Goal: Task Accomplishment & Management: Complete application form

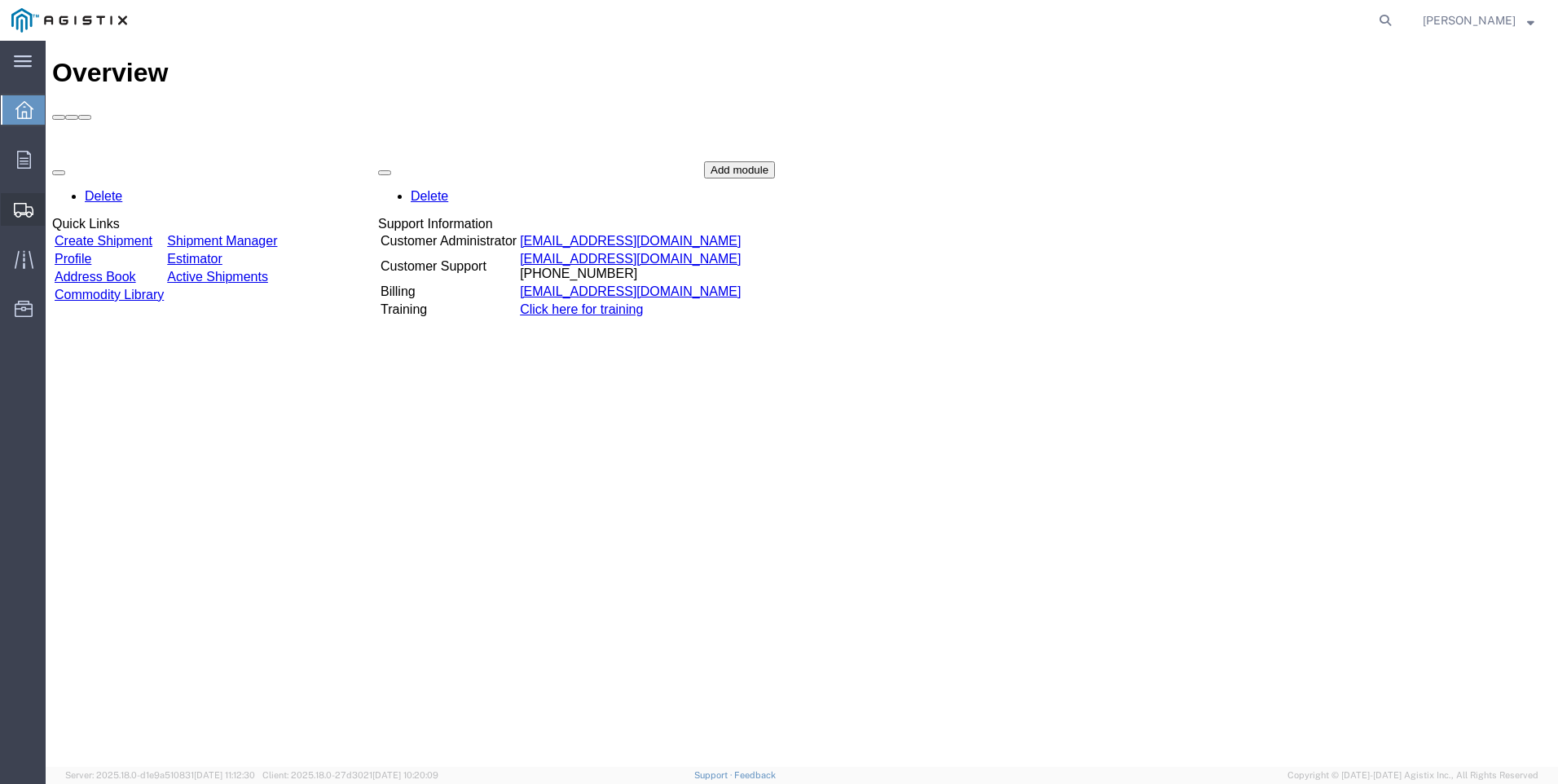
click at [0, 0] on span "Create Shipment" at bounding box center [0, 0] width 0 height 0
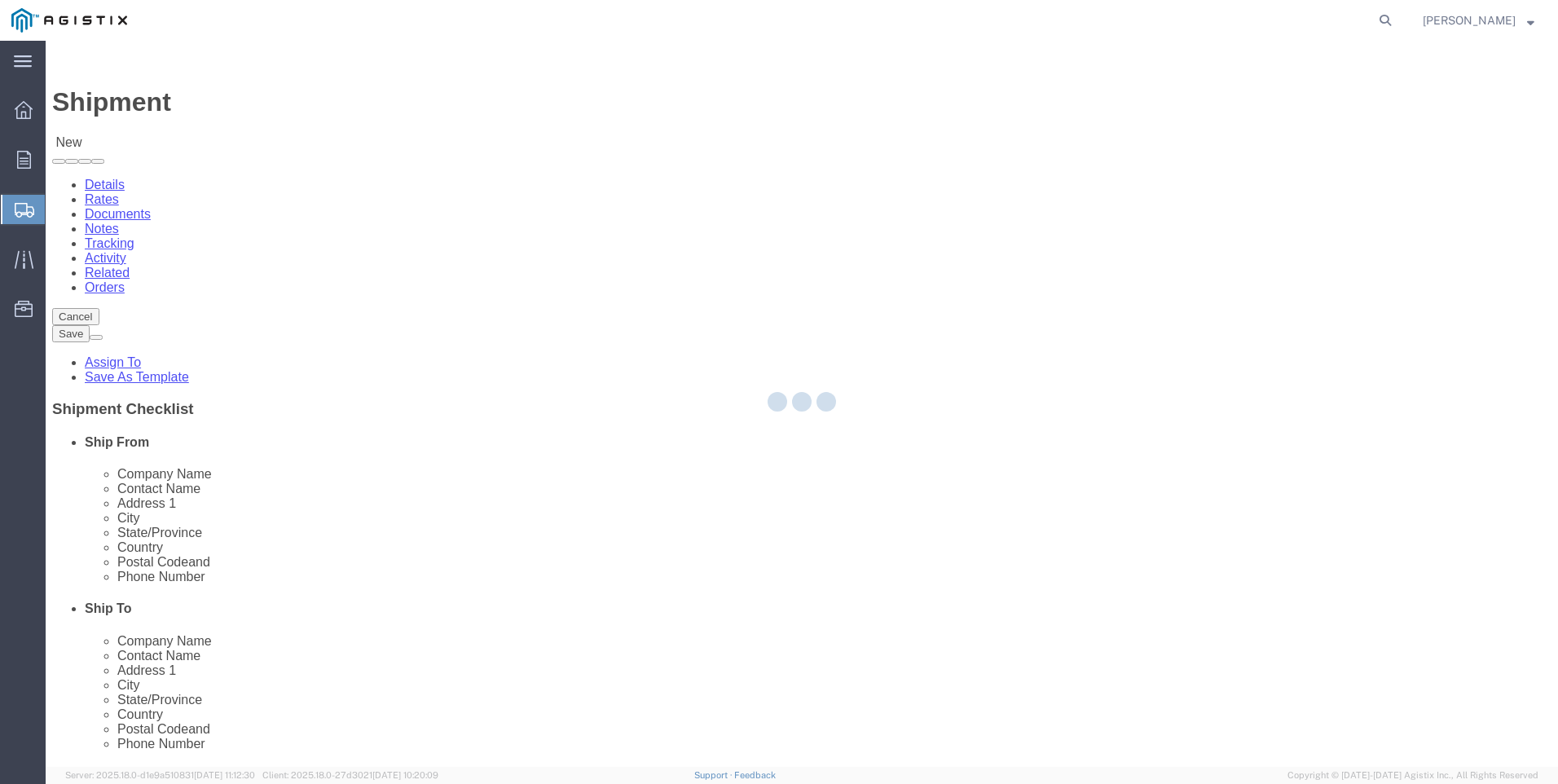
select select
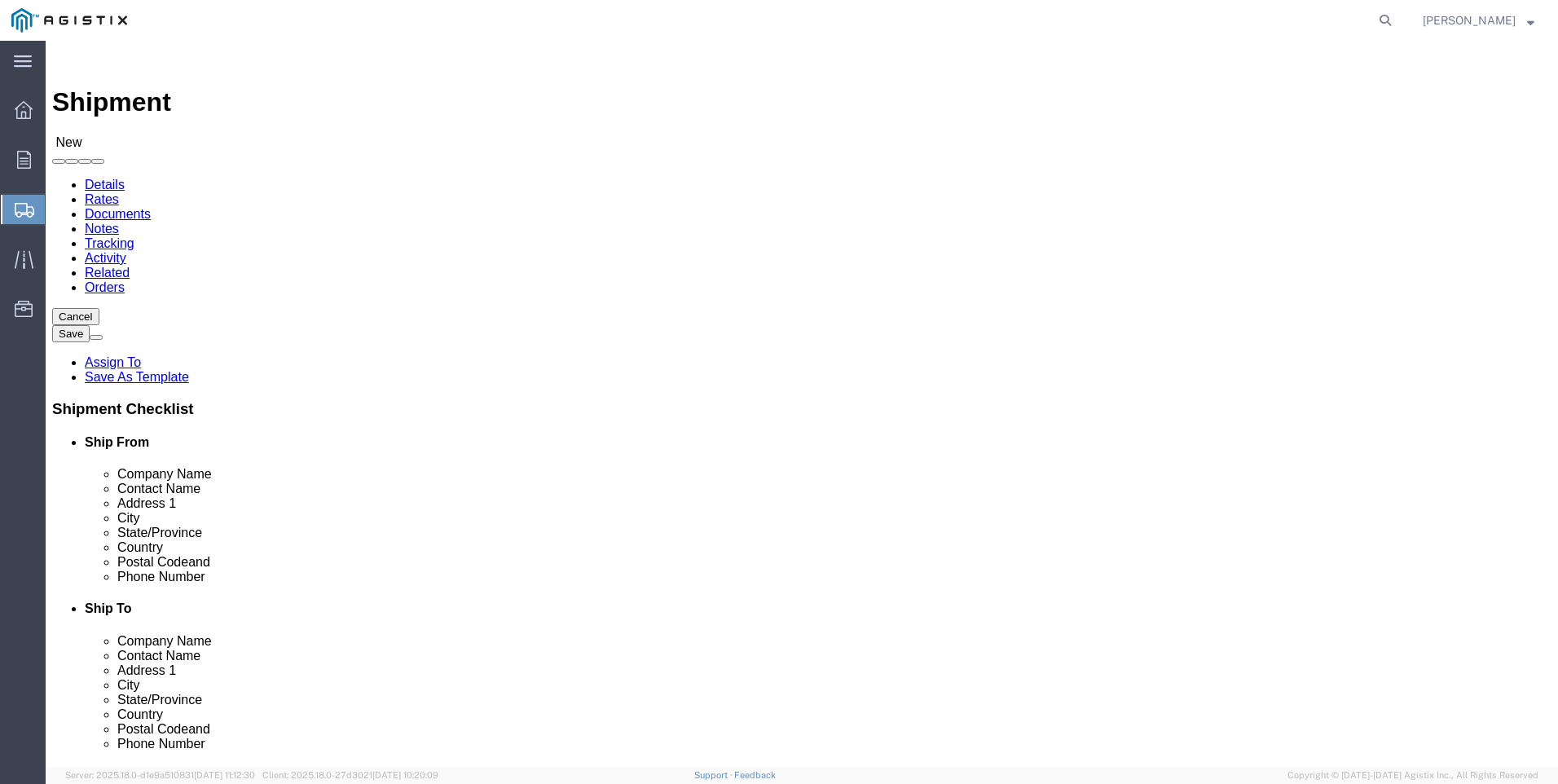
click select "Select PG&E Tri-Pacific Supply Inc"
select select "9596"
click select "Select PG&E Tri-Pacific Supply Inc"
select select
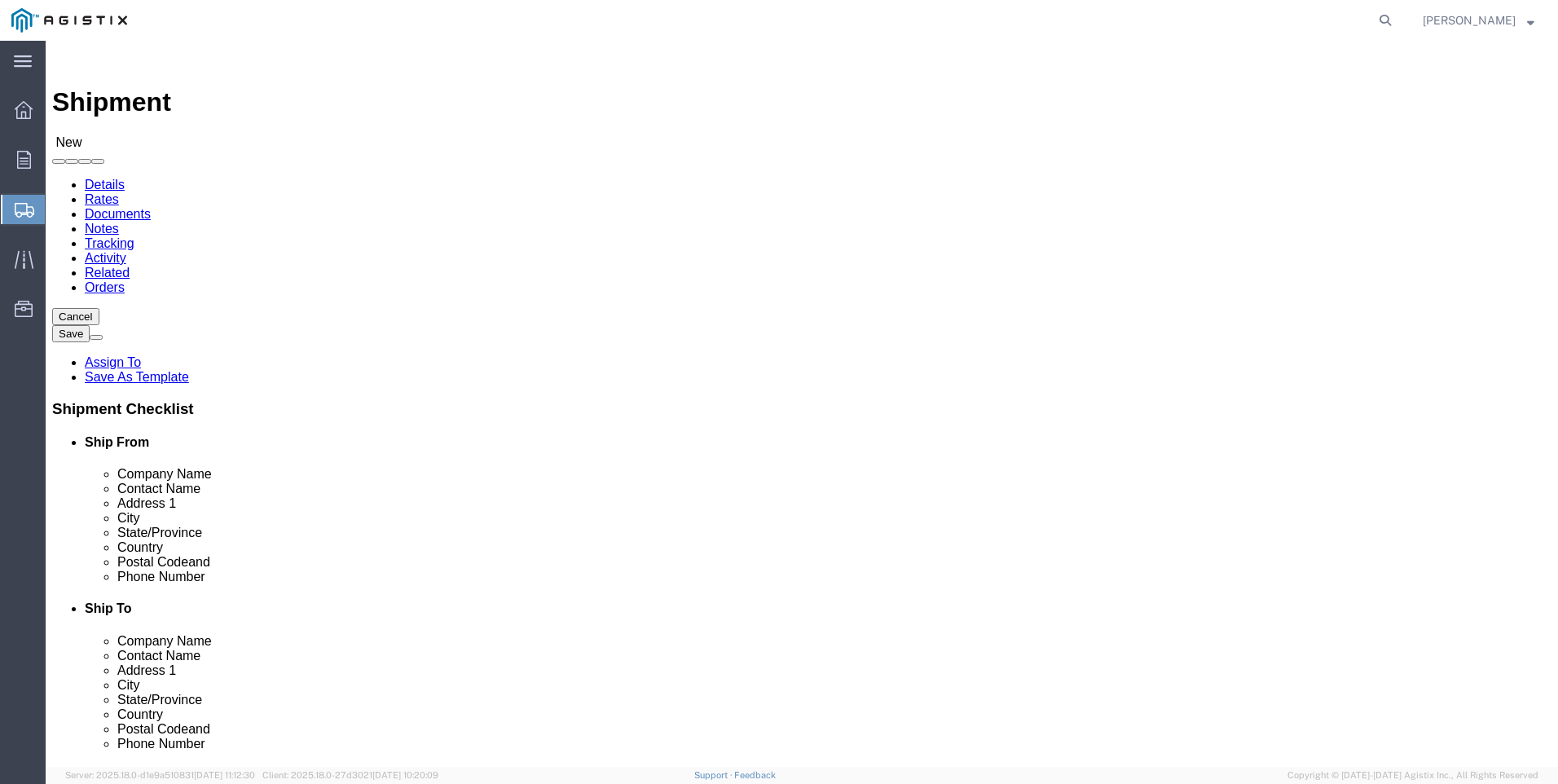
select select "MYPROFILE"
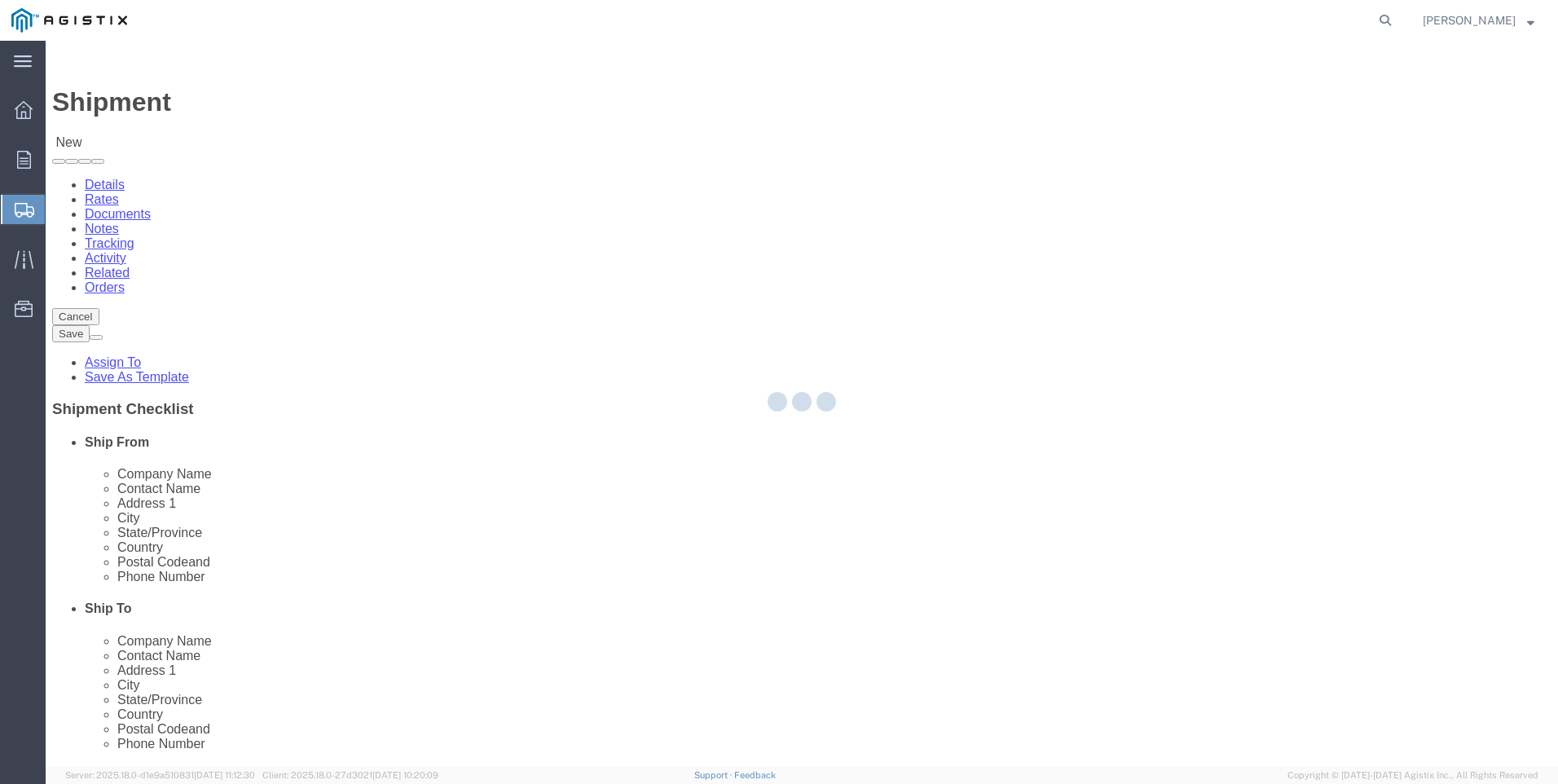
select select "CA"
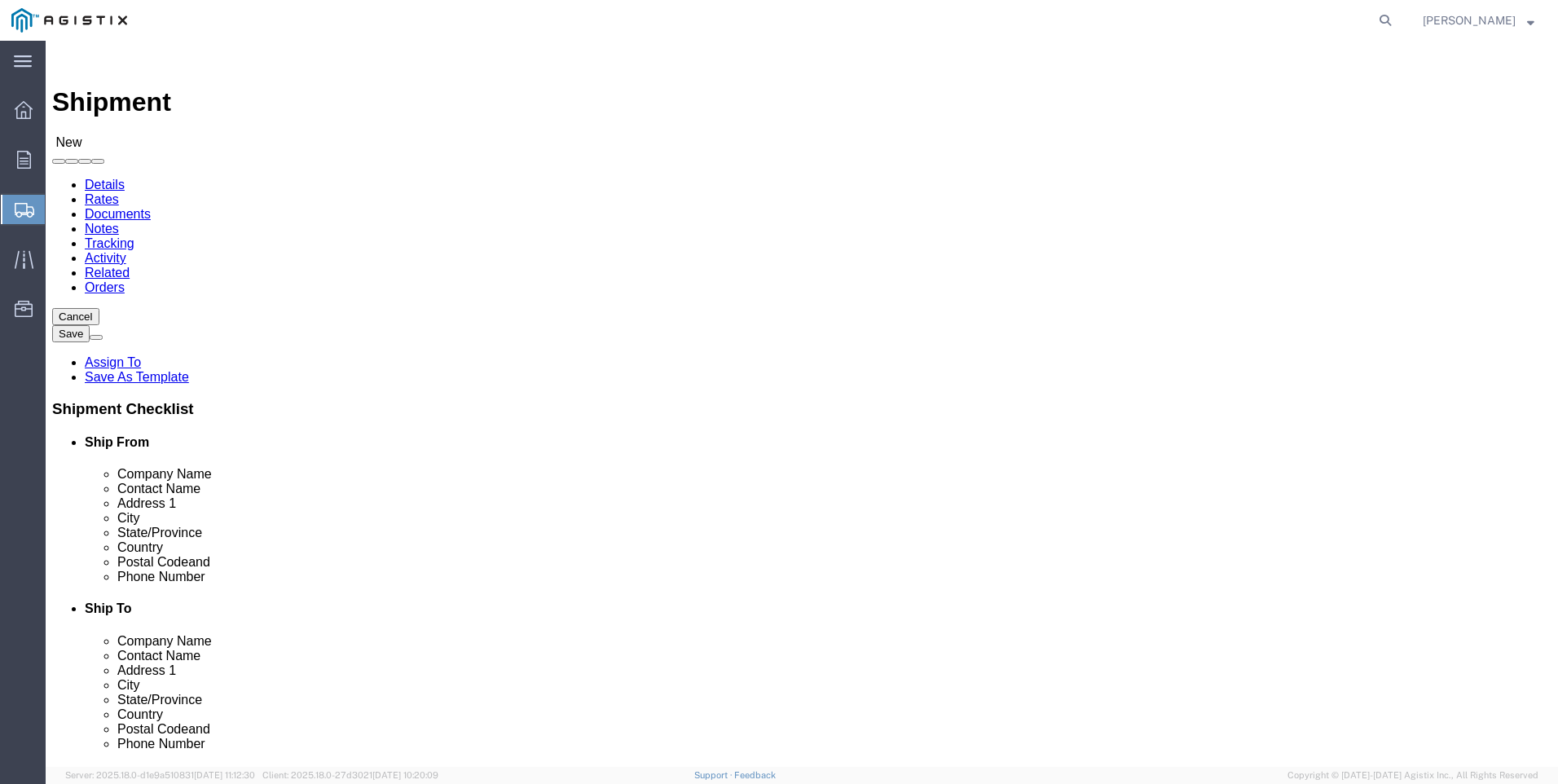
click select "Select All Others [GEOGRAPHIC_DATA] [GEOGRAPHIC_DATA] [GEOGRAPHIC_DATA] [GEOGRA…"
select select "19996"
click select "Select All Others [GEOGRAPHIC_DATA] [GEOGRAPHIC_DATA] [GEOGRAPHIC_DATA] [GEOGRA…"
click span
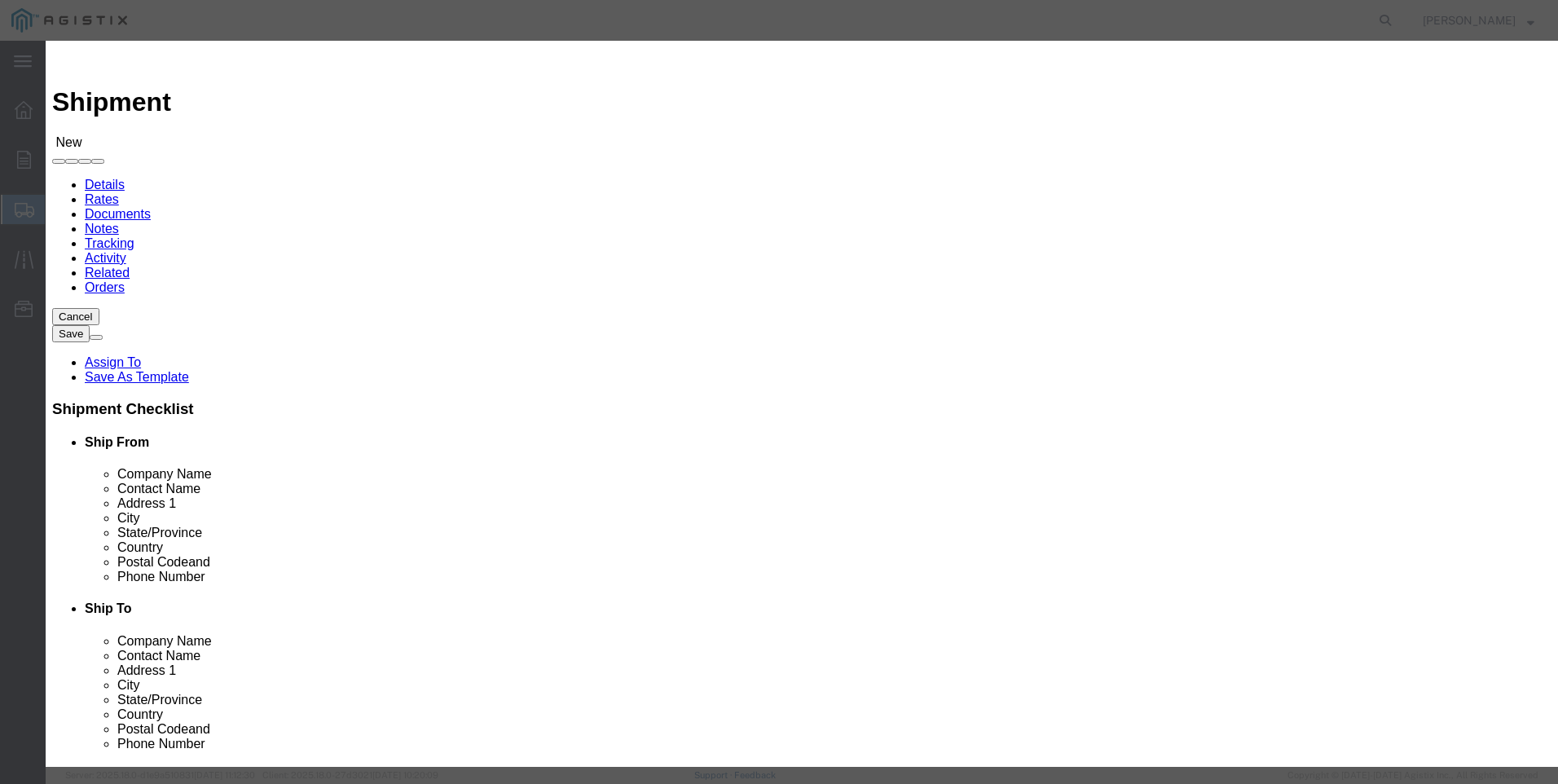
scroll to position [815, 0]
click button "Select"
select select "CA"
click button "Close"
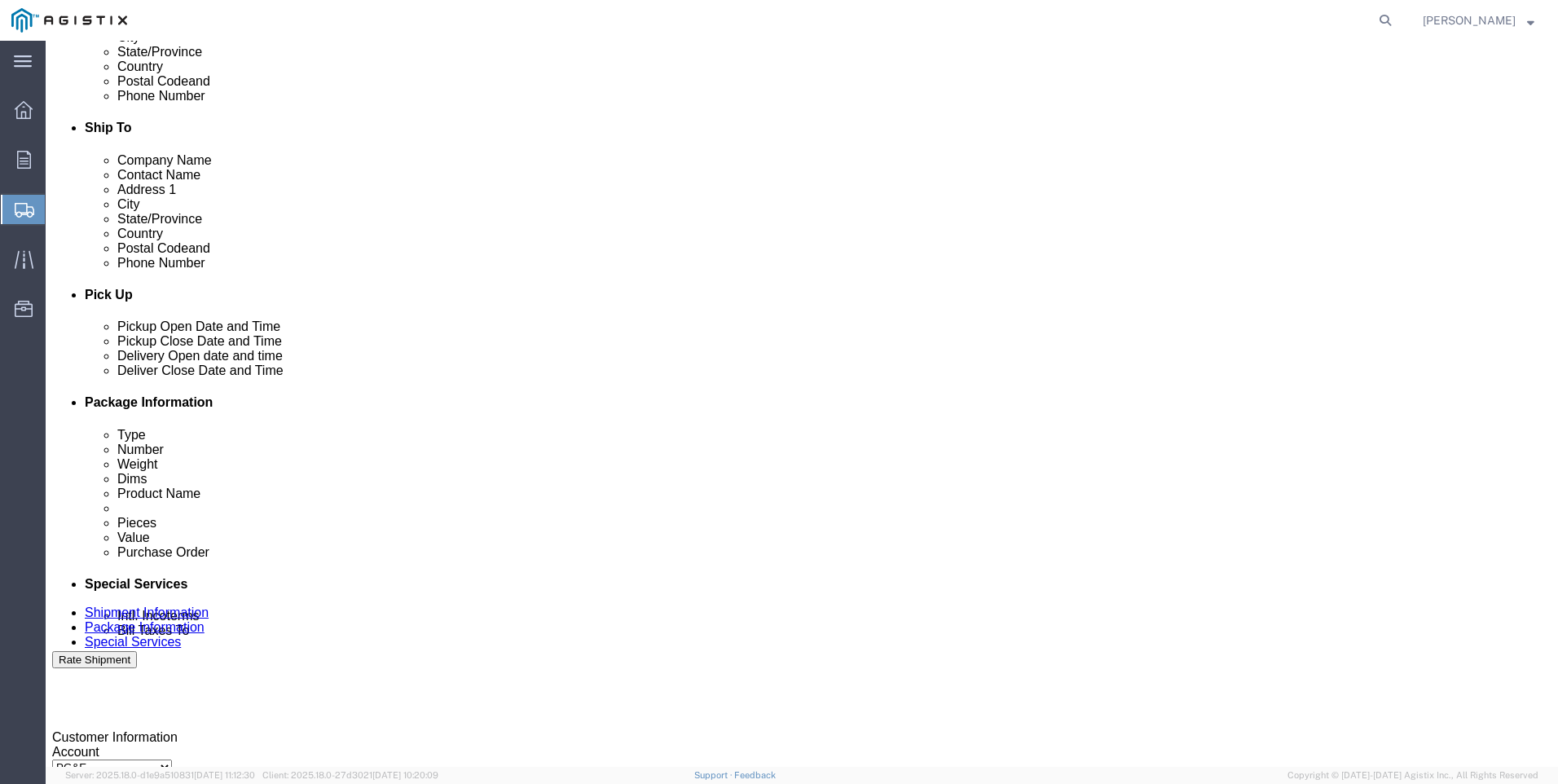
scroll to position [488, 0]
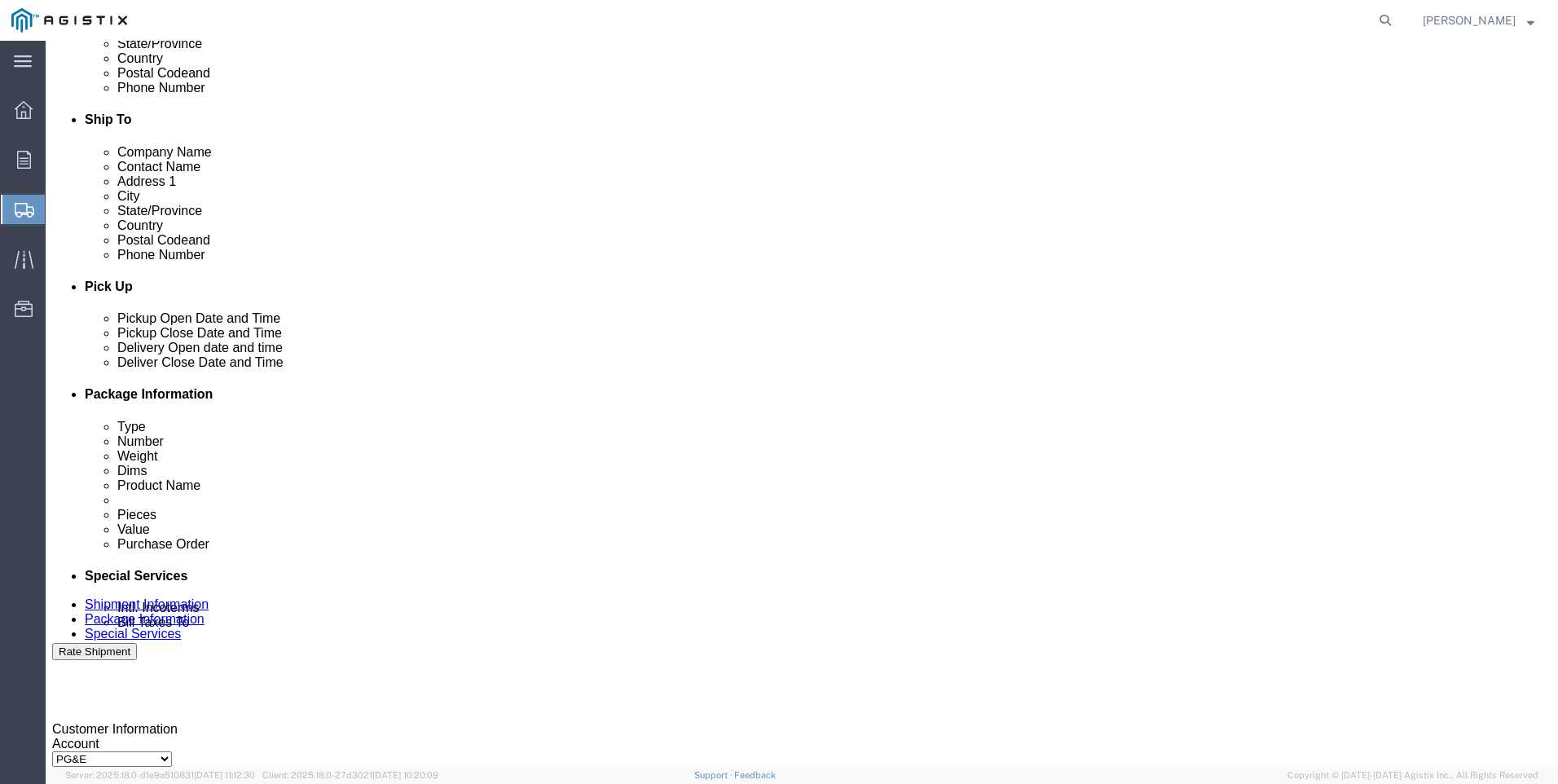
click div "[DATE] 12:00 PM"
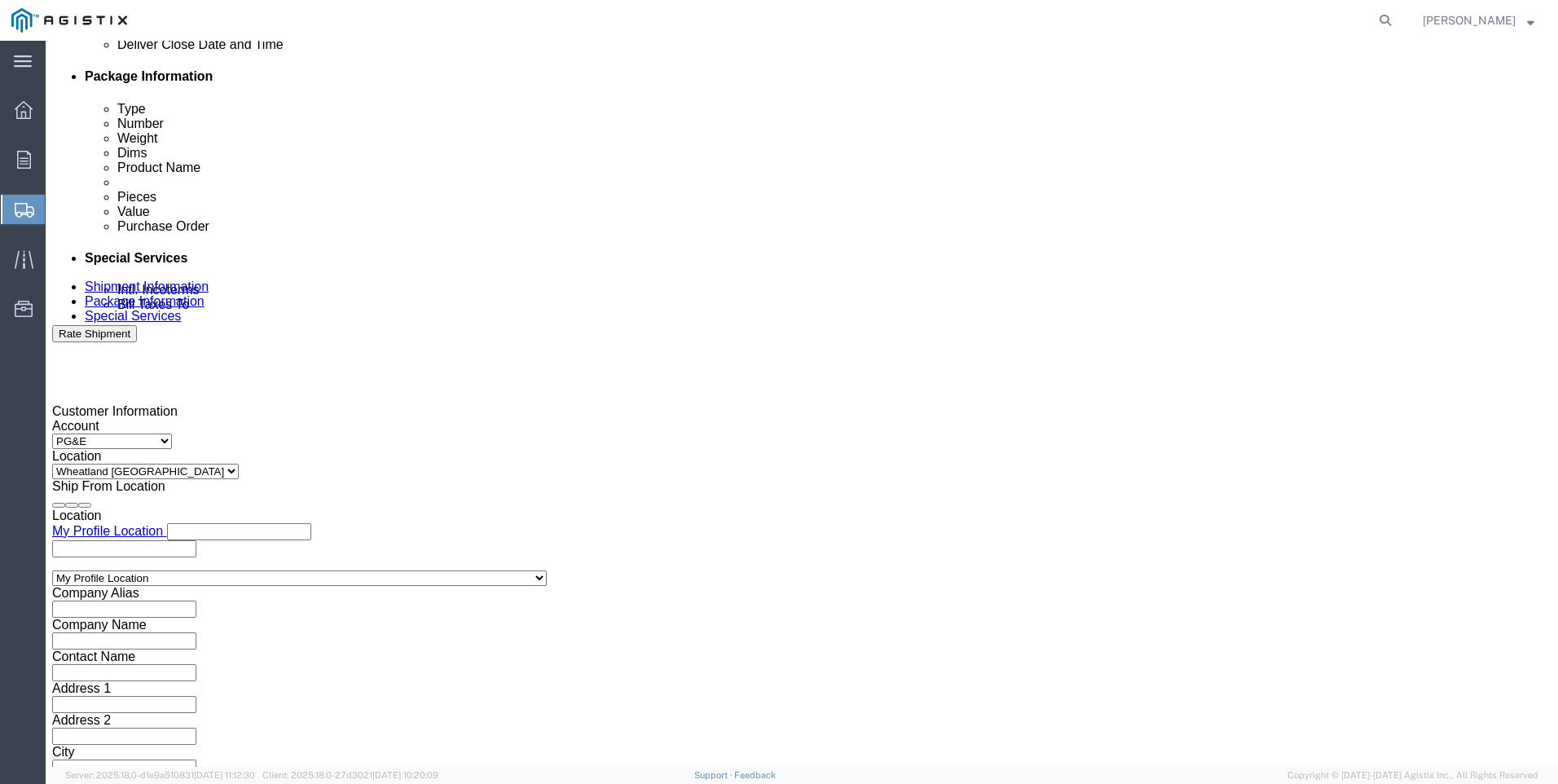
type input "4:00 PM"
drag, startPoint x: 510, startPoint y: 468, endPoint x: 522, endPoint y: 466, distance: 12.2
click button "Apply"
click div
click input "5:00 PM"
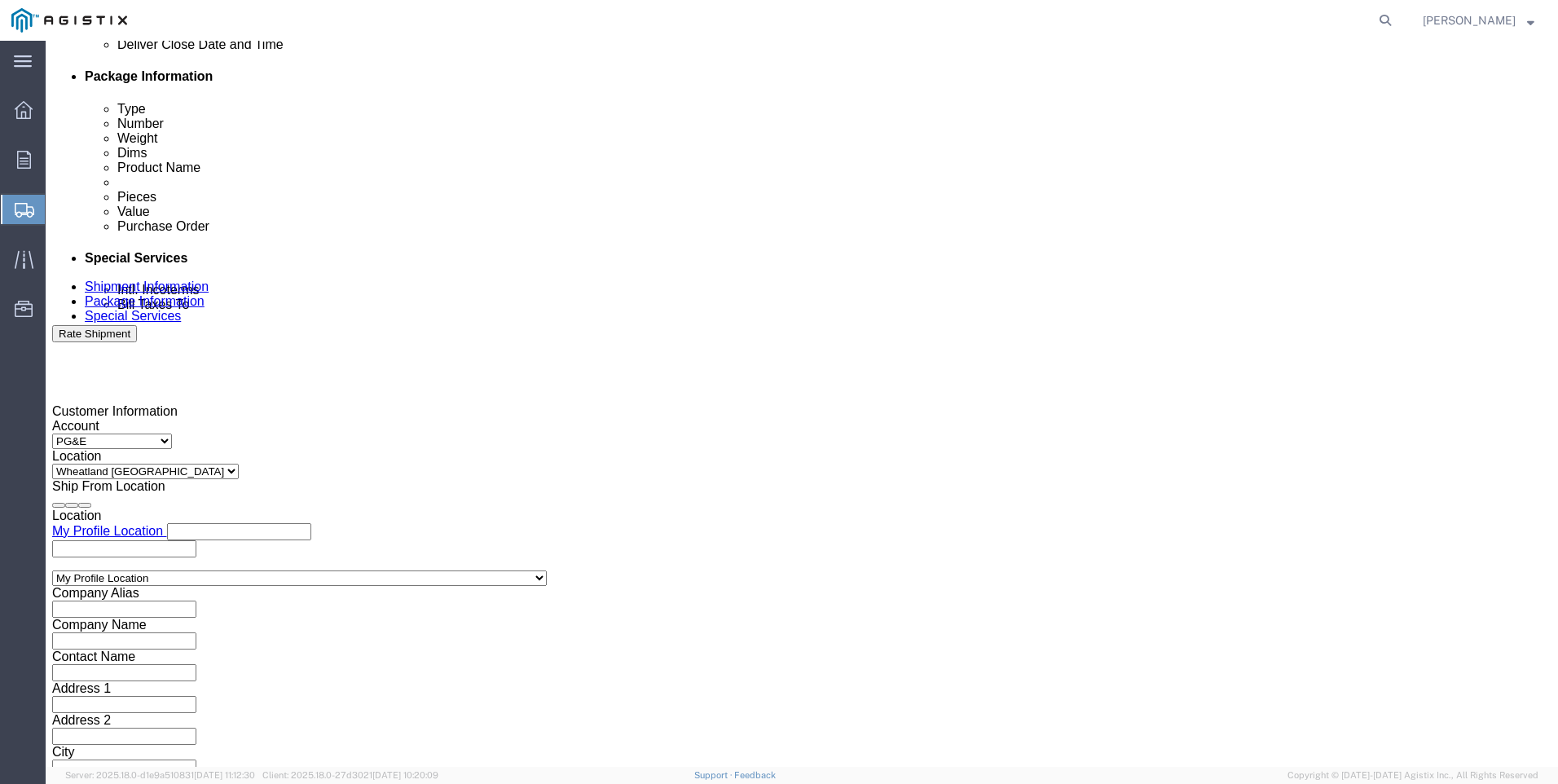
click input "7:00 PM"
type input "7:00 am"
click button "Apply"
click div "Deliver Close Date Deliver Close Time Deliver Close Date and Time"
click div
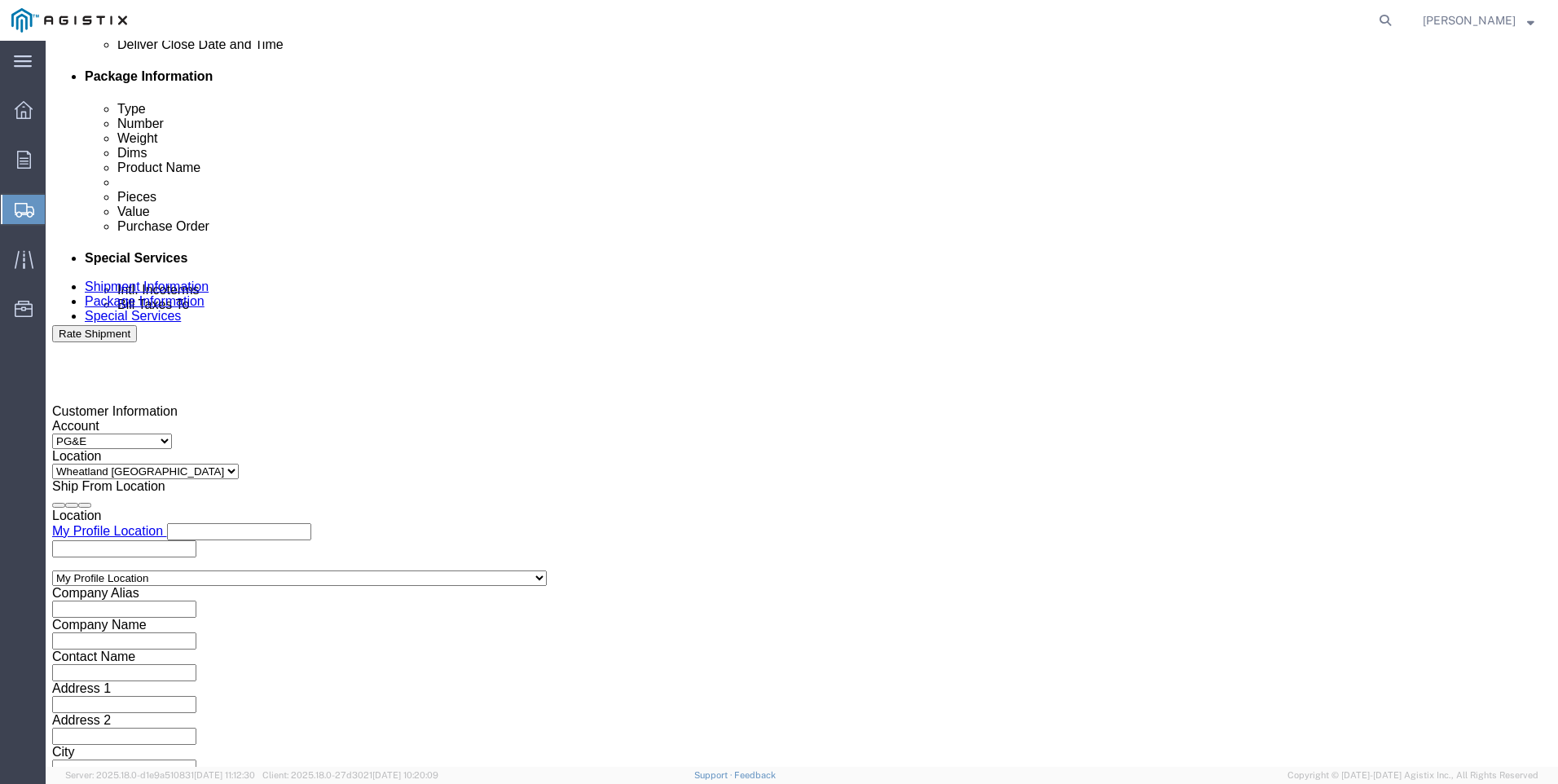
click input "3:00 AM"
type input "3:00 PM"
click button "Apply"
click input "text"
type input "3501413505"
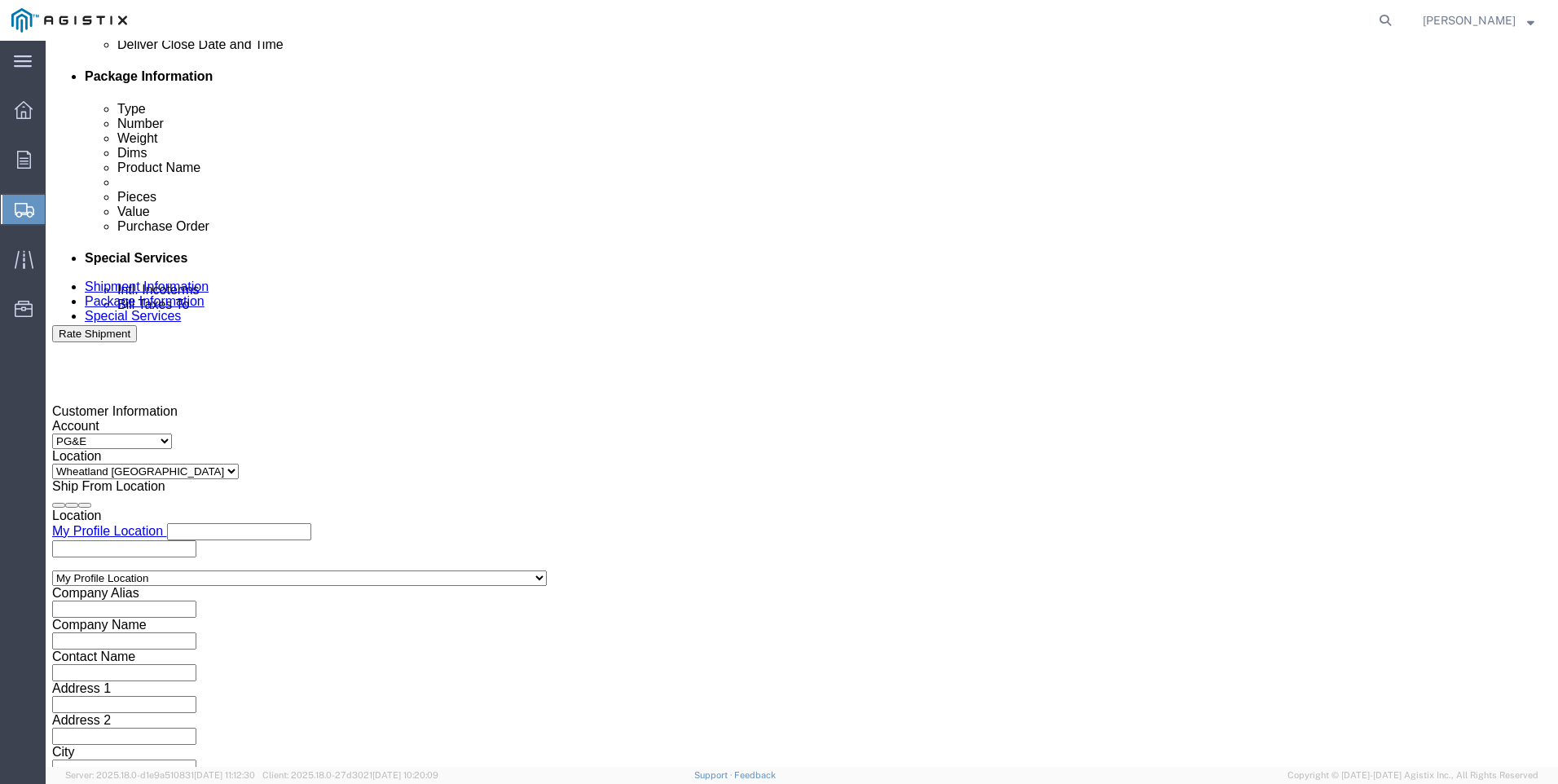
click select "Select Account Type Activity ID Airline Appointment Number ASN Batch Request # …"
select select "SALEORDR"
click select "Select Account Type Activity ID Airline Appointment Number ASN Batch Request # …"
click input "text"
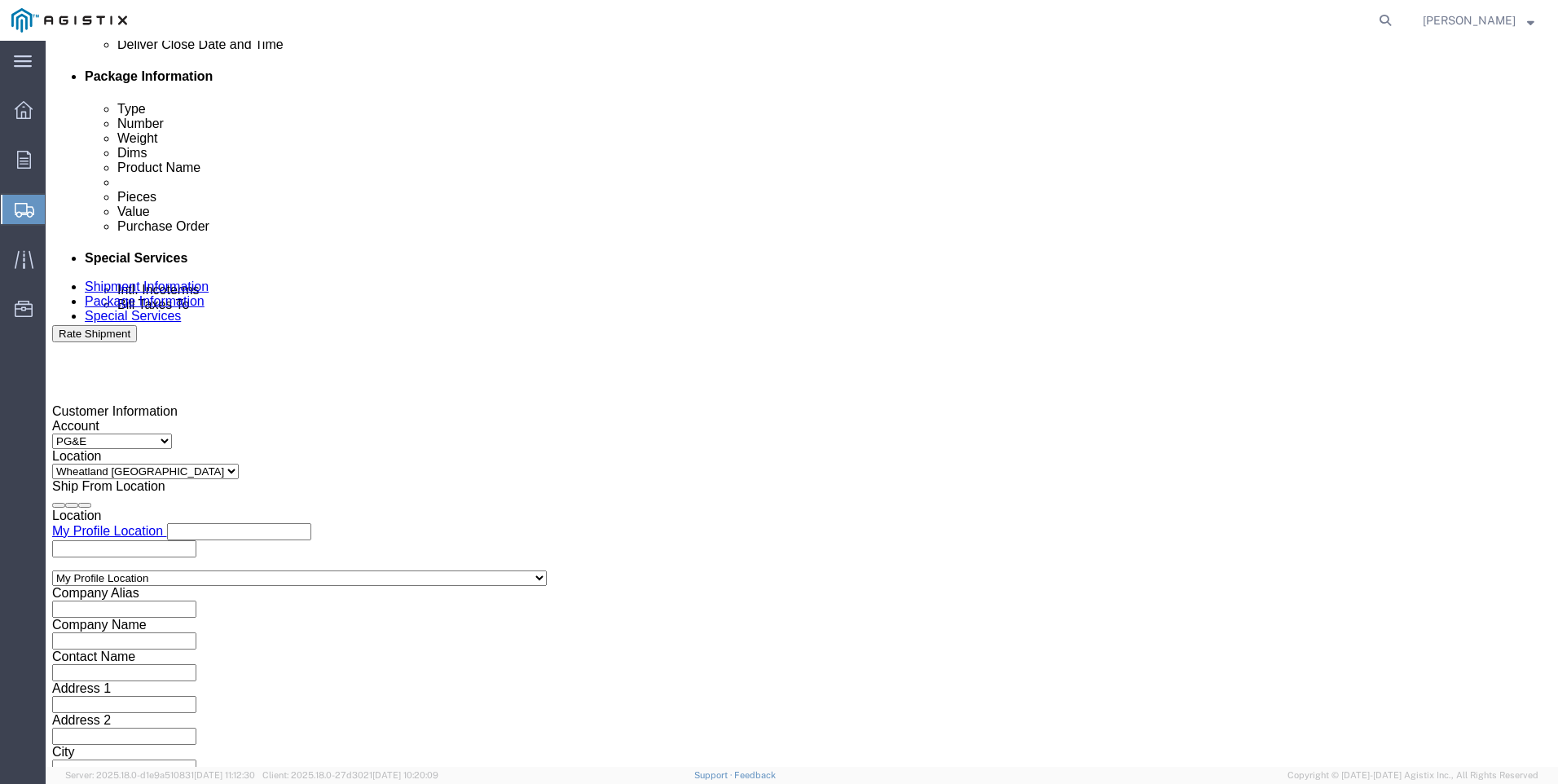
type input "54219"
click button "Continue"
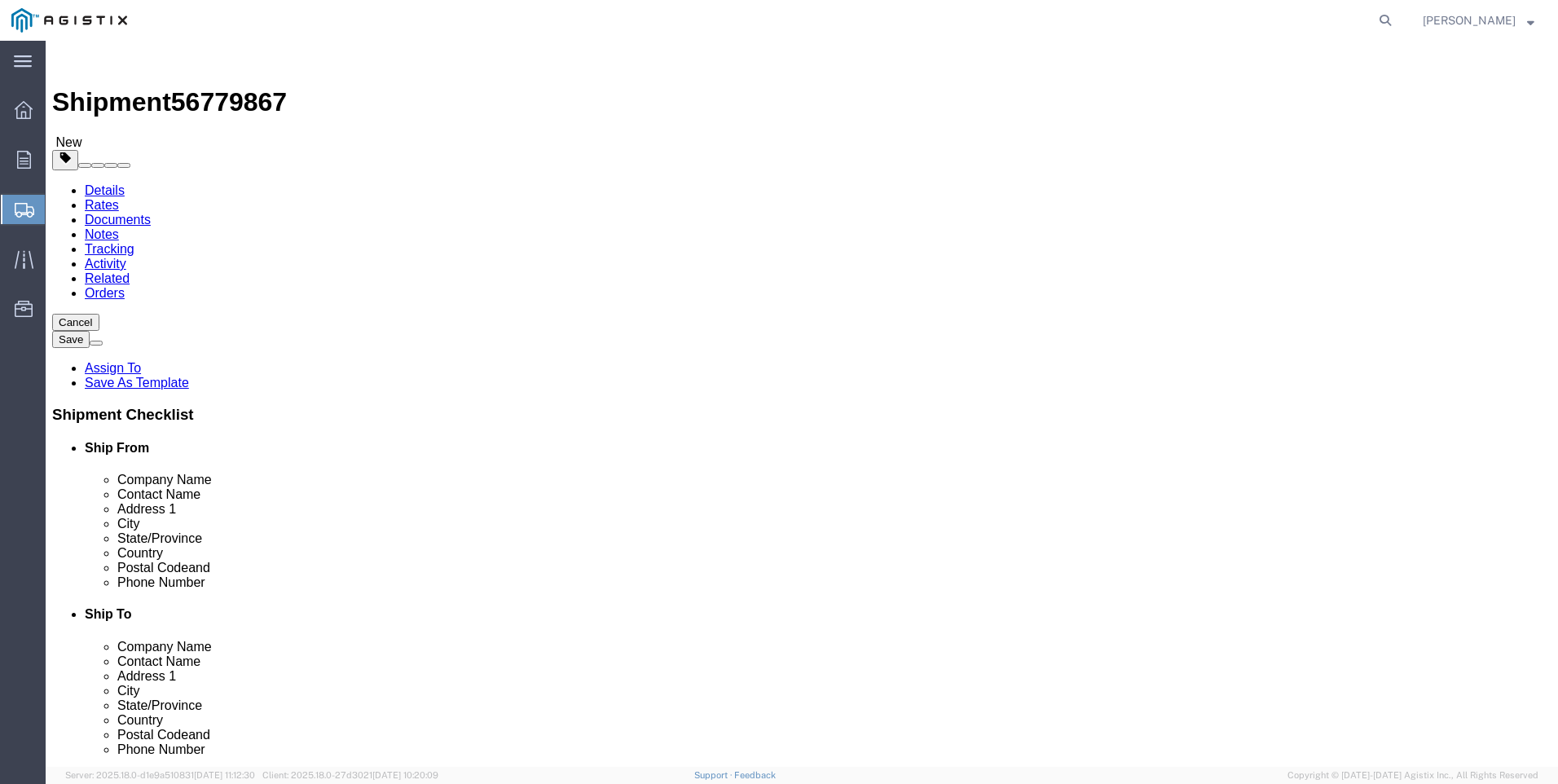
click select "Select Bulk Bundle(s) Cardboard Box(es) Carton(s) Crate(s) Drum(s) (Fiberboard)…"
select select "PSNS"
click select "Select Bulk Bundle(s) Cardboard Box(es) Carton(s) Crate(s) Drum(s) (Fiberboard)…"
click input "text"
type input "40"
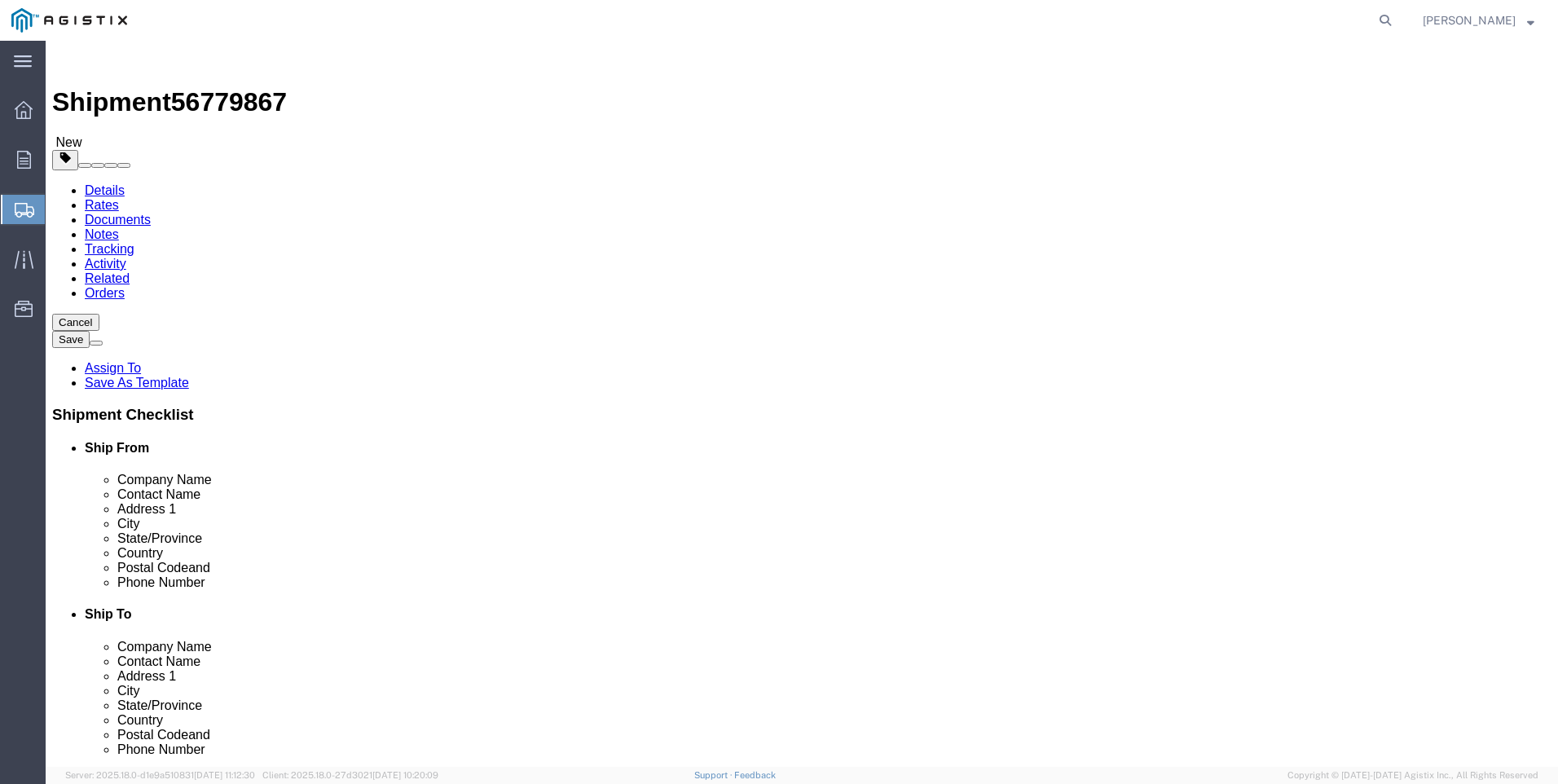
type input "48"
type input "1"
type input "29"
drag, startPoint x: 265, startPoint y: 413, endPoint x: -22, endPoint y: 416, distance: 287.0
click html "Shipment 56779867 New Details Rates Documents Notes Tracking Activity Related O…"
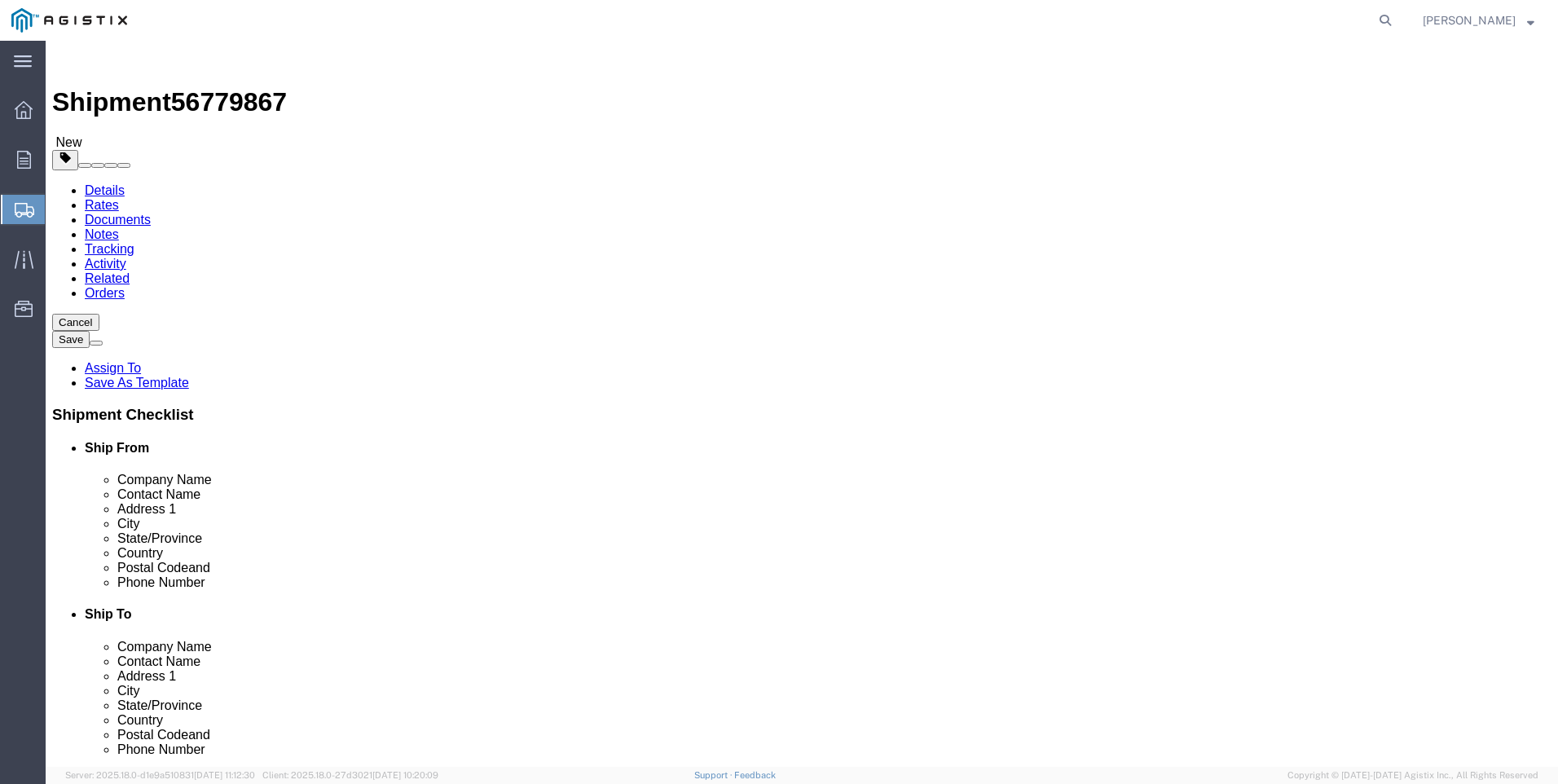
type input "123"
click link "Add Content"
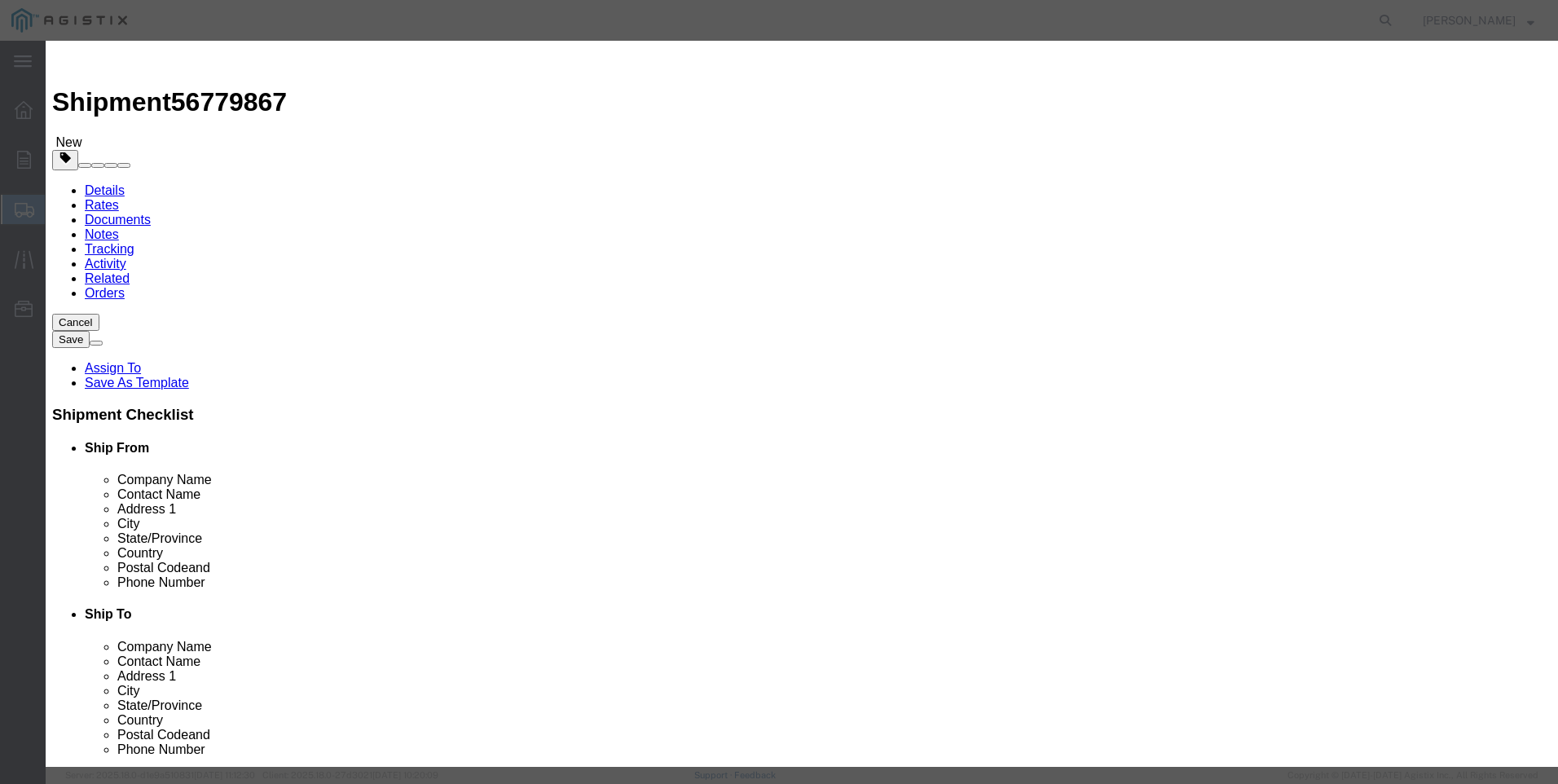
click input "text"
type input "M449967"
click td "Name: FILTER CARTRIDGE REPLACEMENT FD-1500"
select select
select select "USD"
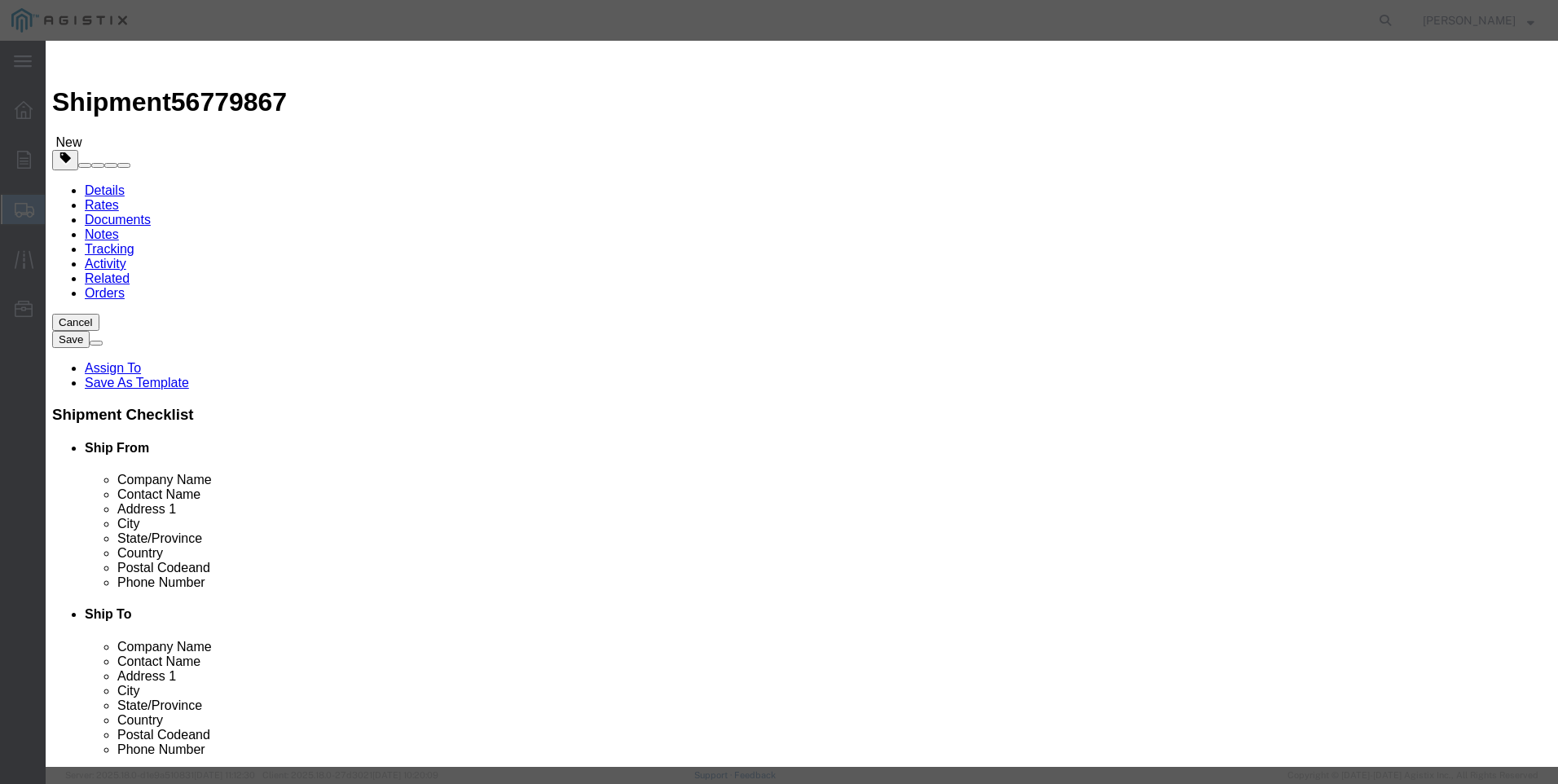
type input "FILTER CARTRIDGE REPLACEMENT FD-1500"
type input "M449967"
drag, startPoint x: 731, startPoint y: 115, endPoint x: 370, endPoint y: 119, distance: 361.0
click div "Product Name FILTER CARTRIDGE REPLACEMENT FD-1500 M449967"
type input "FILTER CARTRIDGE REPLACEMENT FD-1500"
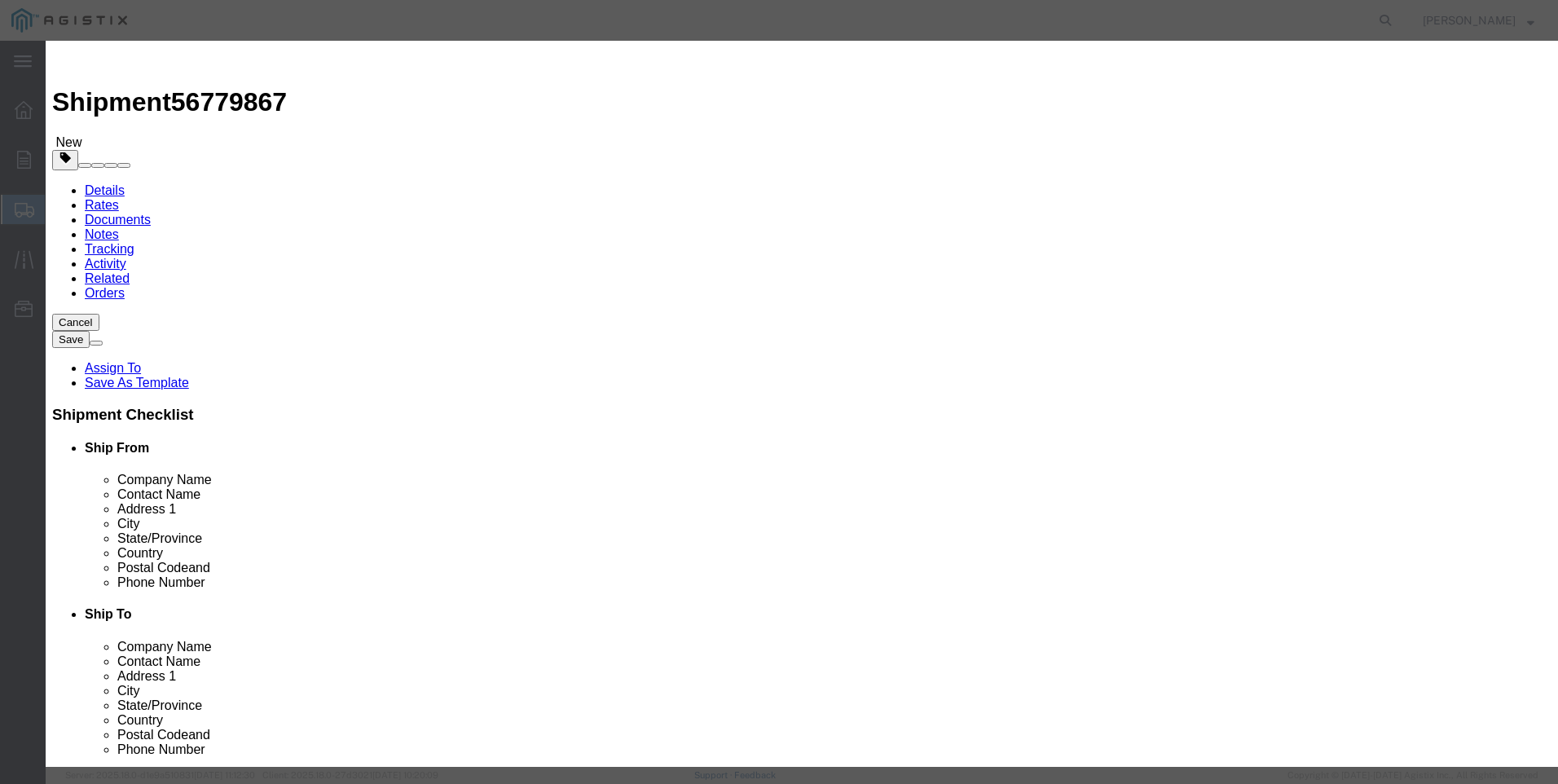
click textarea
paste textarea "FILTER CARTRIDGE REPLACEMENT FD-1500"
type textarea "FILTER CARTRIDGE REPLACEMENT FD-1500"
drag, startPoint x: 733, startPoint y: 123, endPoint x: 183, endPoint y: 110, distance: 550.2
click div "Add content Commodity library Product Name FILTER CARTRIDGE REPLACEMENT FD-1500…"
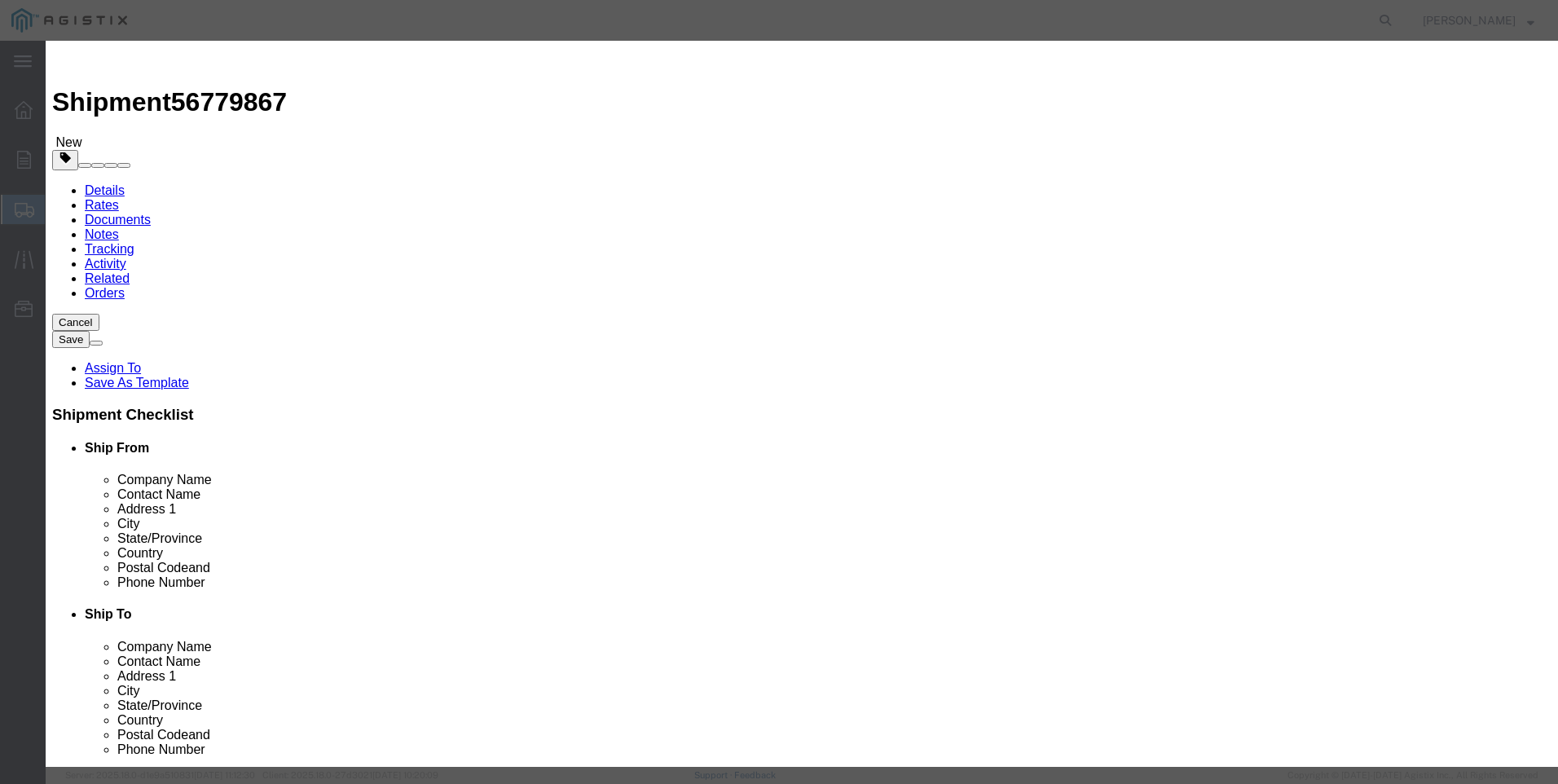
click input "M49967"
click input "M449967"
type input "FILTER CARTRIDGE REPLACEMENT FD-1500"
type input "M449967 / 21-4003"
type input "1998"
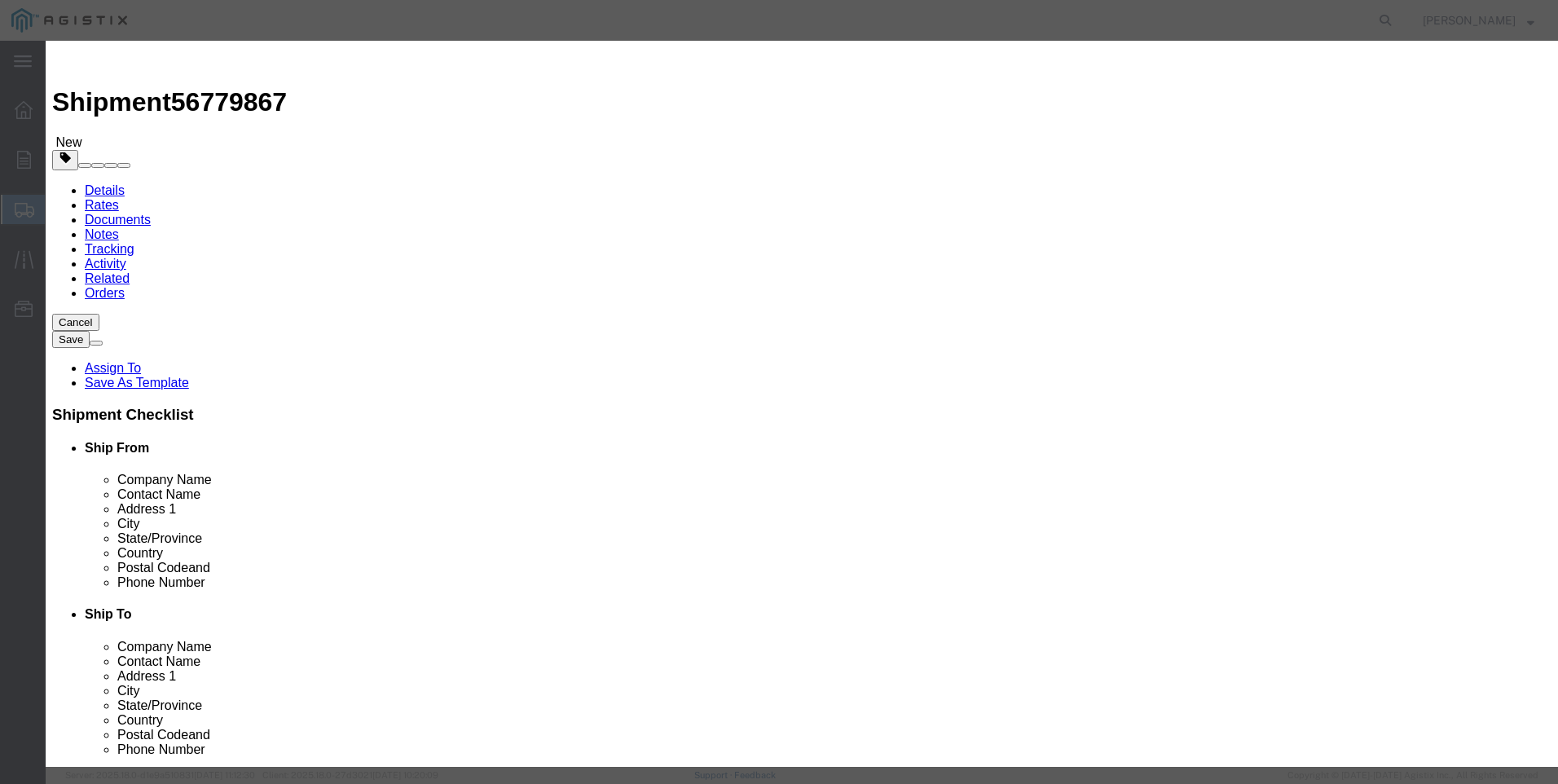
type textarea "FILTER CARTRIDGE REPLACEMENT FD-1500"
click input "text"
type input "24"
type input "47952"
click input "47952"
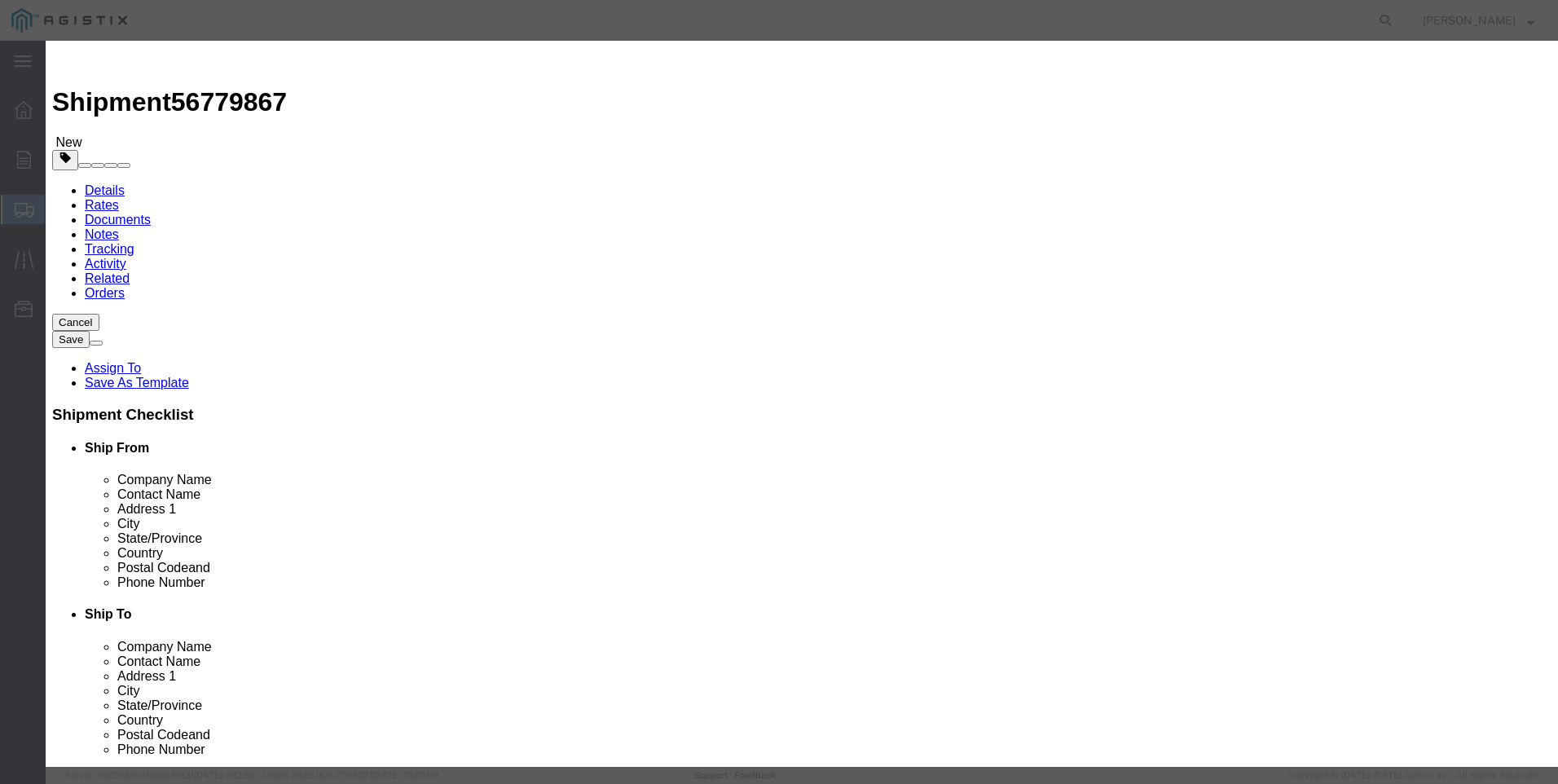
drag, startPoint x: 534, startPoint y: 184, endPoint x: 85, endPoint y: 179, distance: 449.0
click div "Add content Commodity library Product Name M449967 / 21-4003 M449967 Pieces 24 …"
type input "5671"
click button "Save & Close"
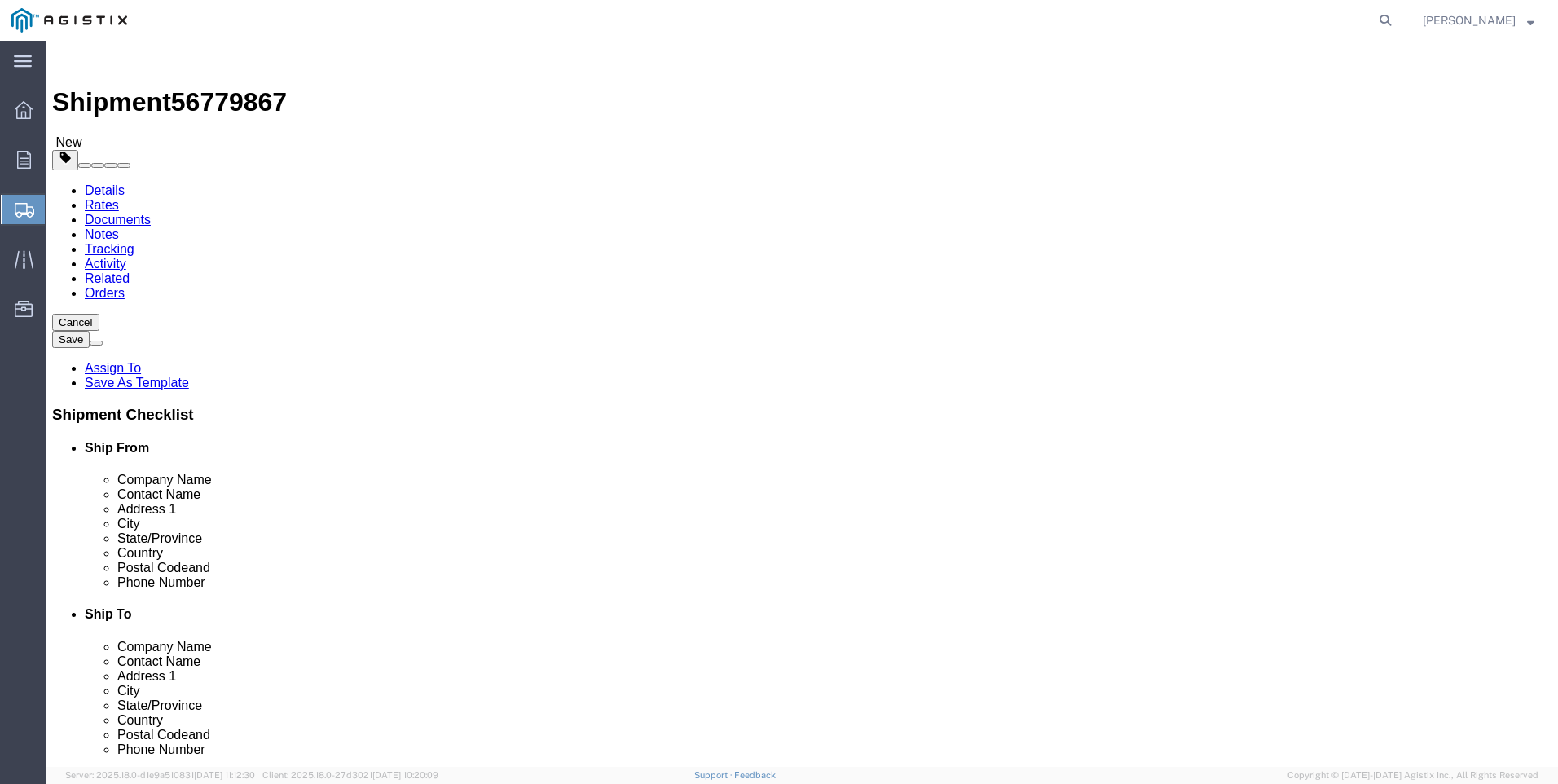
click link "Save As Template"
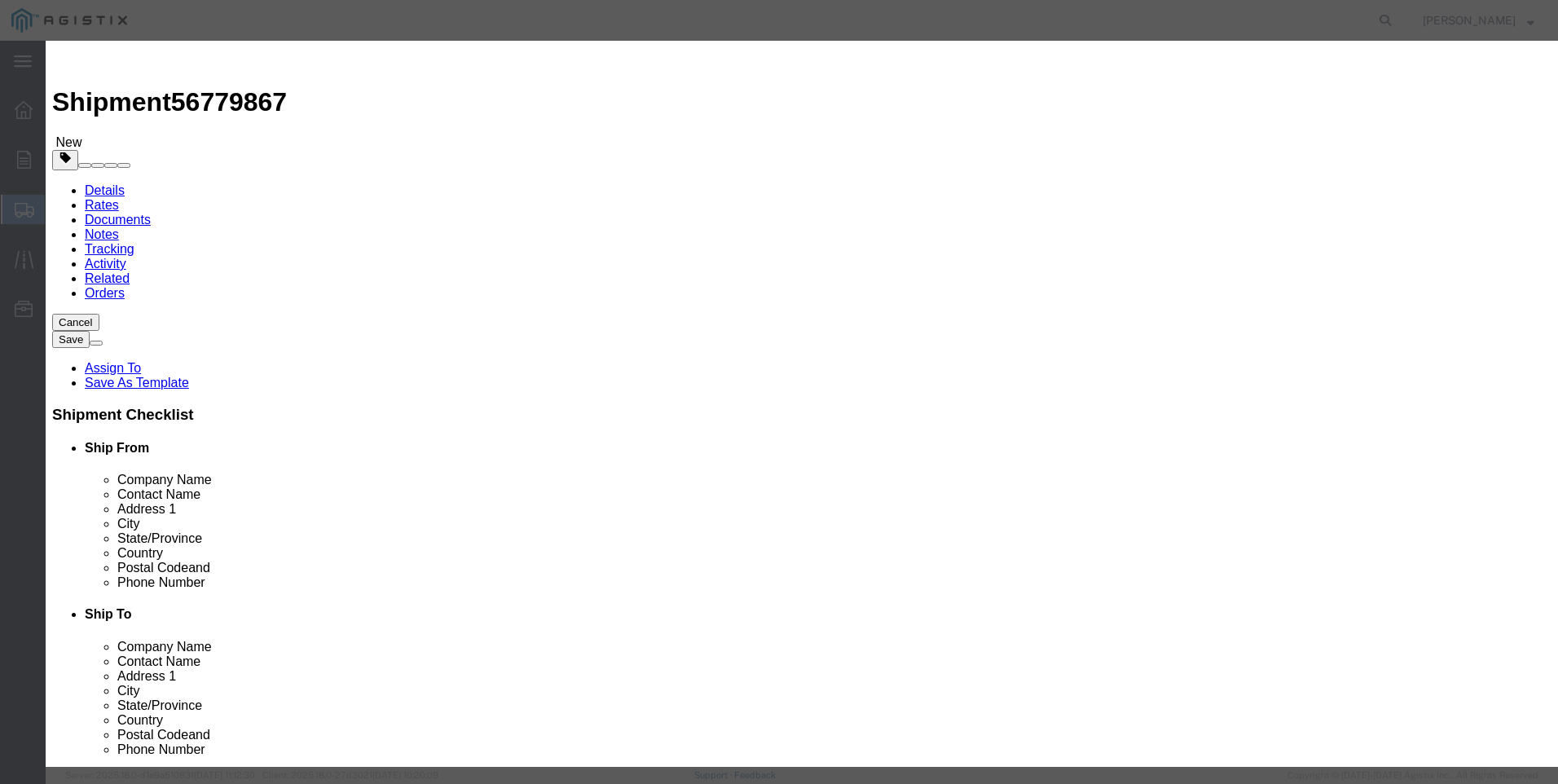
click select "Select GENTHERM"
select select "6843"
click select "Select GENTHERM"
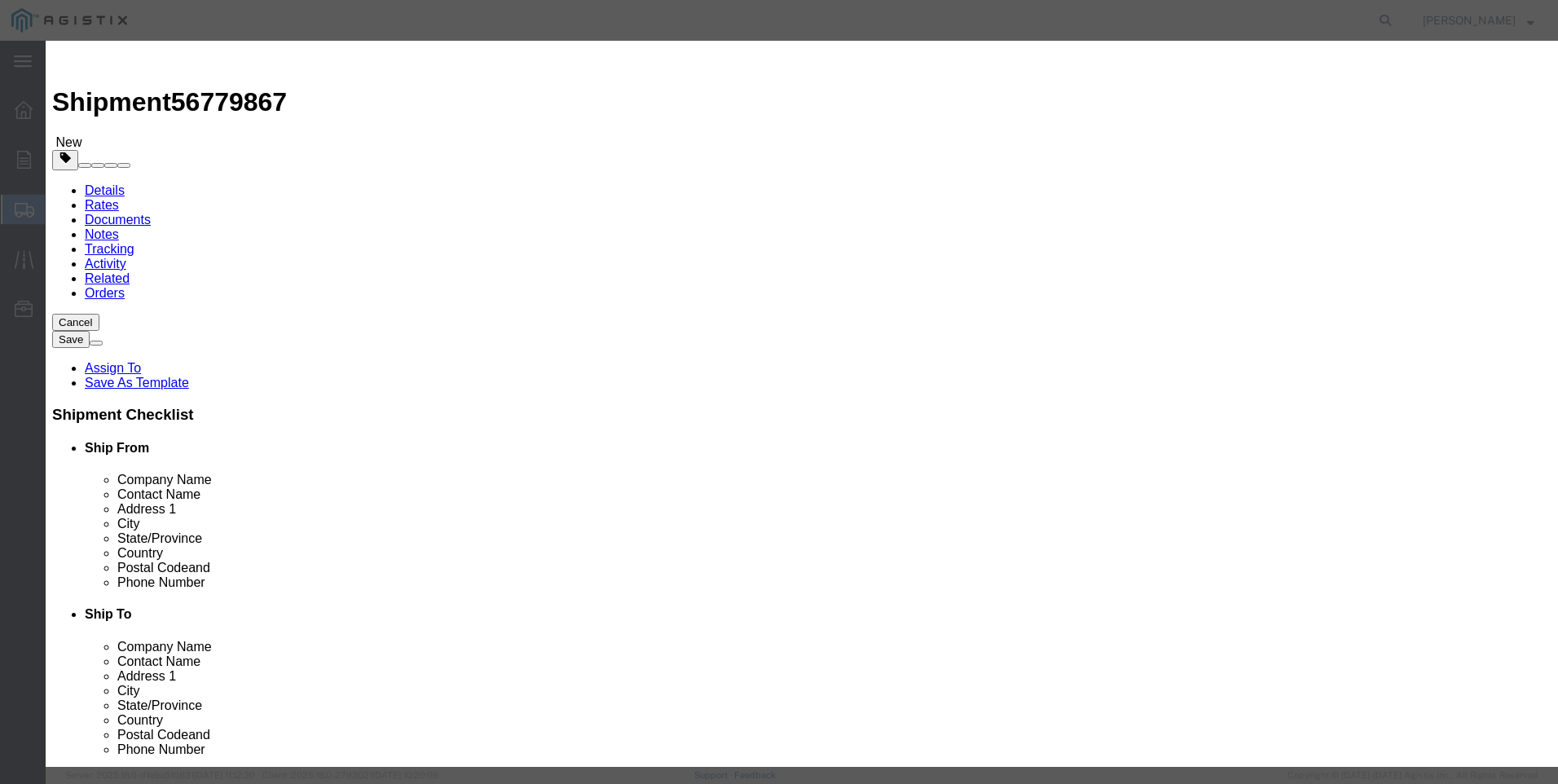
drag, startPoint x: 748, startPoint y: 128, endPoint x: 634, endPoint y: 128, distance: 114.0
click div "Template Name GENTHERM"
type input "21-4003"
click textarea
click select "Select GENTHERM"
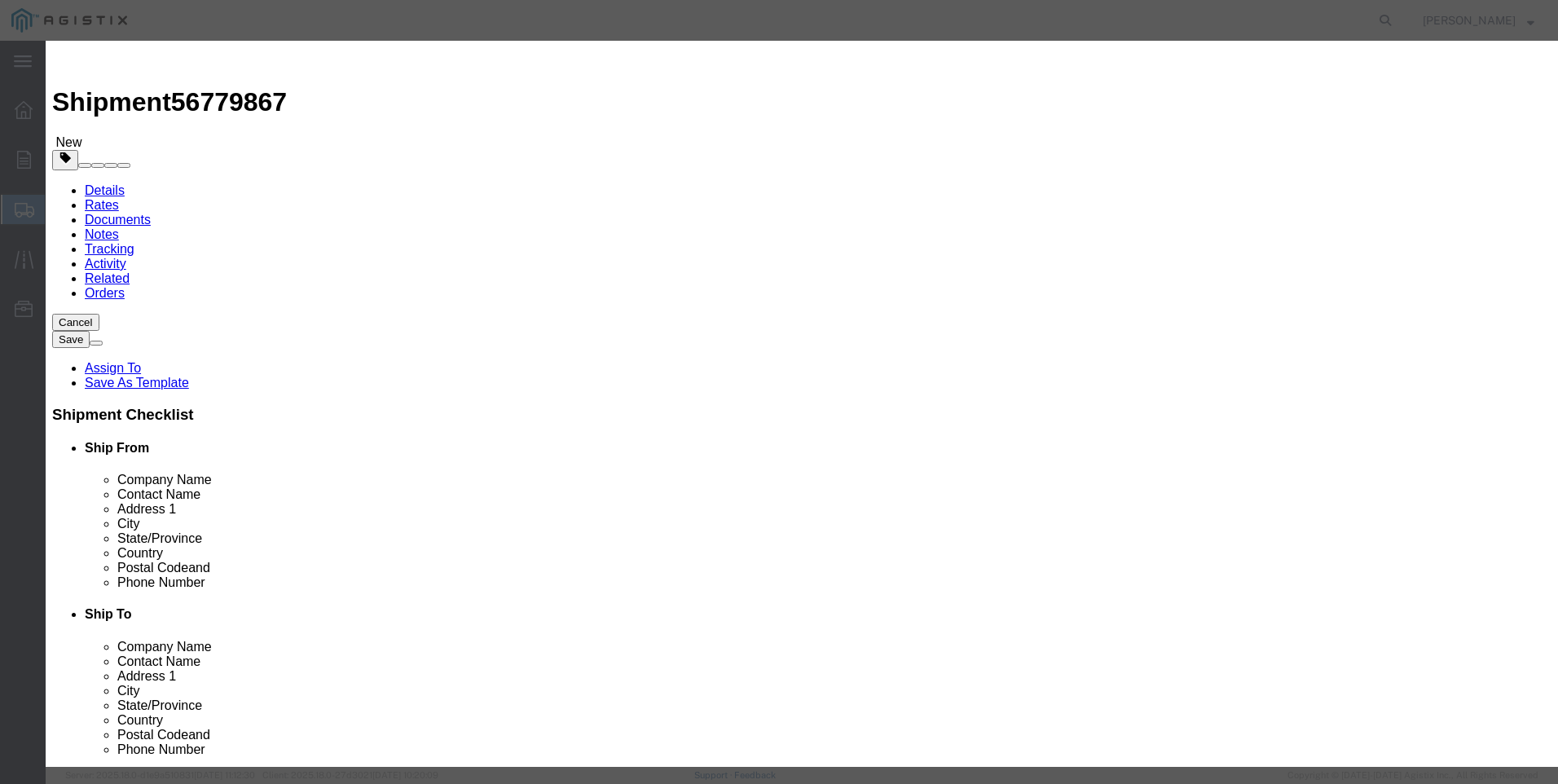
click select "Select GENTHERM"
click input "21-4003"
drag, startPoint x: 760, startPoint y: 120, endPoint x: 603, endPoint y: 115, distance: 157.1
click div "Template Name 21-4003"
click button "Close"
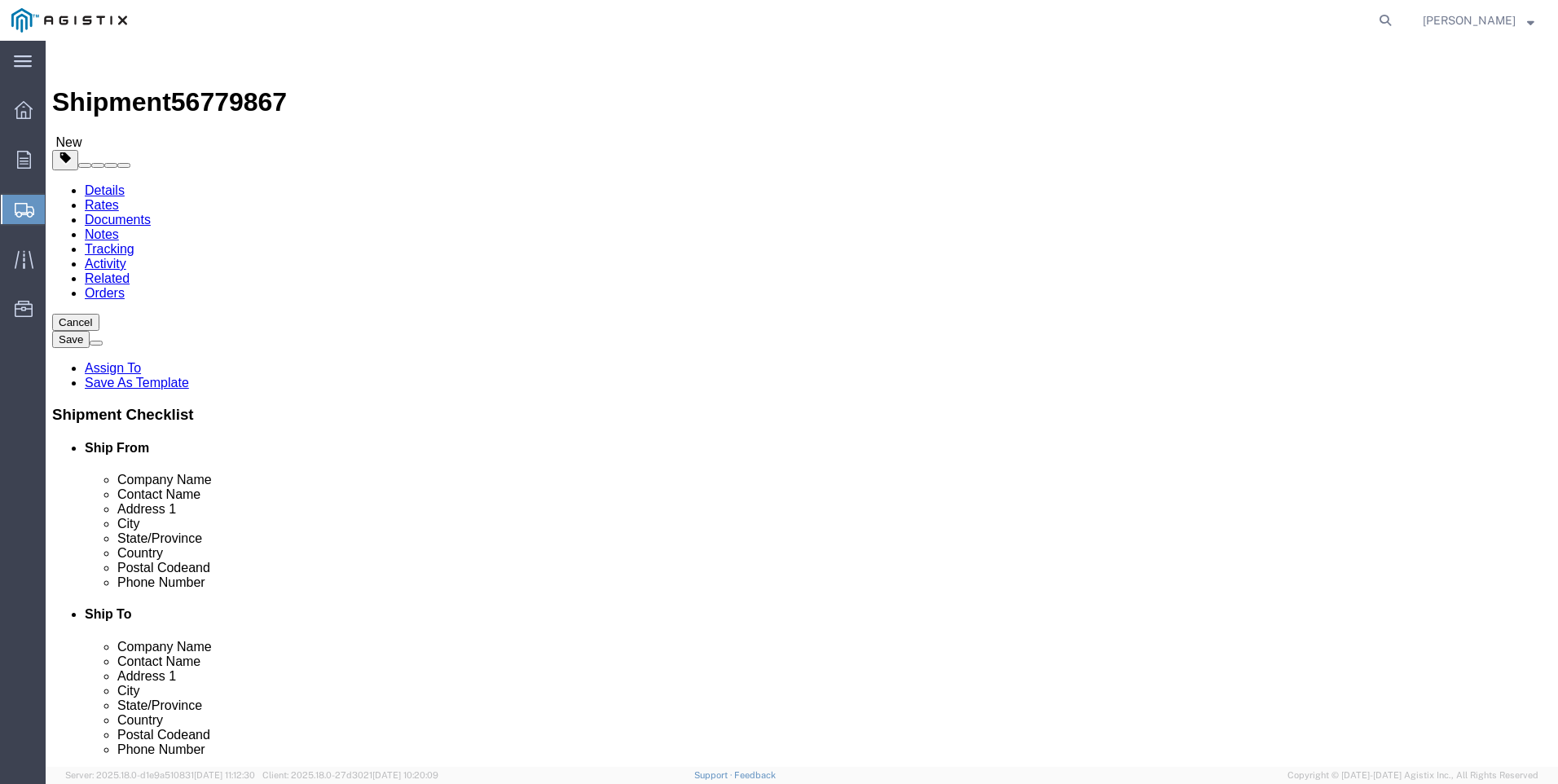
click button "Rate Shipment"
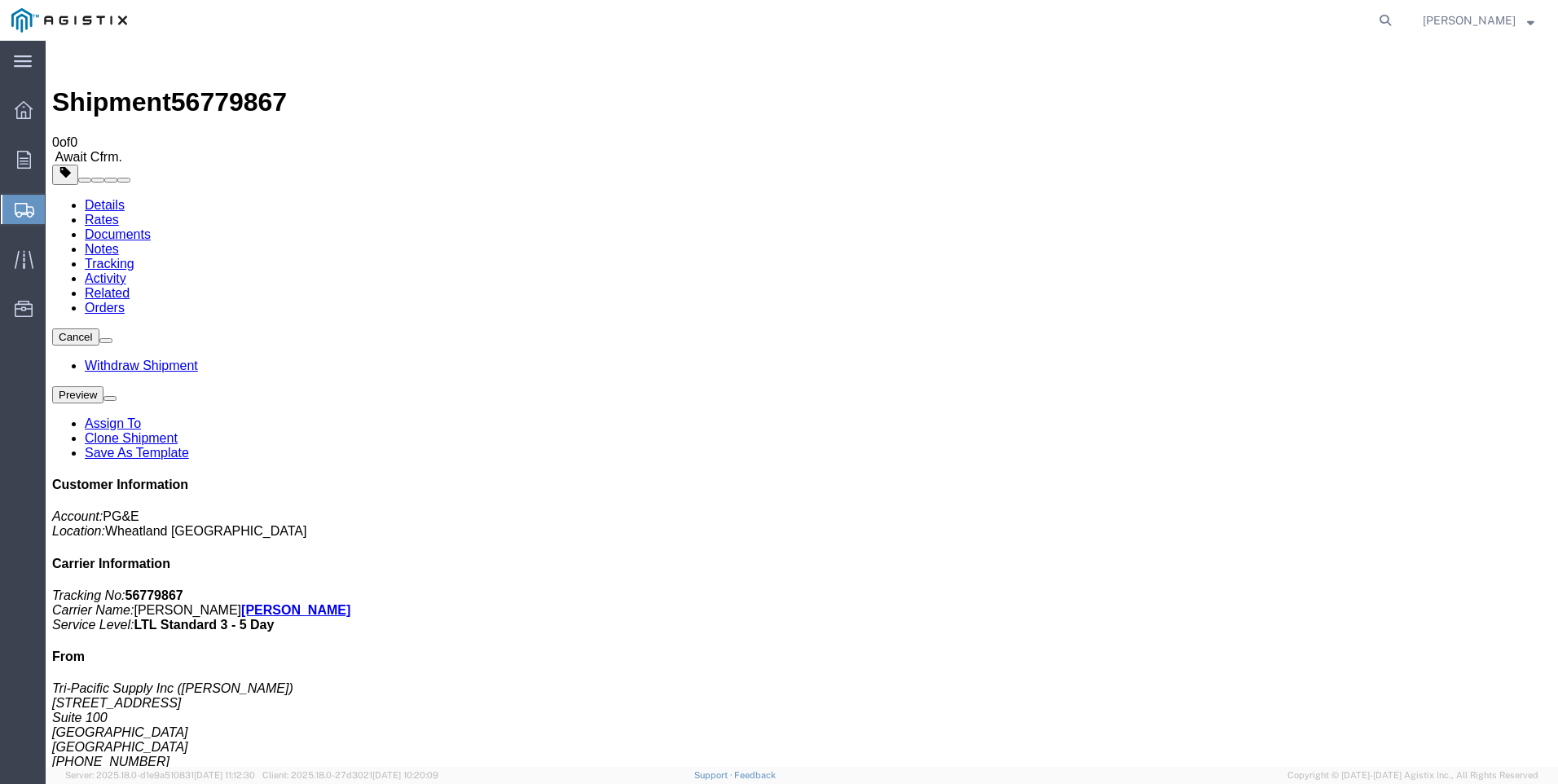
click at [0, 0] on span "Create Shipment" at bounding box center [0, 0] width 0 height 0
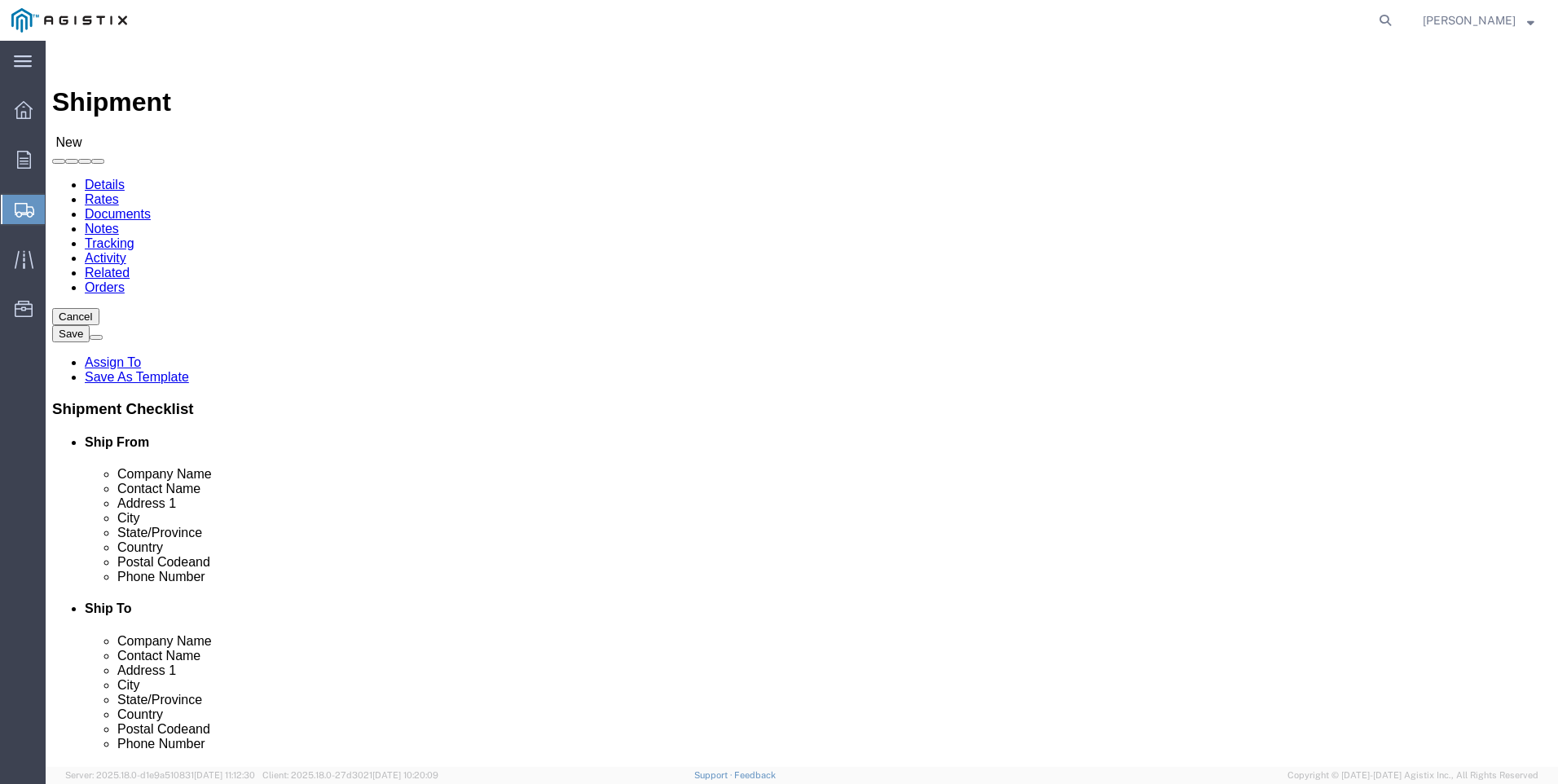
click select "Select PG&E Tri-Pacific Supply Inc"
select select "9596"
click select "Select PG&E Tri-Pacific Supply Inc"
select select
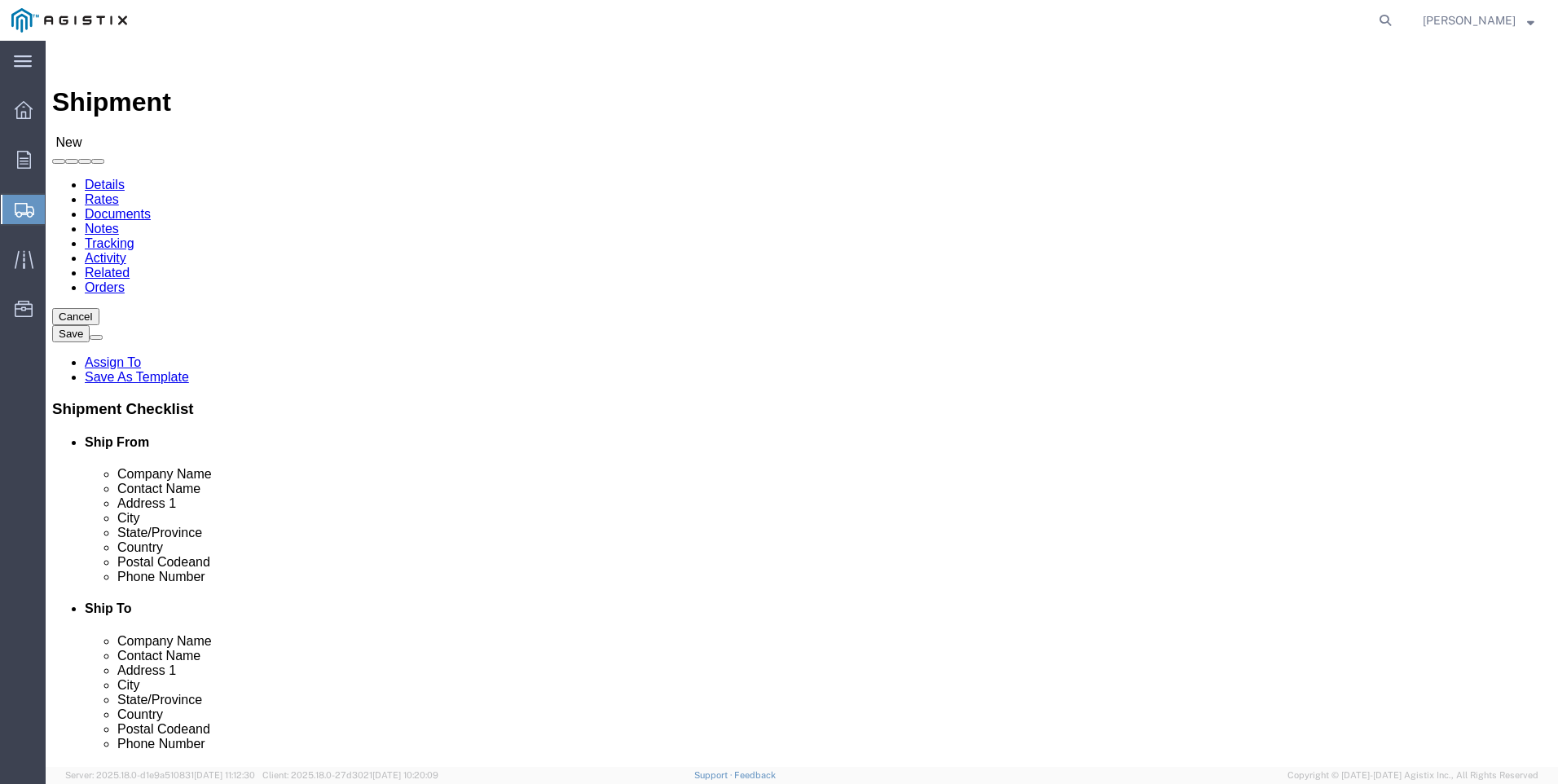
click select "Select PG&E Tri-Pacific Supply Inc"
select select "MYPROFILE"
select select "CA"
drag, startPoint x: 895, startPoint y: 280, endPoint x: 849, endPoint y: 240, distance: 61.0
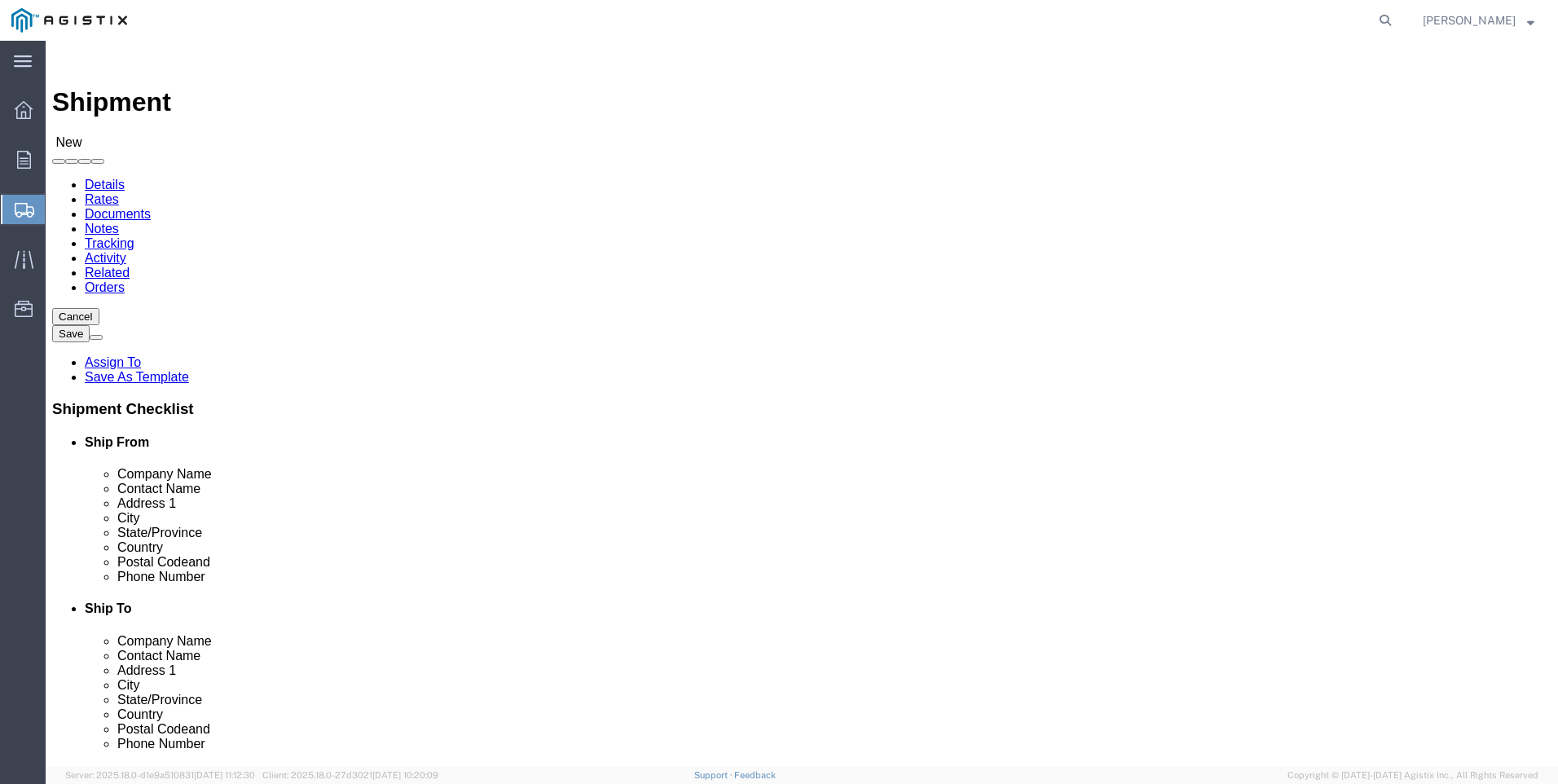
click select "Select All Others [GEOGRAPHIC_DATA] [GEOGRAPHIC_DATA] [GEOGRAPHIC_DATA] [GEOGRA…"
select select "19996"
click select "Select All Others [GEOGRAPHIC_DATA] [GEOGRAPHIC_DATA] [GEOGRAPHIC_DATA] [GEOGRA…"
click span
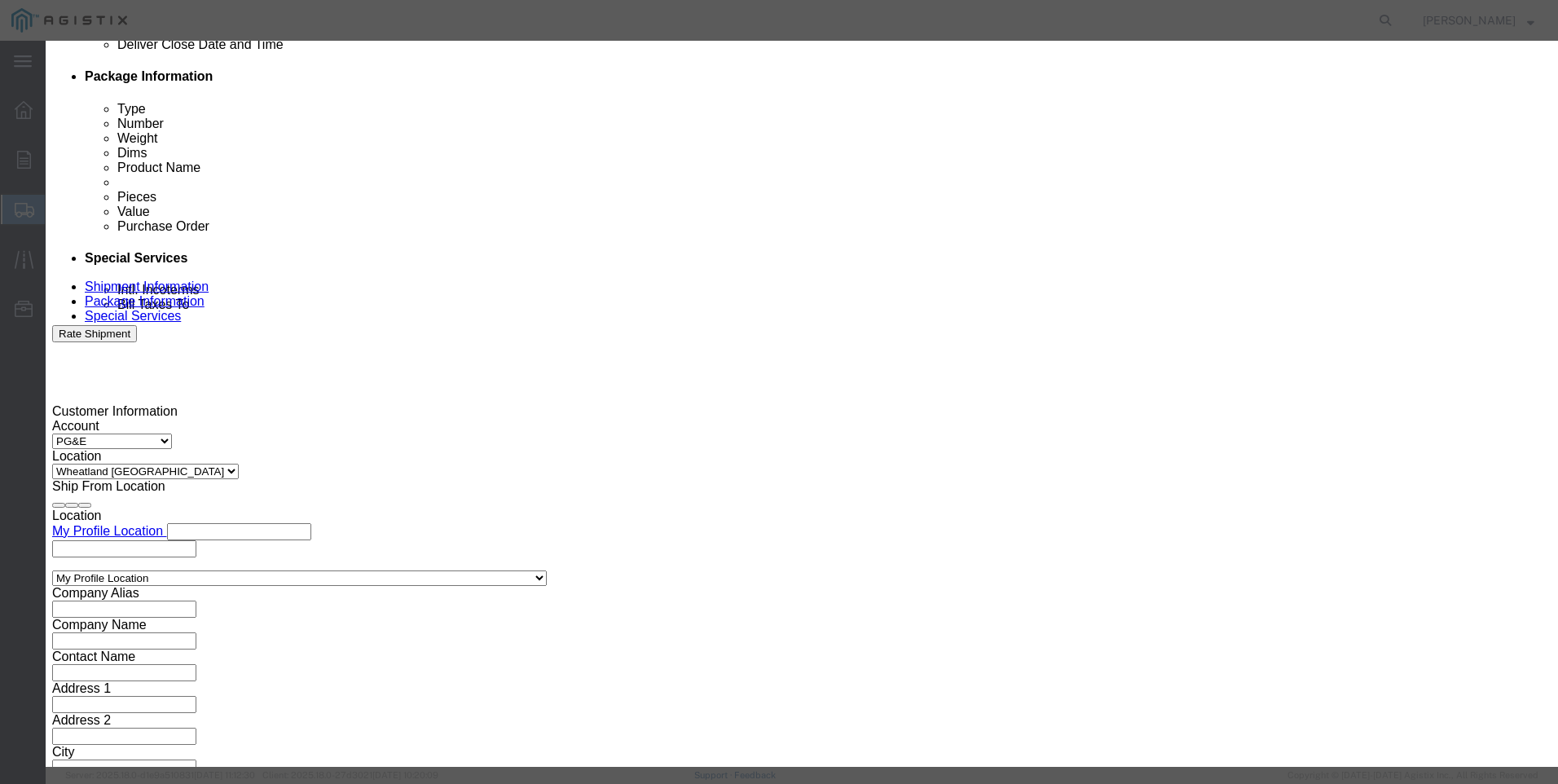
scroll to position [978, 0]
click button "Select"
select select "CA"
click button "Close"
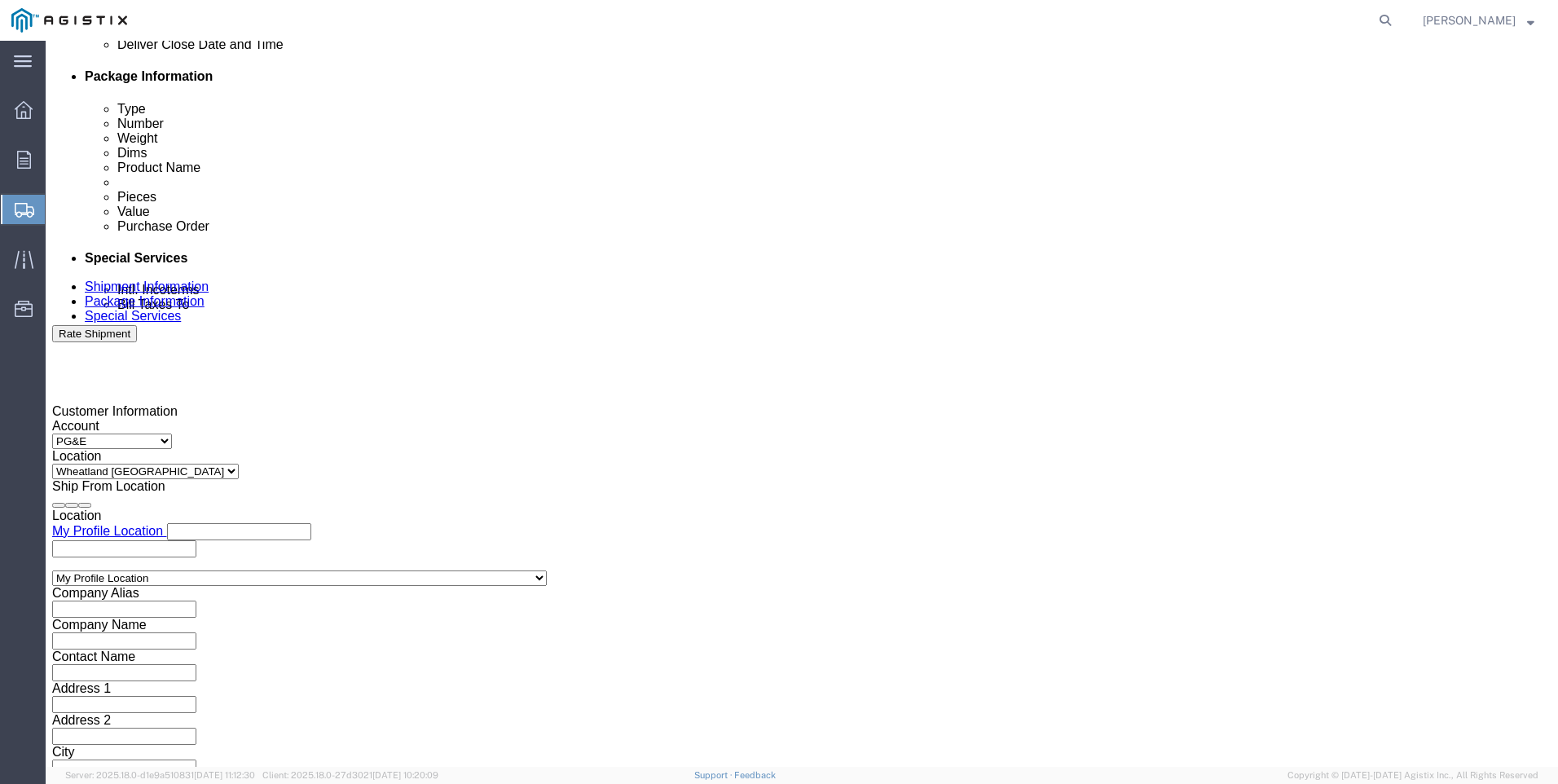
click div "[DATE] 12:00 PM"
type input "4:00 PM"
click div "Close Time 4:00 PM [DATE] 12:00 PM - [DATE] 12:00 PM Cancel Apply"
click button "Apply"
click div
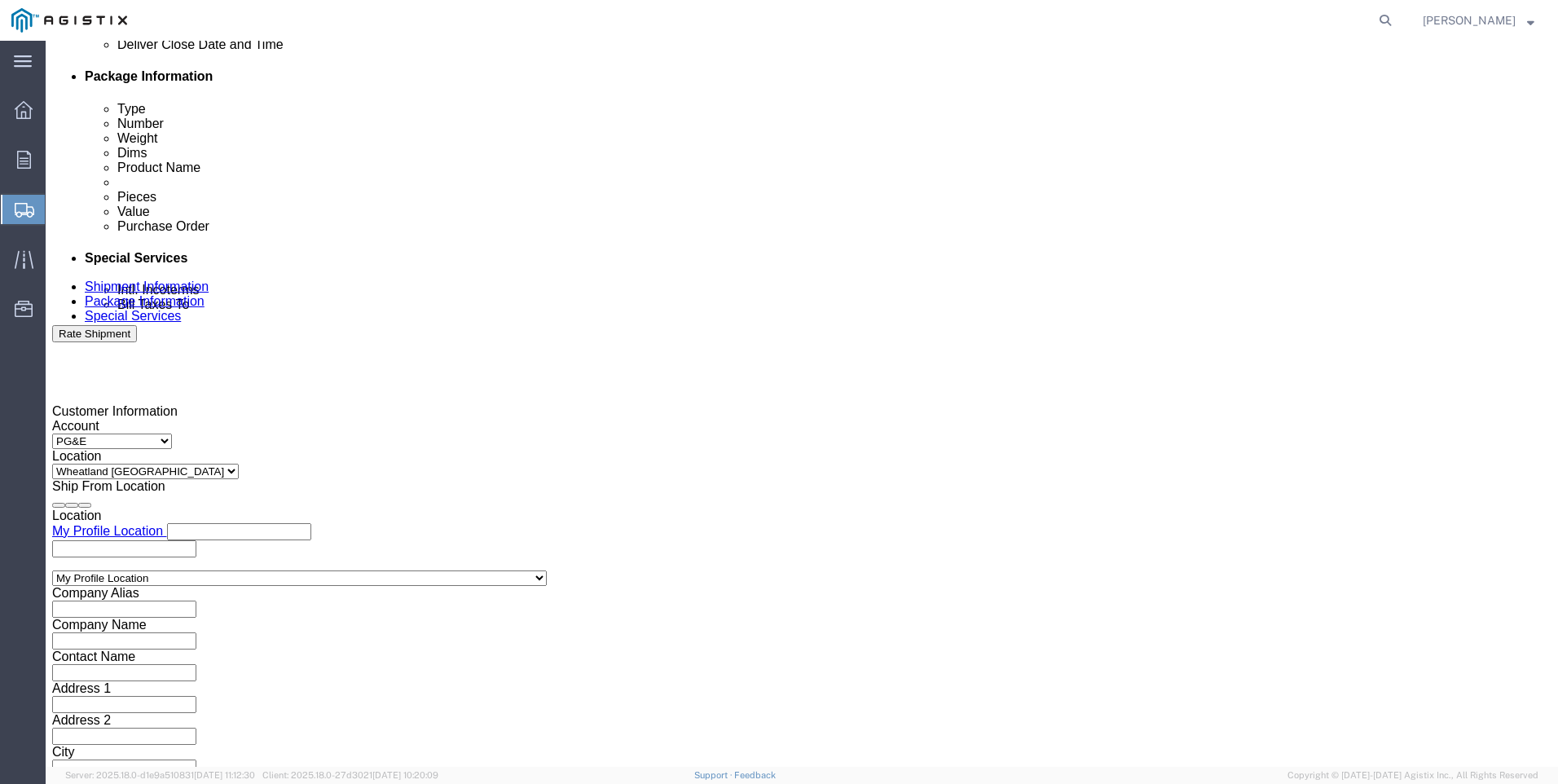
click input "7:00 PM"
click div "Open Time 7:00 PM"
click input "7:00 PM"
type input "7:00 AM"
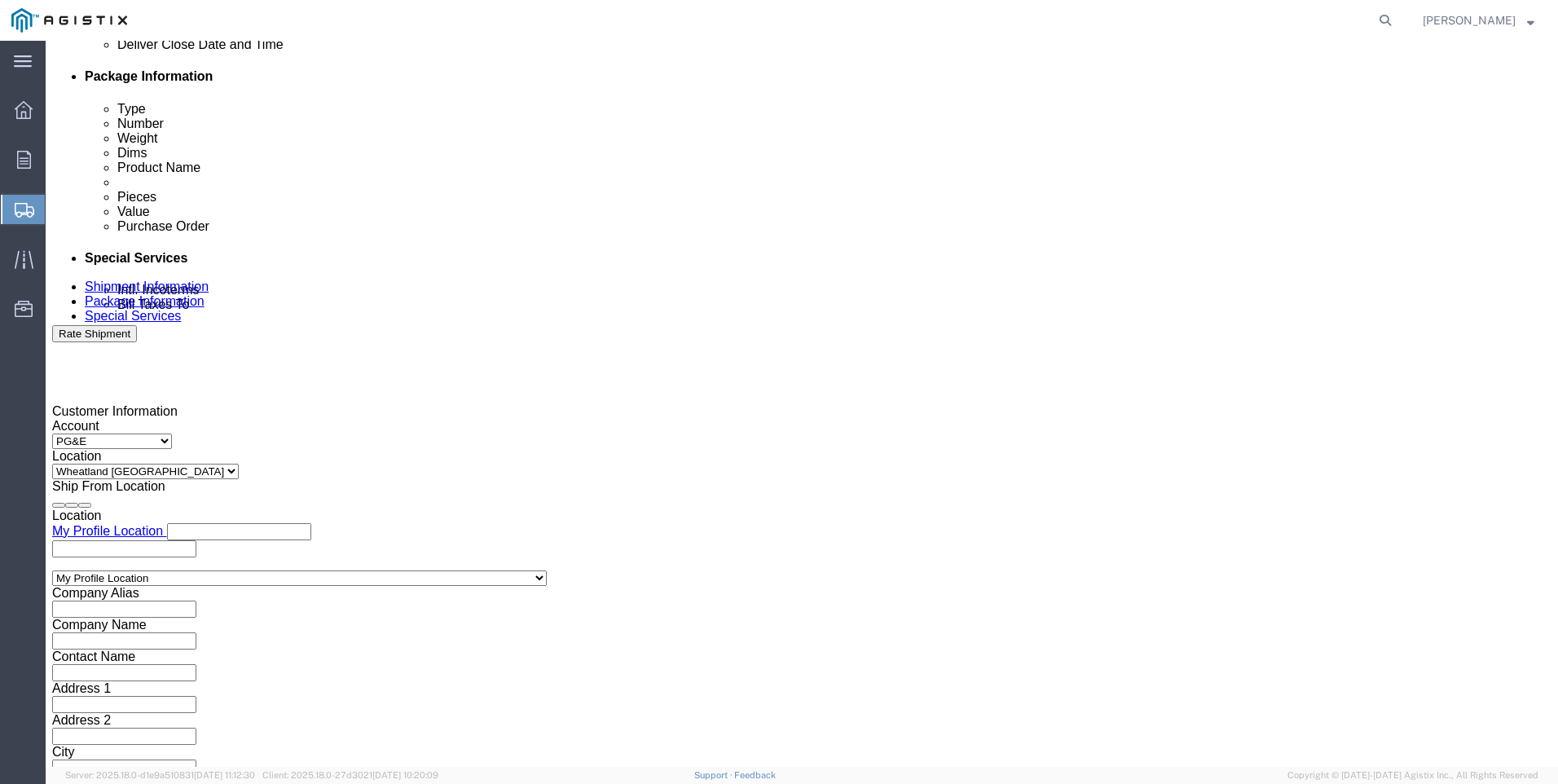
drag, startPoint x: 805, startPoint y: 473, endPoint x: 897, endPoint y: 311, distance: 186.3
click button "Apply"
click div
click input "3:00 AM"
type input "3:00 PM"
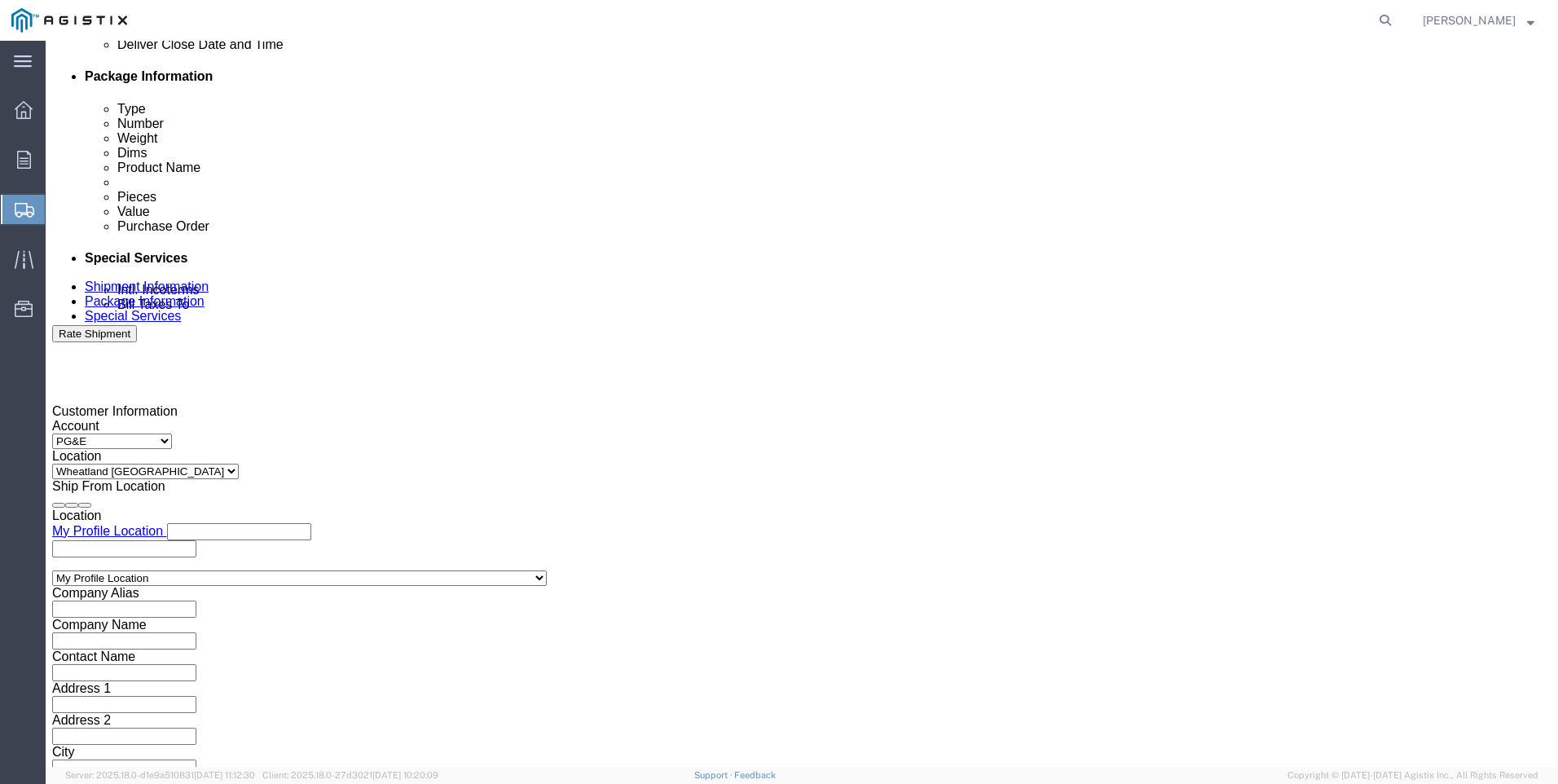
click button "Apply"
click input "text"
type input "3501417831"
click select "Select Account Type Activity ID Airline Appointment Number ASN Batch Request # …"
select select "SALEORDR"
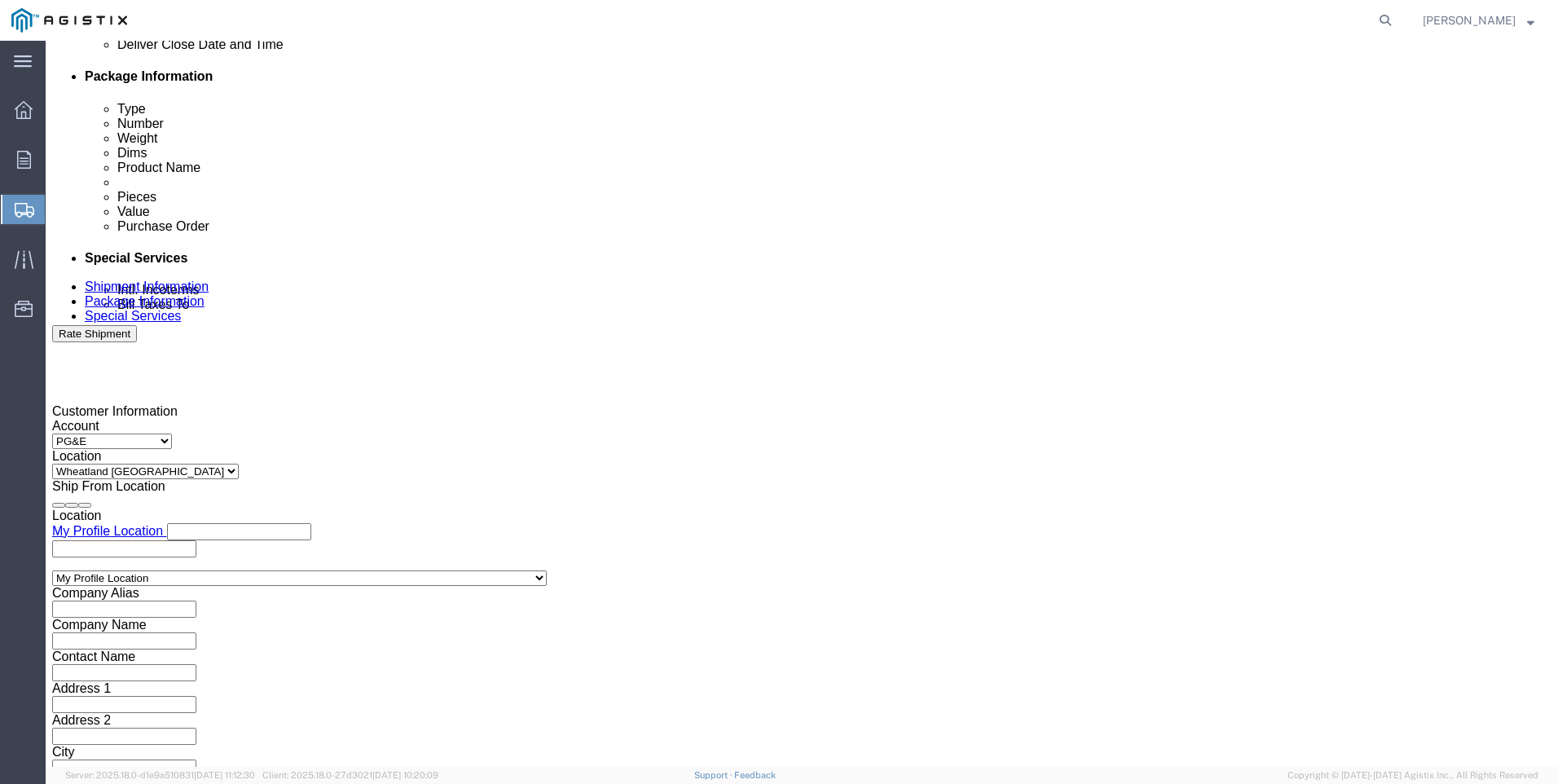
click select "Select Account Type Activity ID Airline Appointment Number ASN Batch Request # …"
click input "text"
type input "54710"
click button "Continue"
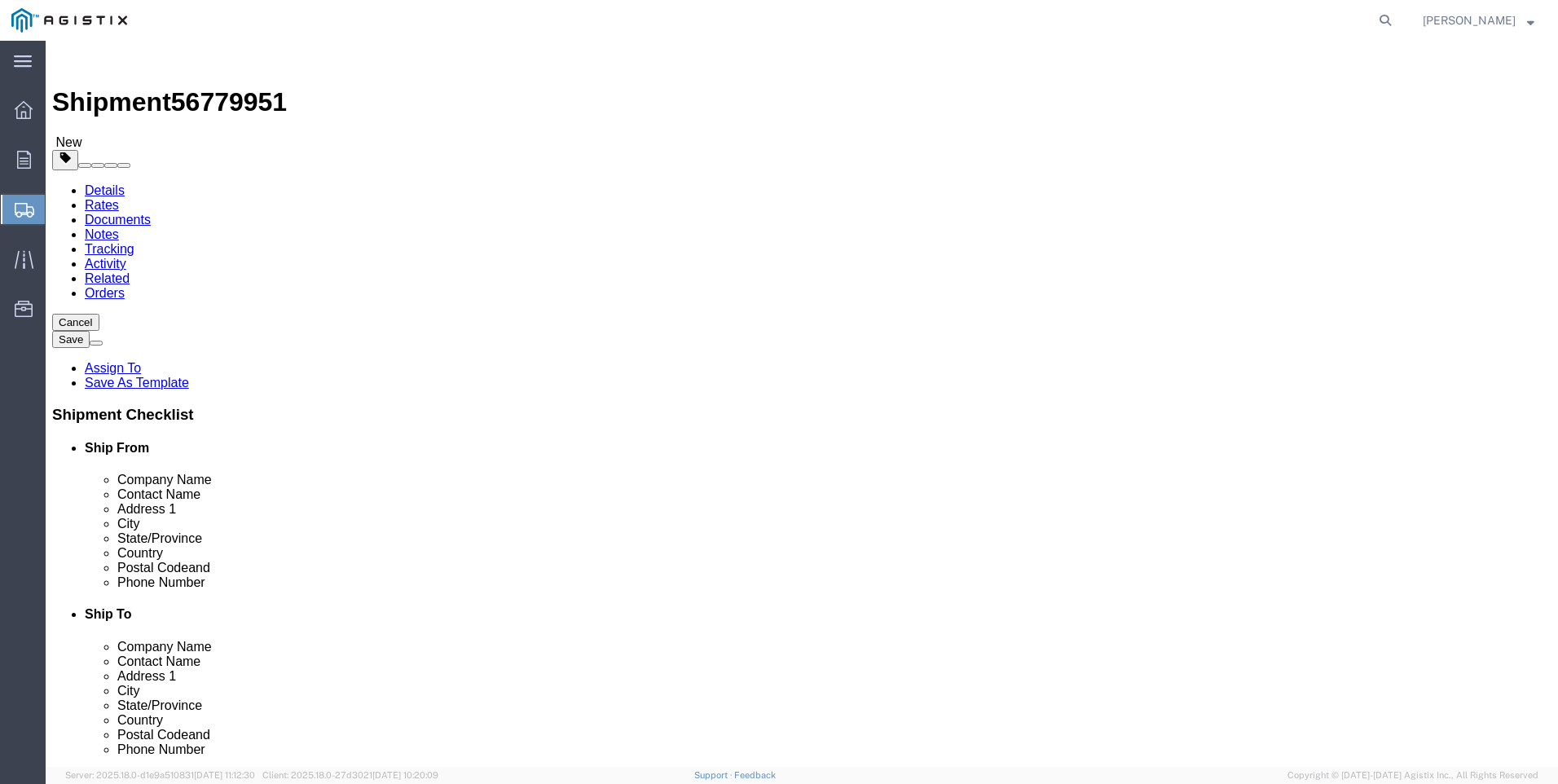
click select "Select Bulk Bundle(s) Cardboard Box(es) Carton(s) Crate(s) Drum(s) (Fiberboard)…"
select select "PSNS"
click select "Select Bulk Bundle(s) Cardboard Box(es) Carton(s) Crate(s) Drum(s) (Fiberboard)…"
click input "text"
type input "46"
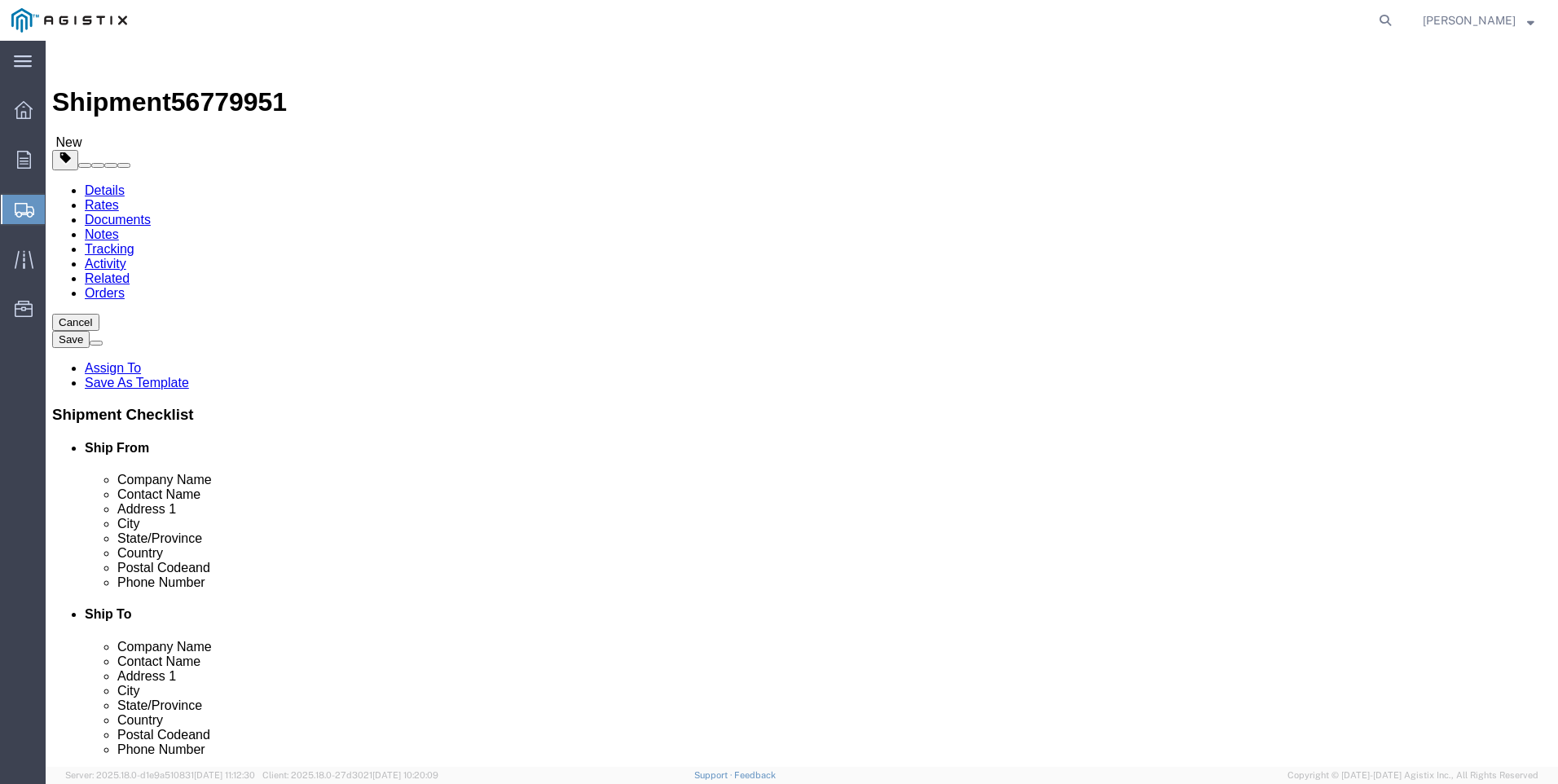
type input "40"
type input "26"
drag, startPoint x: 260, startPoint y: 408, endPoint x: 145, endPoint y: 416, distance: 115.3
click div "Package Type Select Bulk Bundle(s) Cardboard Box(es) Carton(s) Crate(s) Drum(s)…"
type input "128"
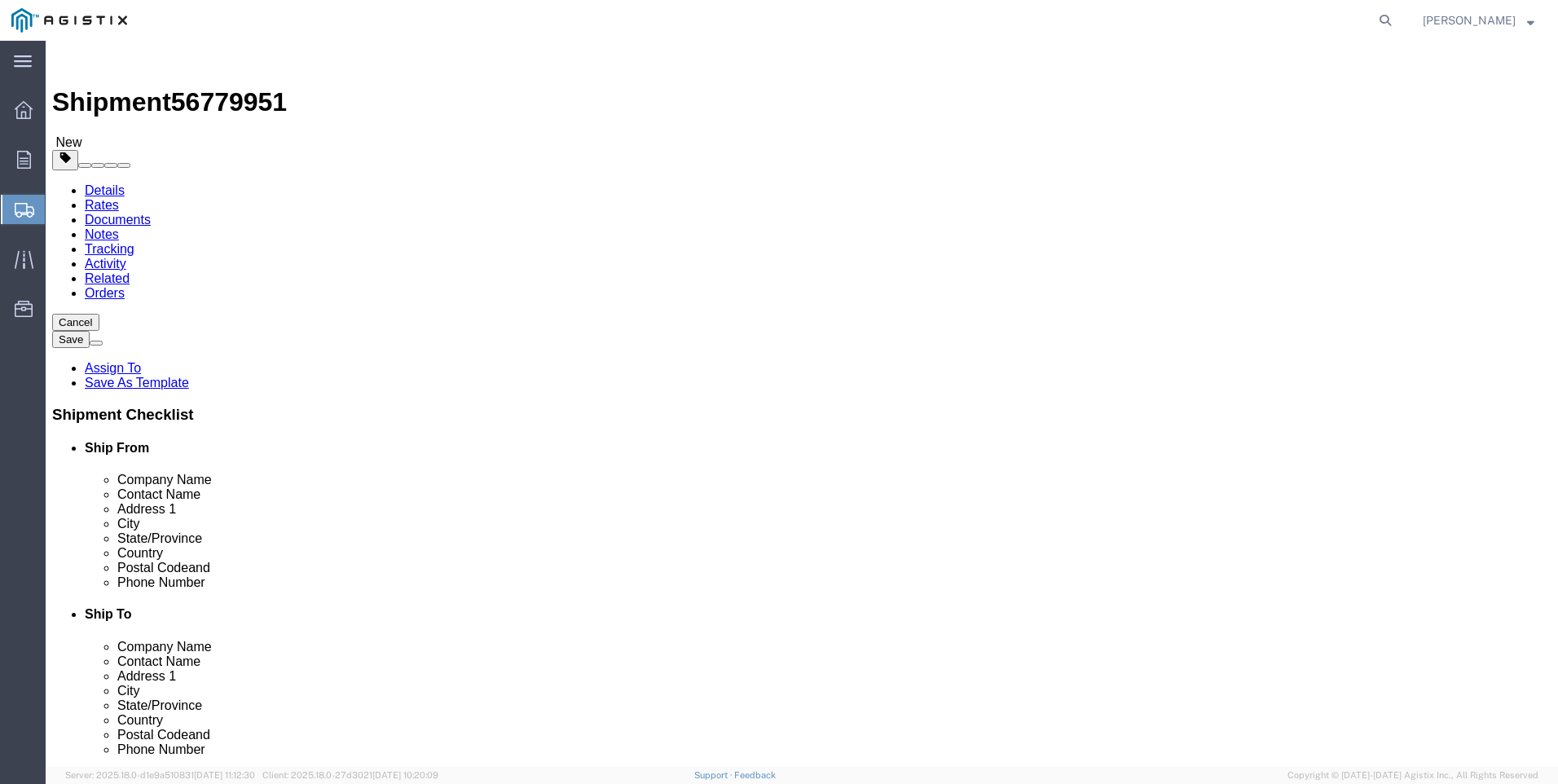
click link "Add Content"
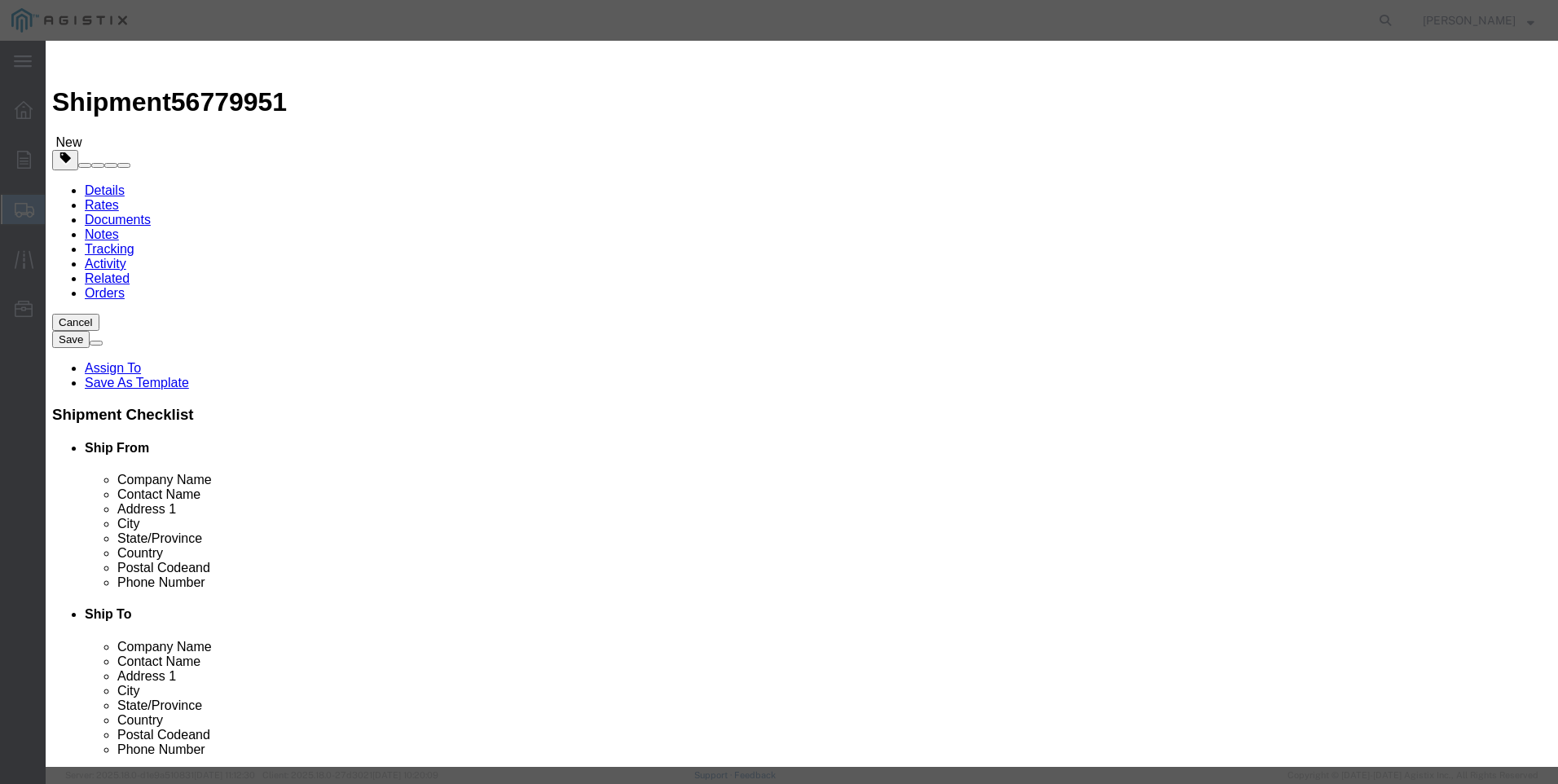
click input "text"
type input "M449967"
drag, startPoint x: 500, startPoint y: 161, endPoint x: 646, endPoint y: 125, distance: 150.4
click td "Name: FILTER CARTRIDGE REPLACEMENT FD-1500"
select select
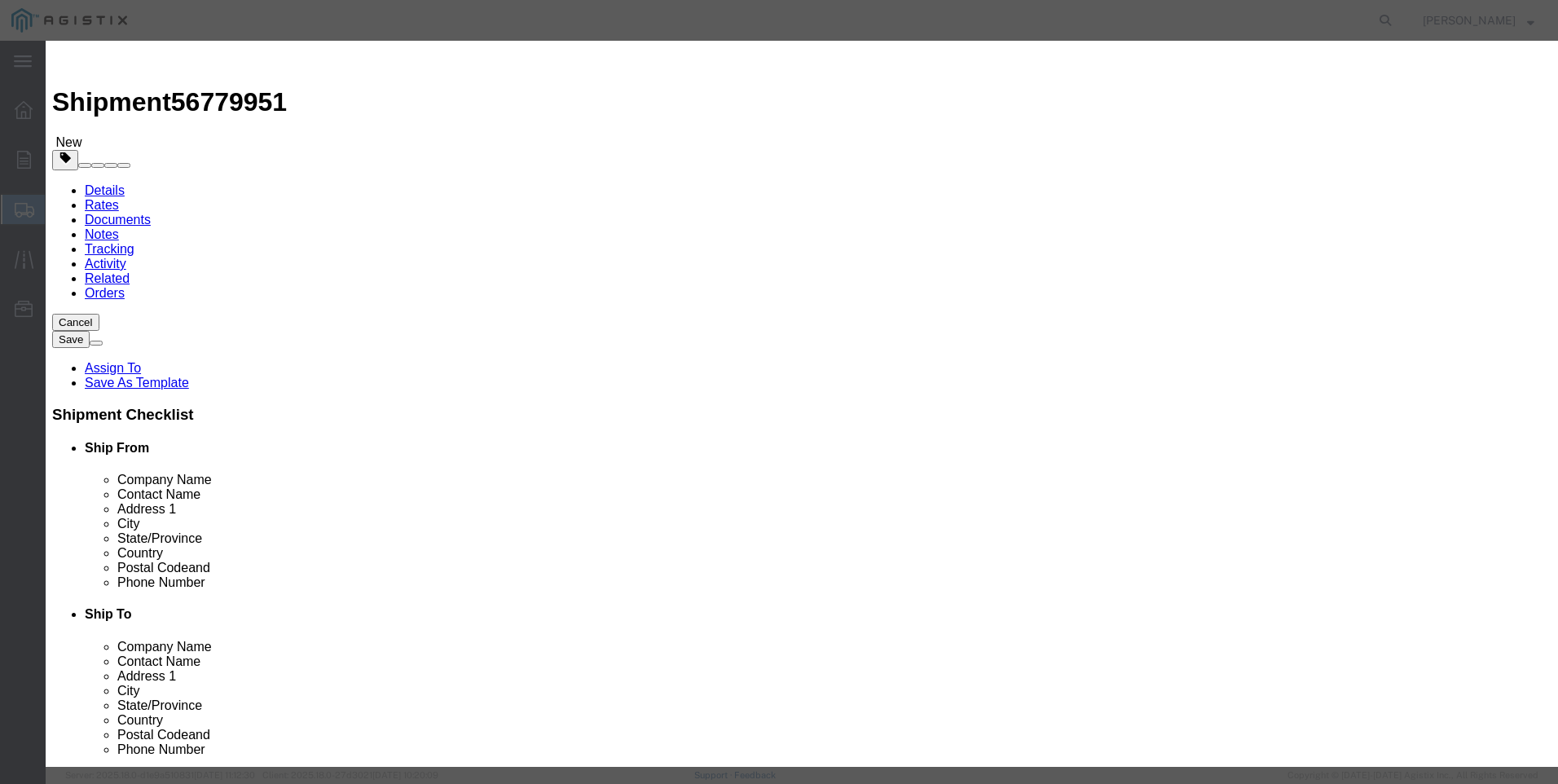
select select "USD"
type input "FILTER CARTRIDGE REPLACEMENT FD-1500"
type input "M449967"
drag, startPoint x: 731, startPoint y: 122, endPoint x: -16, endPoint y: 140, distance: 747.2
click html "Shipment 56779951 New Details Rates Documents Notes Tracking Activity Related O…"
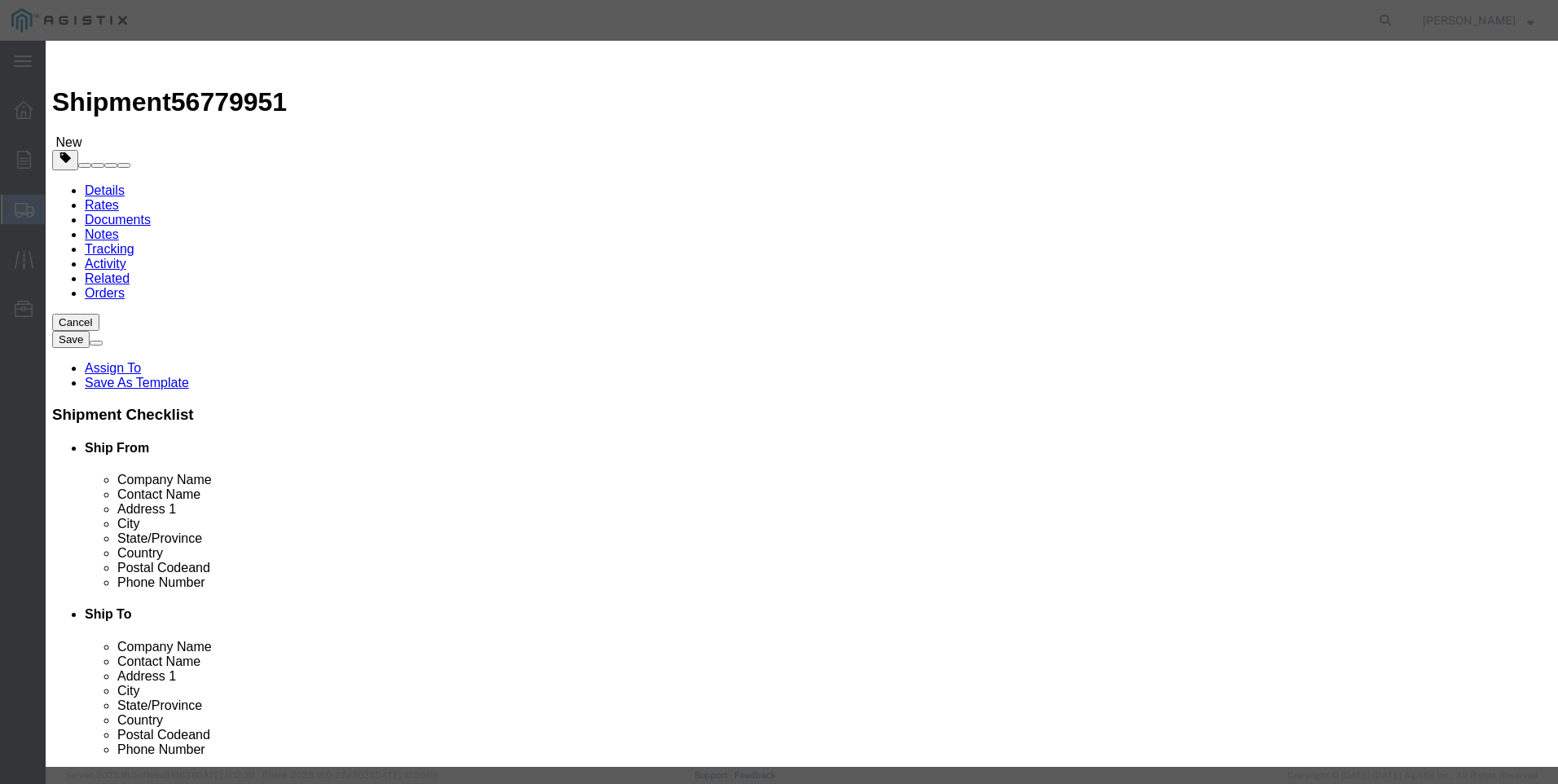
type input "FILTER CARTRIDGE REPLACEMENT FD-1500"
click textarea
paste textarea "FILTER CARTRIDGE REPLACEMENT FD-1500"
type textarea "FILTER CARTRIDGE REPLACEMENT FD-1500"
drag, startPoint x: 738, startPoint y: 123, endPoint x: 54, endPoint y: 115, distance: 684.0
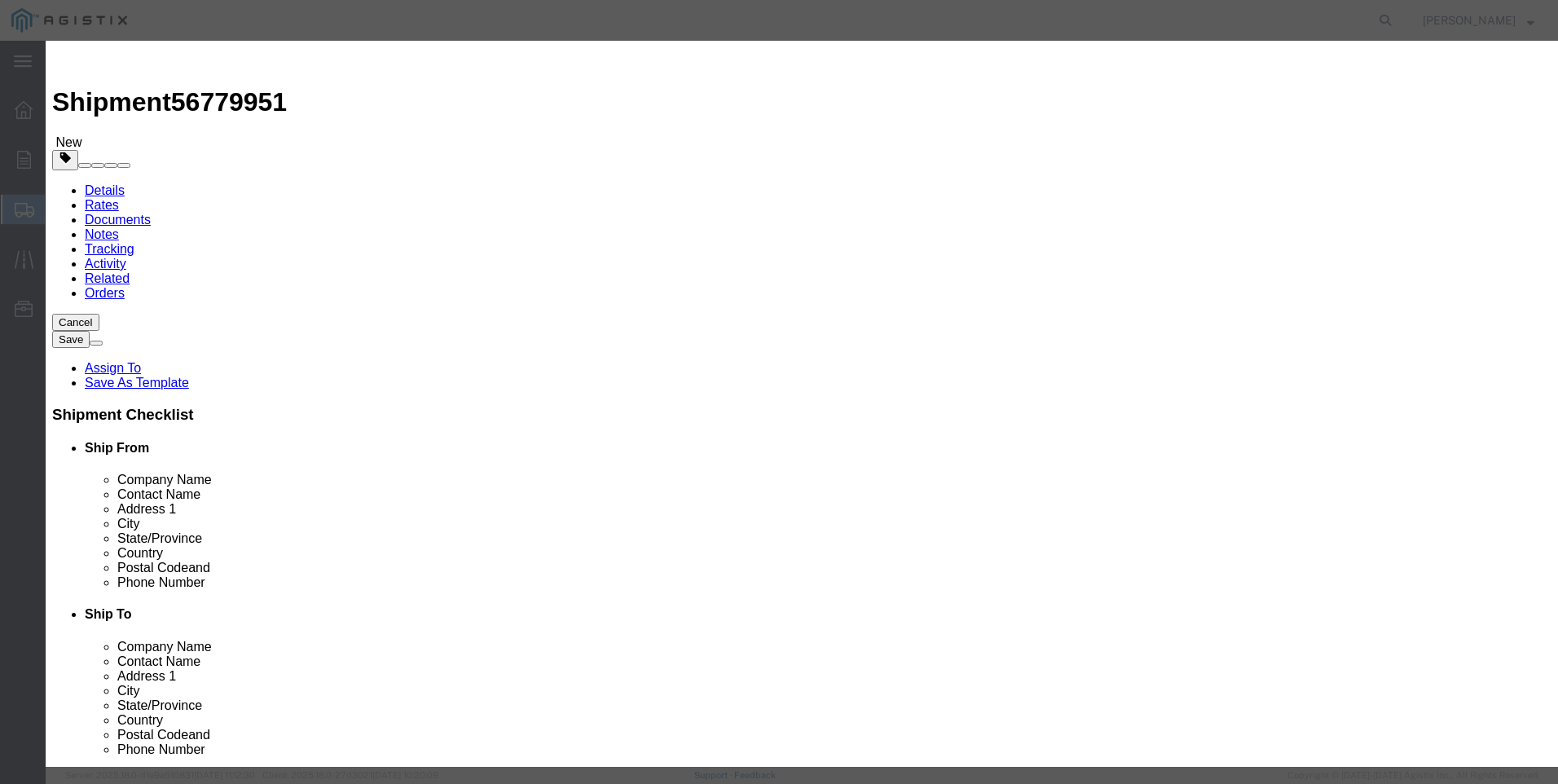
click div "Add content Commodity library Product Name FILTER CARTRIDGE REPLACEMENT FD-1500…"
type input "M449967 / 21-4003"
click input "text"
type input "20"
click input "text"
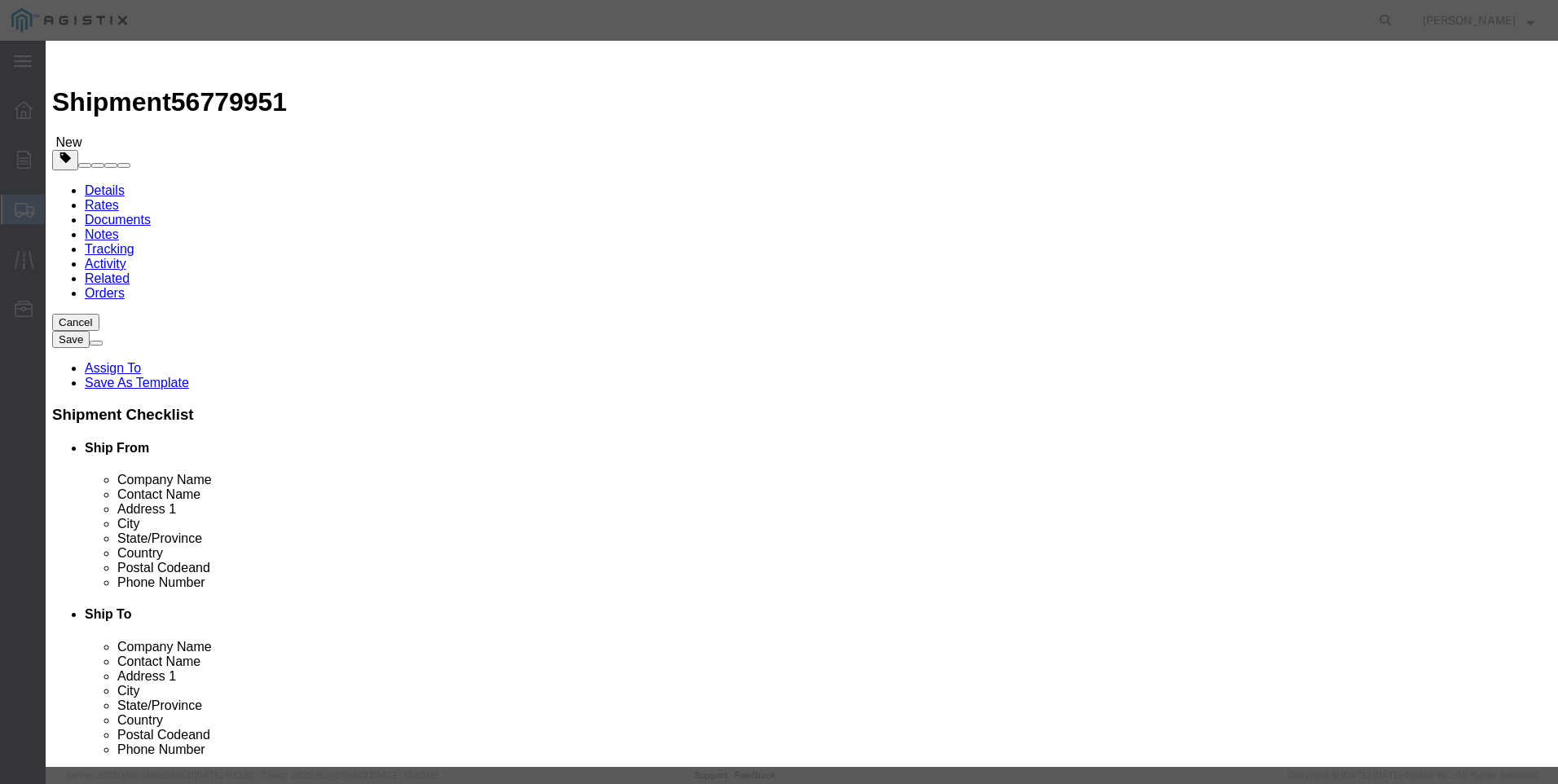
type input "4726"
click button "Save & Close"
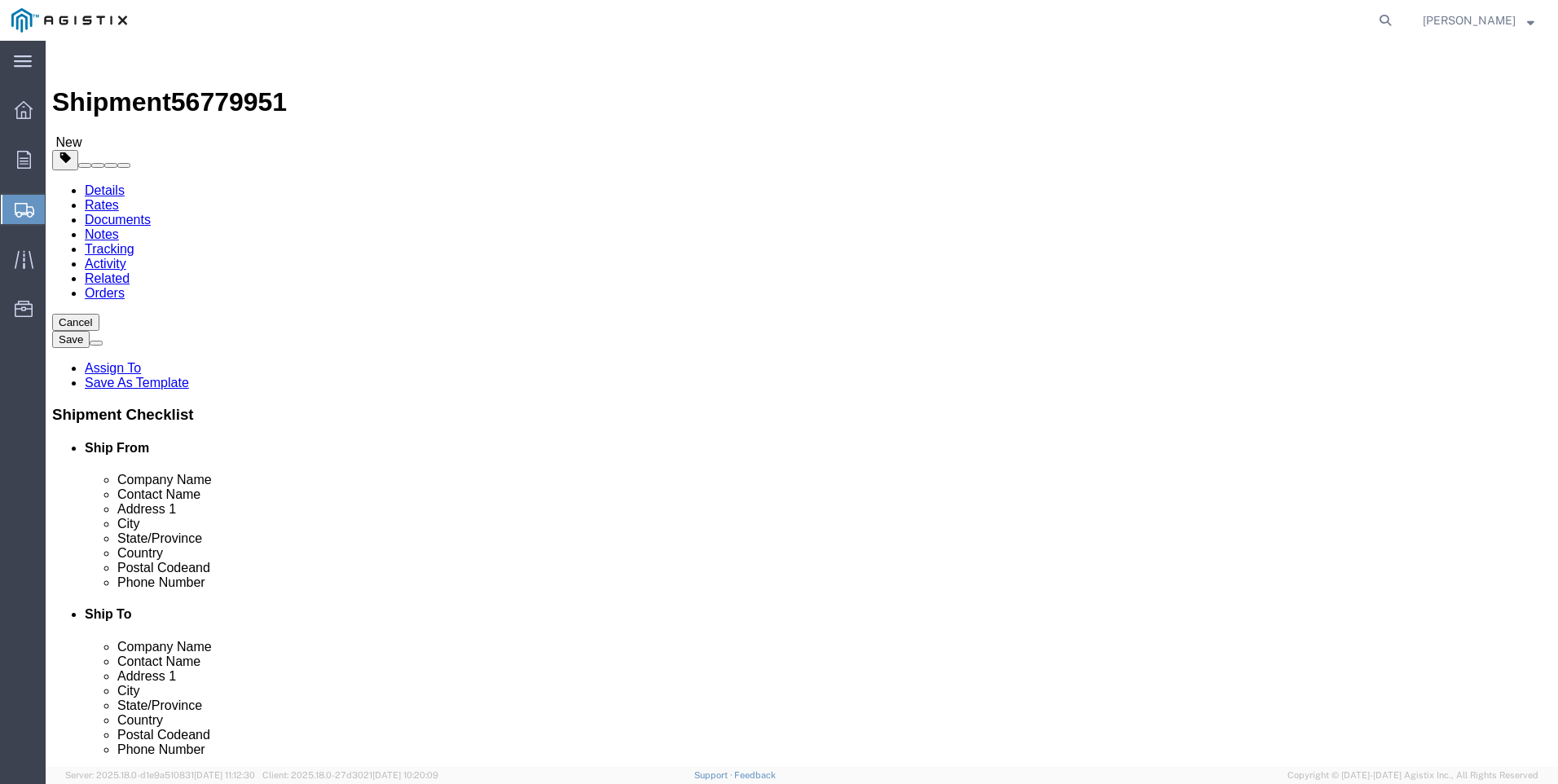
click button "Rate Shipment"
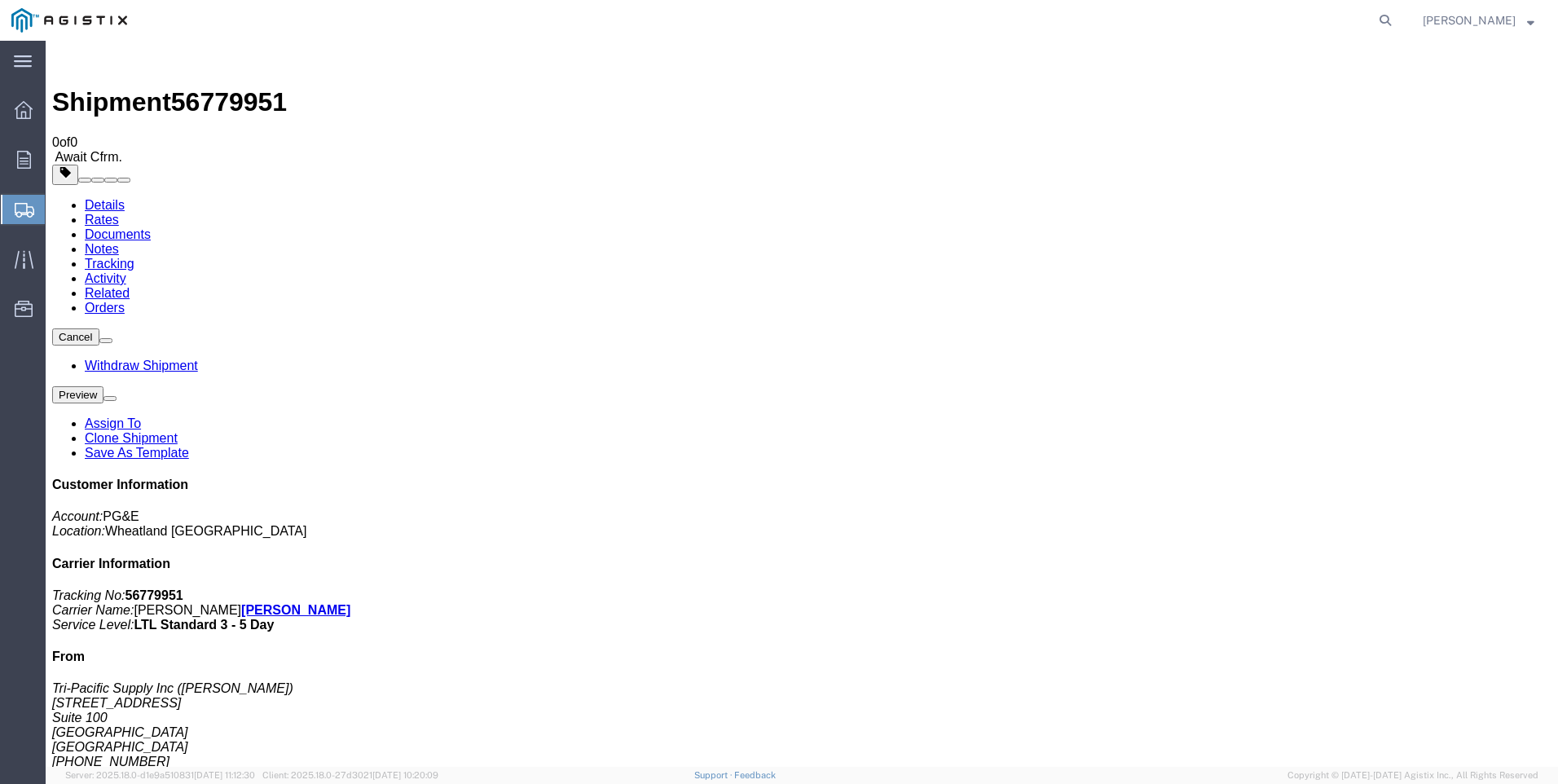
click at [0, 0] on span "Create Shipment" at bounding box center [0, 0] width 0 height 0
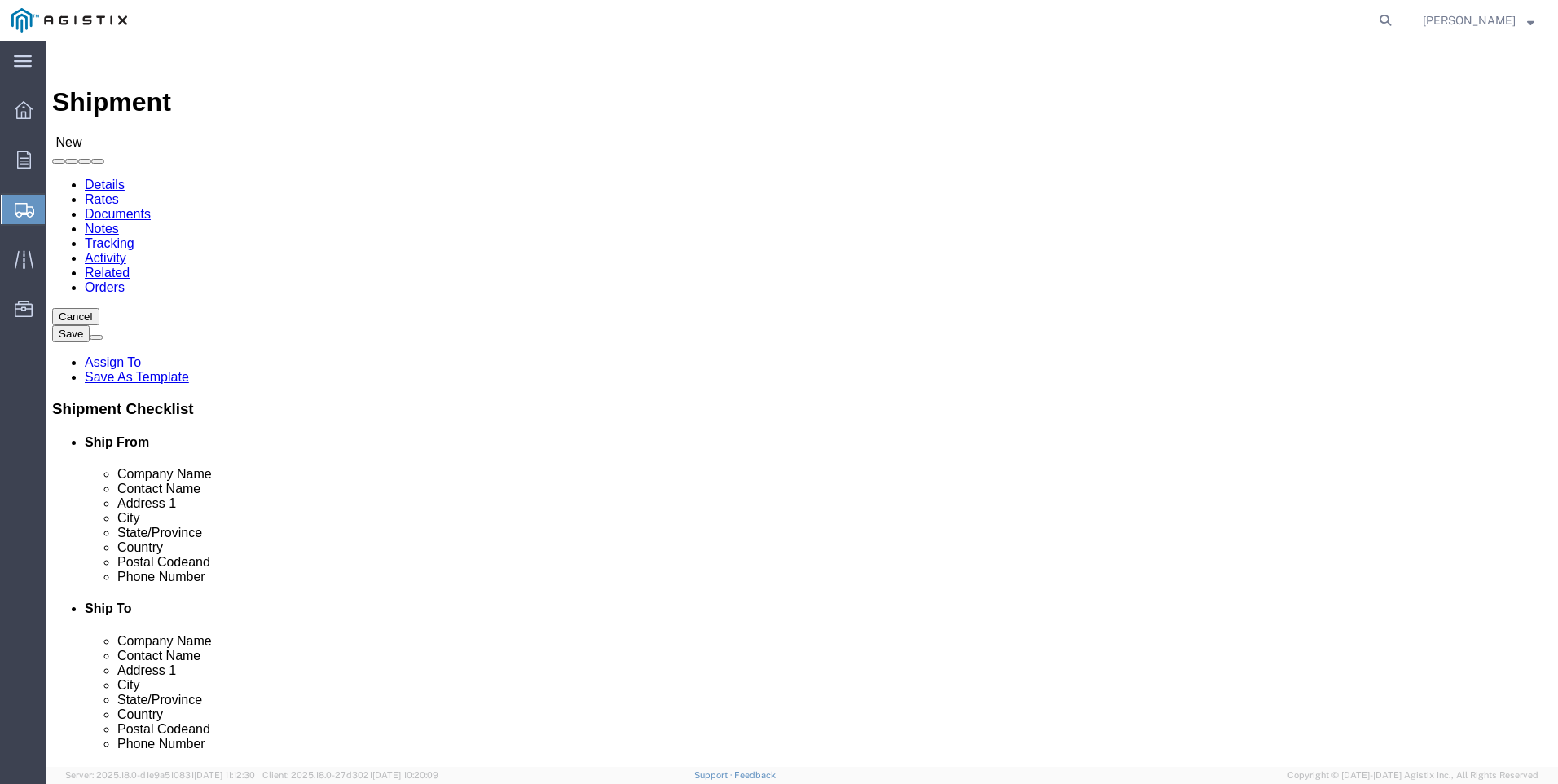
click select "Select PG&E Tri-Pacific Supply Inc"
select select "9596"
click select "Select PG&E Tri-Pacific Supply Inc"
select select
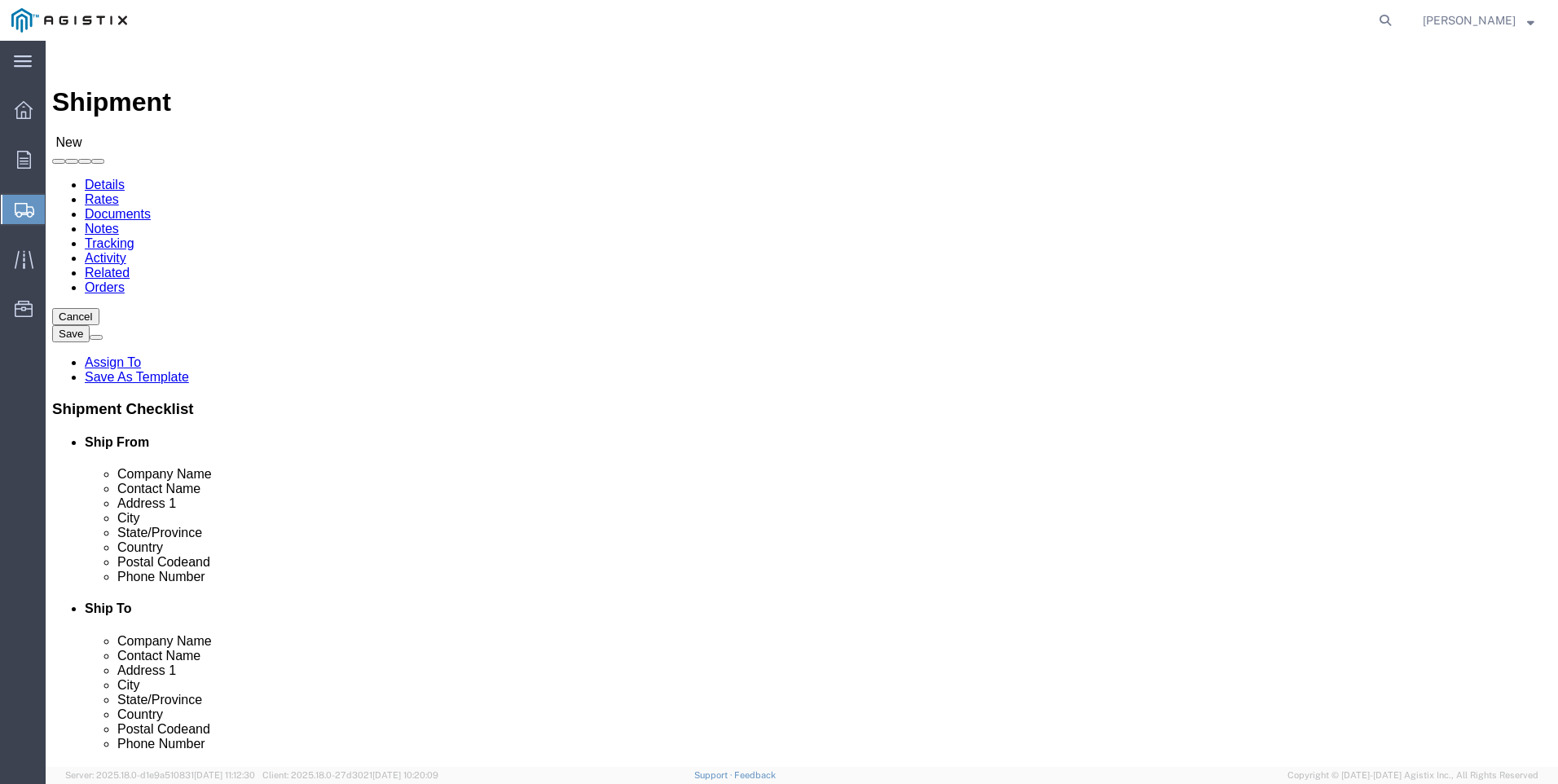
select select "MYPROFILE"
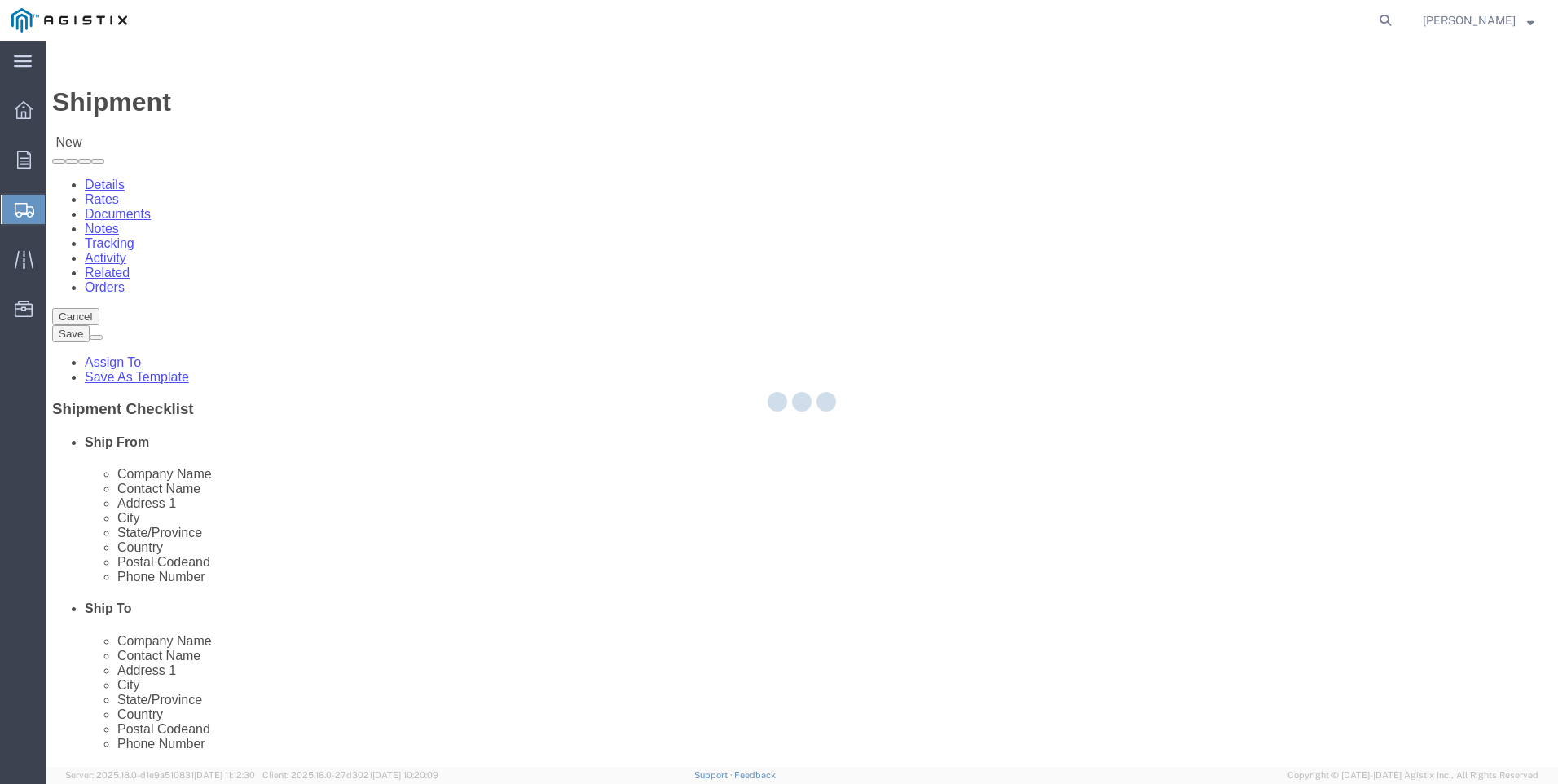
select select "CA"
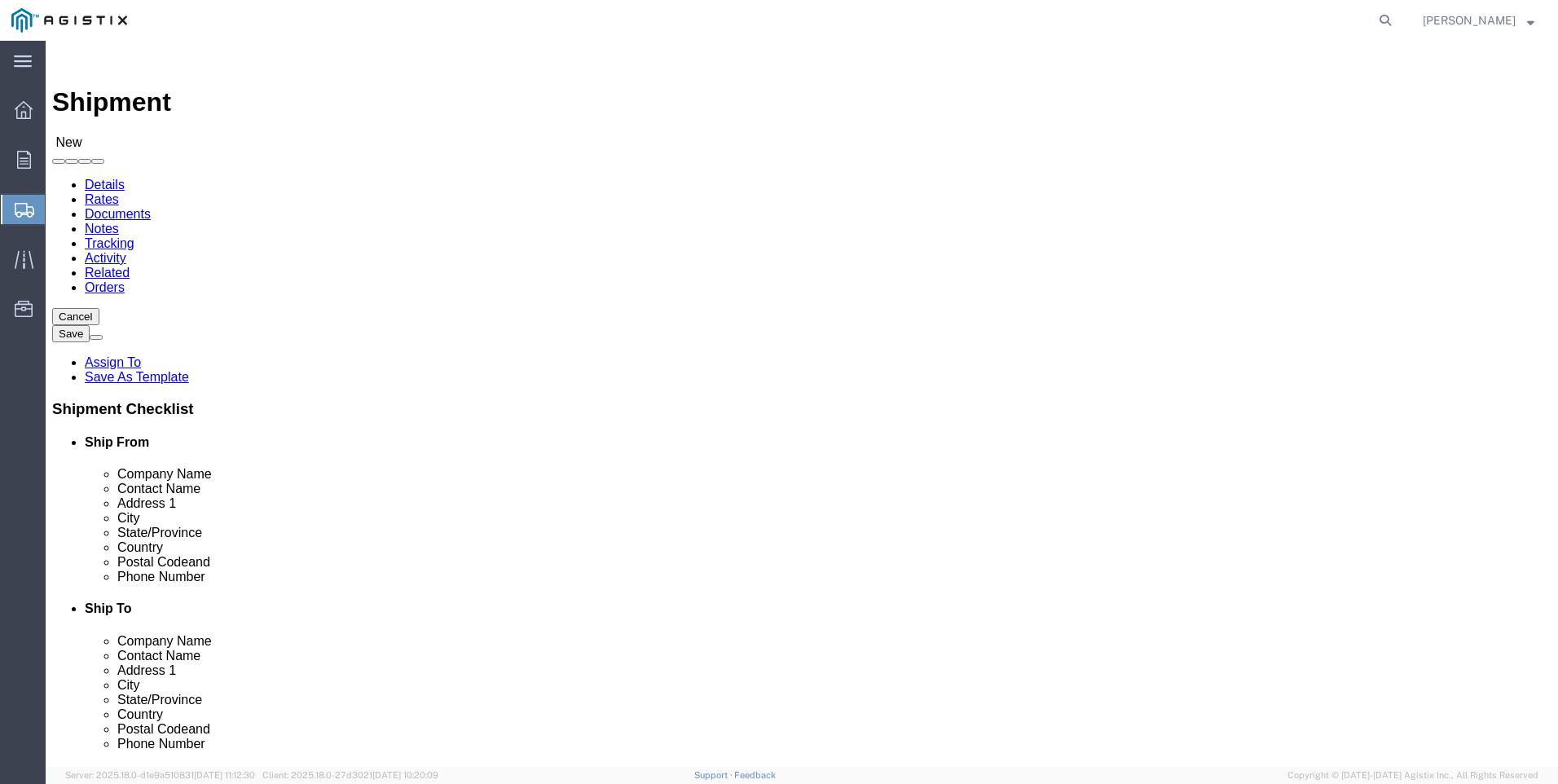
click select "Select All Others [GEOGRAPHIC_DATA] [GEOGRAPHIC_DATA] [GEOGRAPHIC_DATA] [GEOGRA…"
select select "23082"
click select "Select All Others [GEOGRAPHIC_DATA] [GEOGRAPHIC_DATA] [GEOGRAPHIC_DATA] [GEOGRA…"
click span
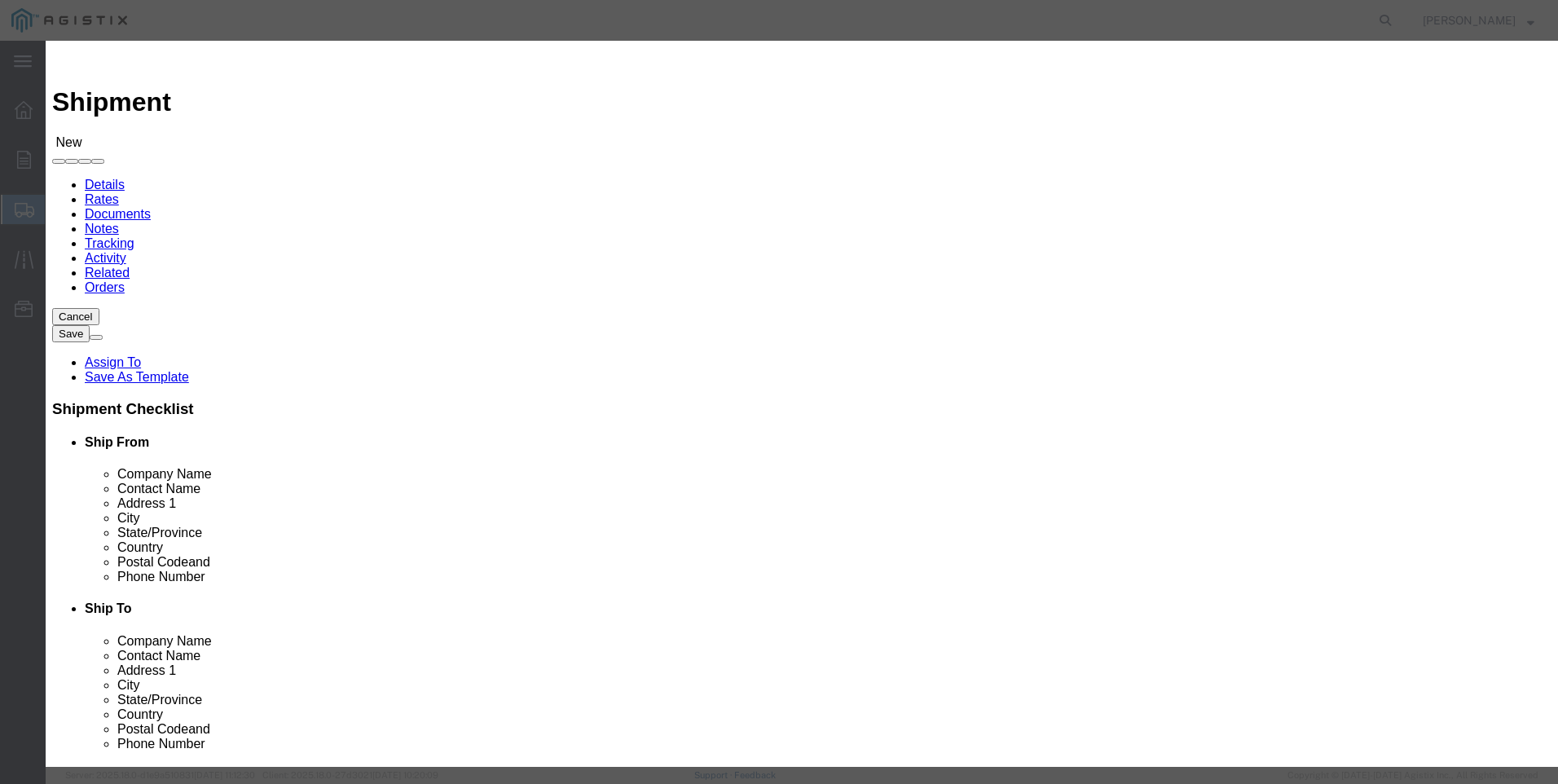
click select "Search by Address Book Name City Company Name Contact Name Country CustomerAlia…"
select select "city"
click select "Search by Address Book Name City Company Name Contact Name Country CustomerAlia…"
click input "text"
type input "MERIDIAN"
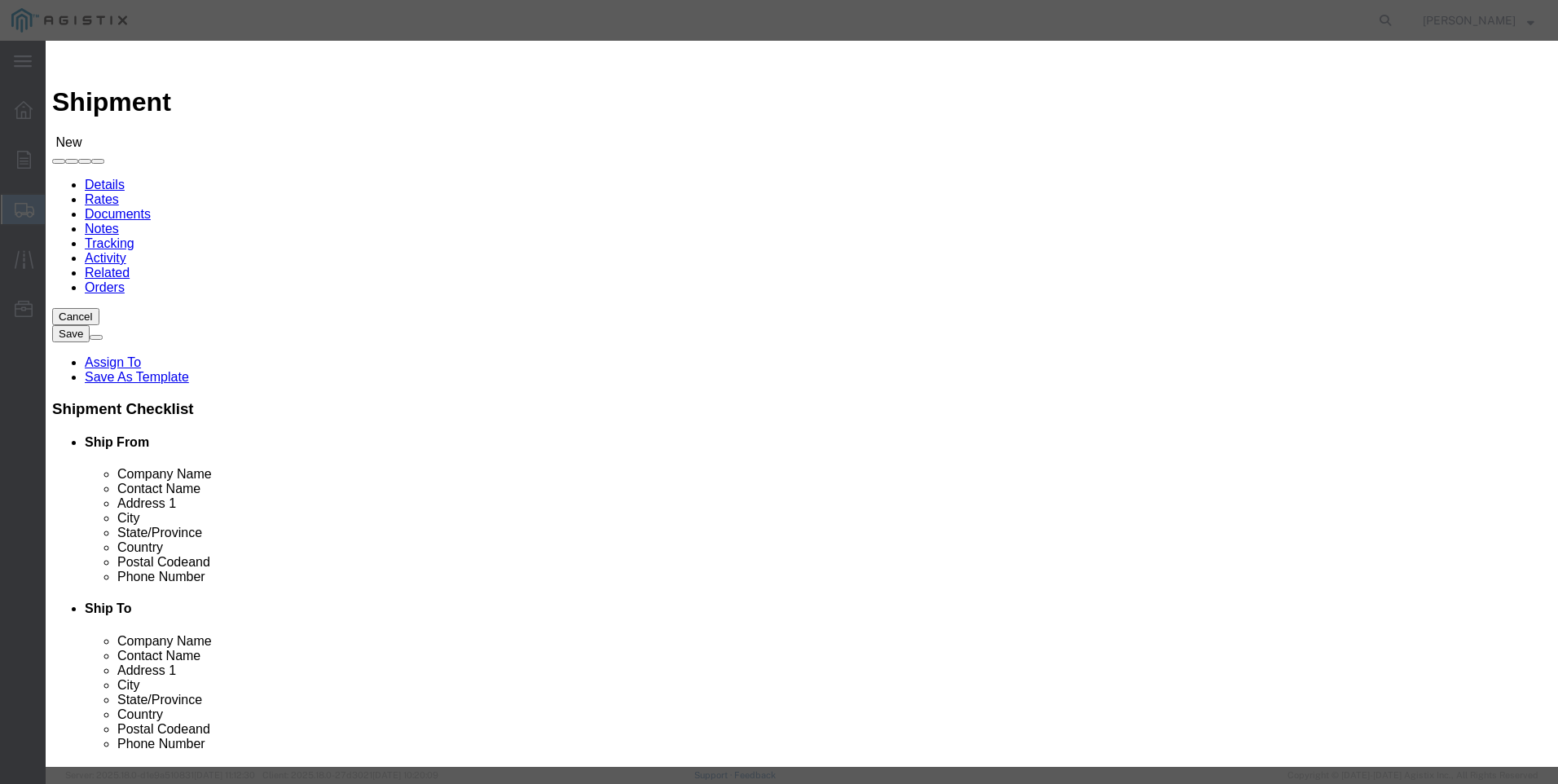
click icon "button"
click button "Select"
select select "CA"
click button "Close"
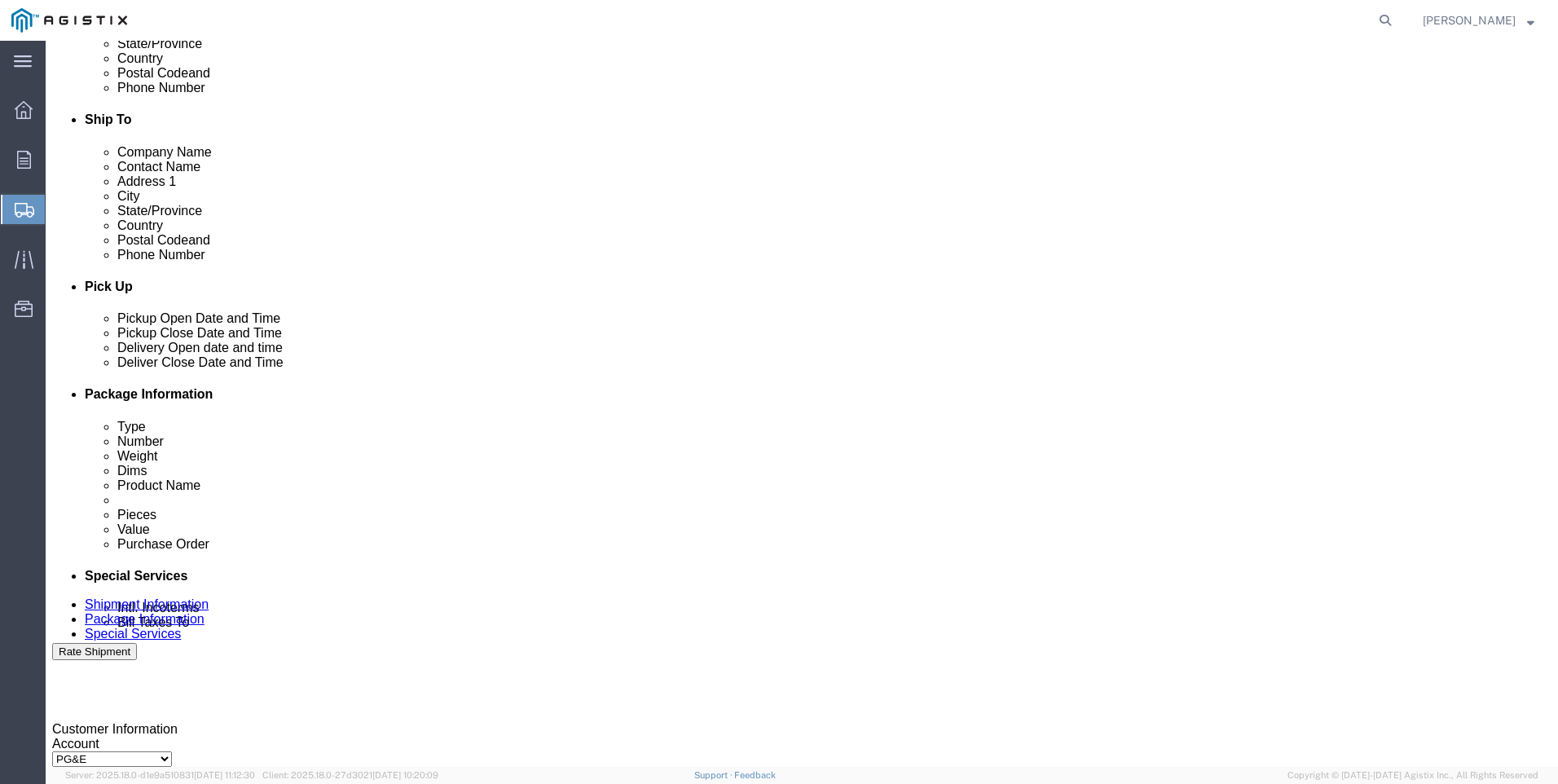
click div "[DATE] 12:00 PM"
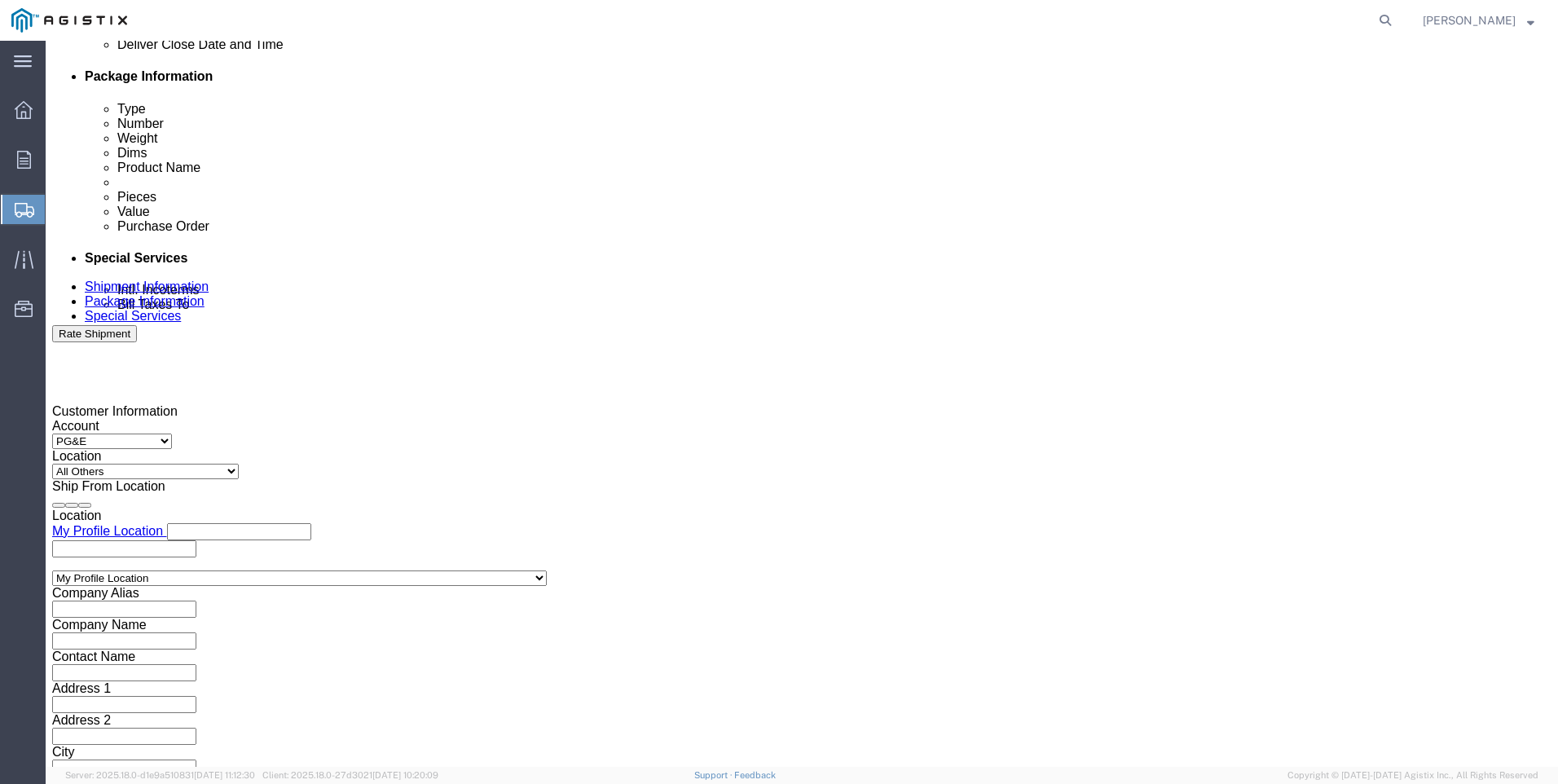
type input "4:00 PM"
click button "Apply"
click div
drag, startPoint x: 681, startPoint y: 321, endPoint x: 725, endPoint y: 325, distance: 44.2
click input "5:00 PM"
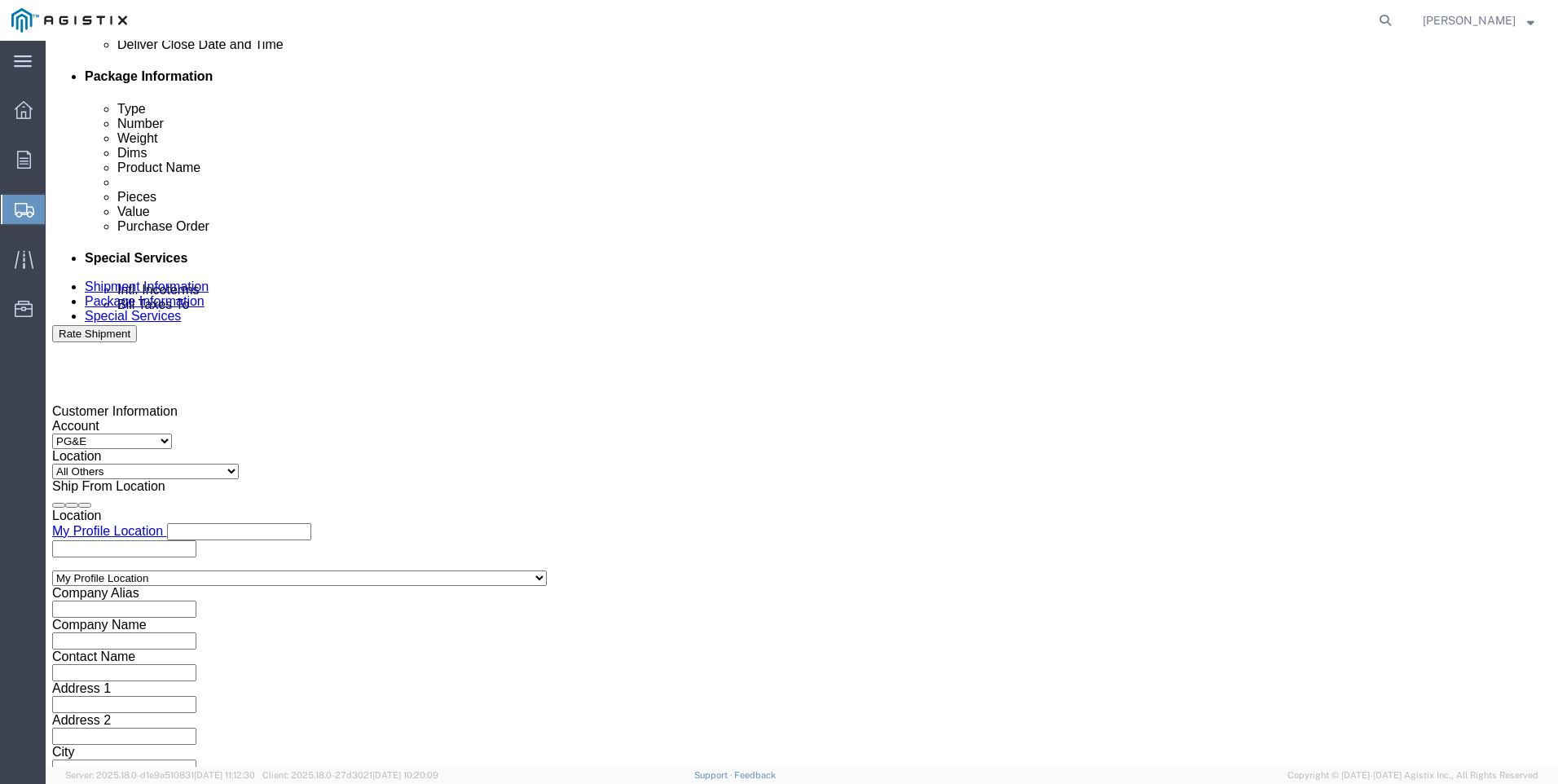
click input "5:00 PM"
click button "Apply"
click div "[DATE] 5:00 AM"
type input "7:00 AM"
drag, startPoint x: 803, startPoint y: 465, endPoint x: 871, endPoint y: 356, distance: 128.5
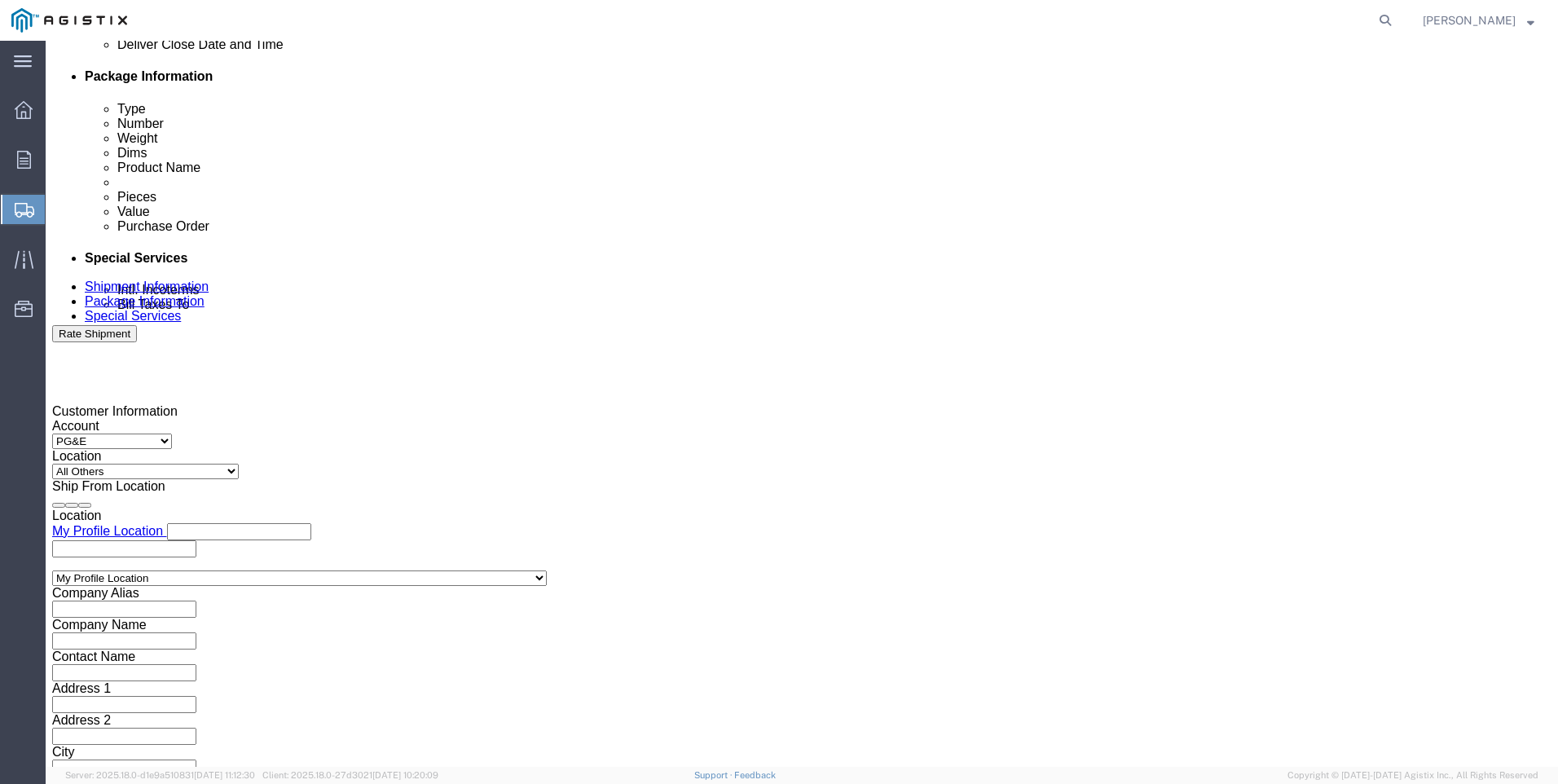
click button "Apply"
click div
click input "8:00 AM"
click input "3:00 AM"
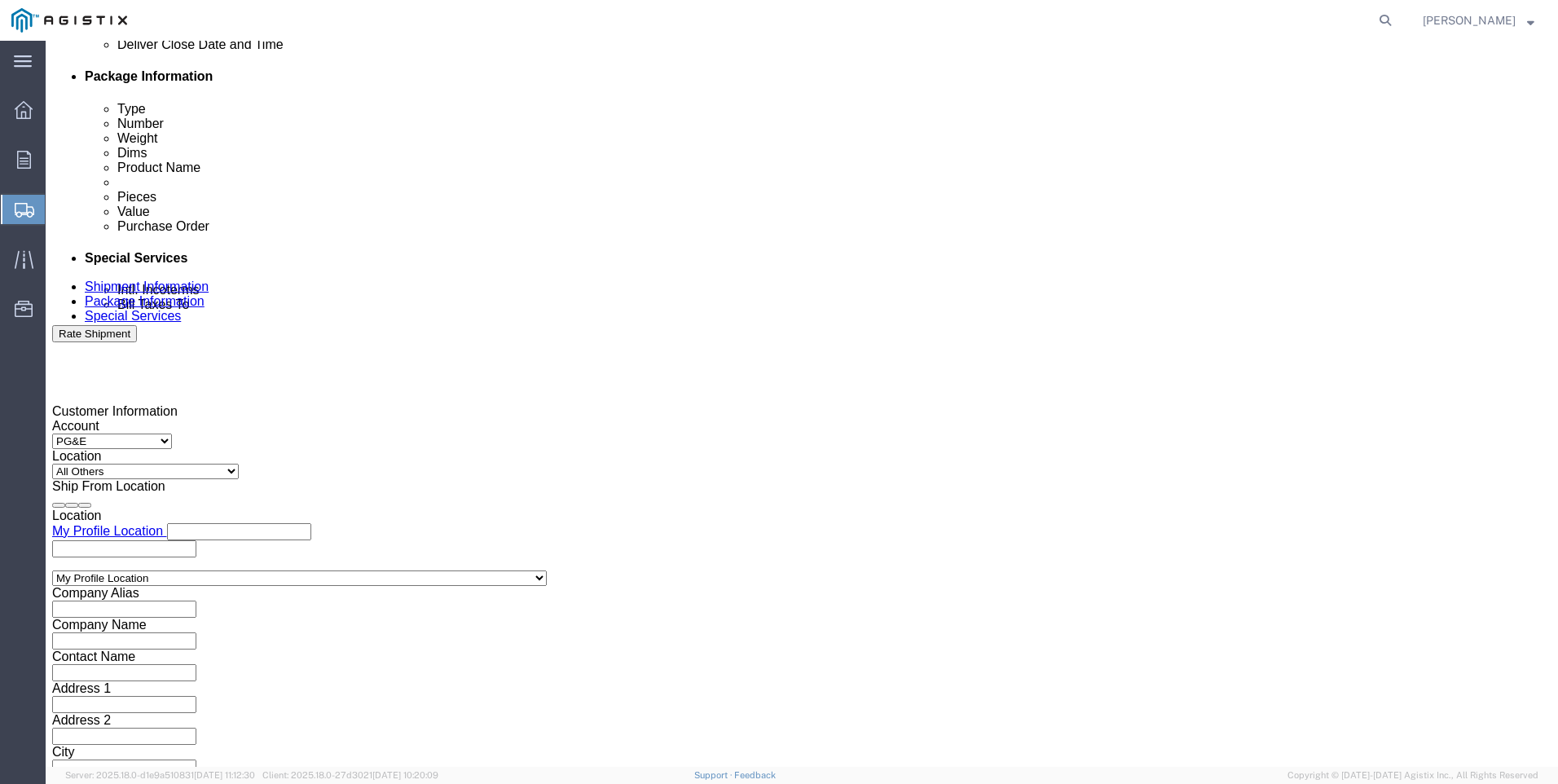
type input "3:00 PM"
click button "Apply"
click input "text"
type input "3501411413"
click select "Select Account Type Activity ID Airline Appointment Number ASN Batch Request # …"
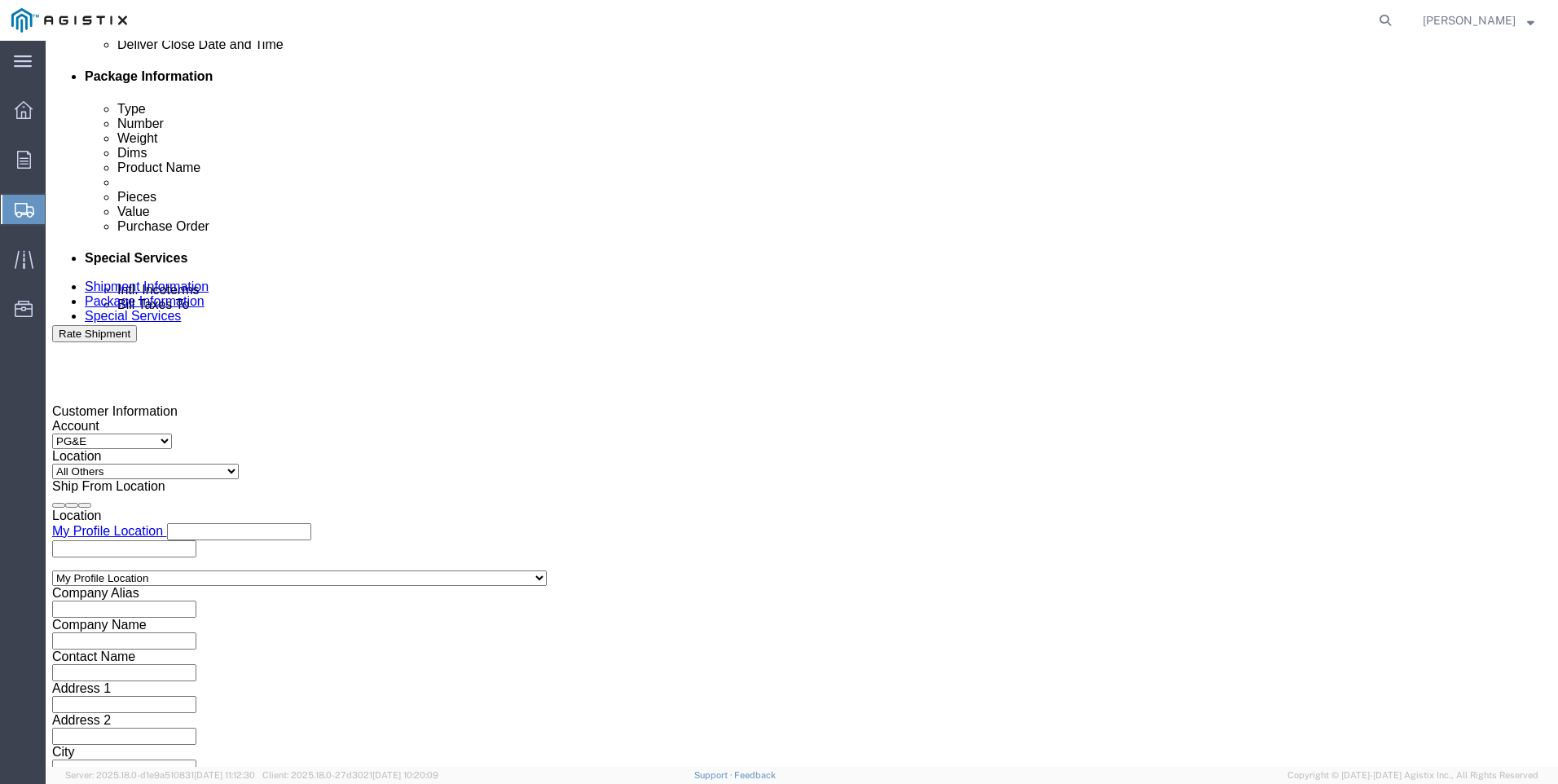
select select "SALEORDR"
click select "Select Account Type Activity ID Airline Appointment Number ASN Batch Request # …"
click input "text"
type input "0053988"
drag, startPoint x: 1132, startPoint y: 653, endPoint x: 1125, endPoint y: 642, distance: 13.0
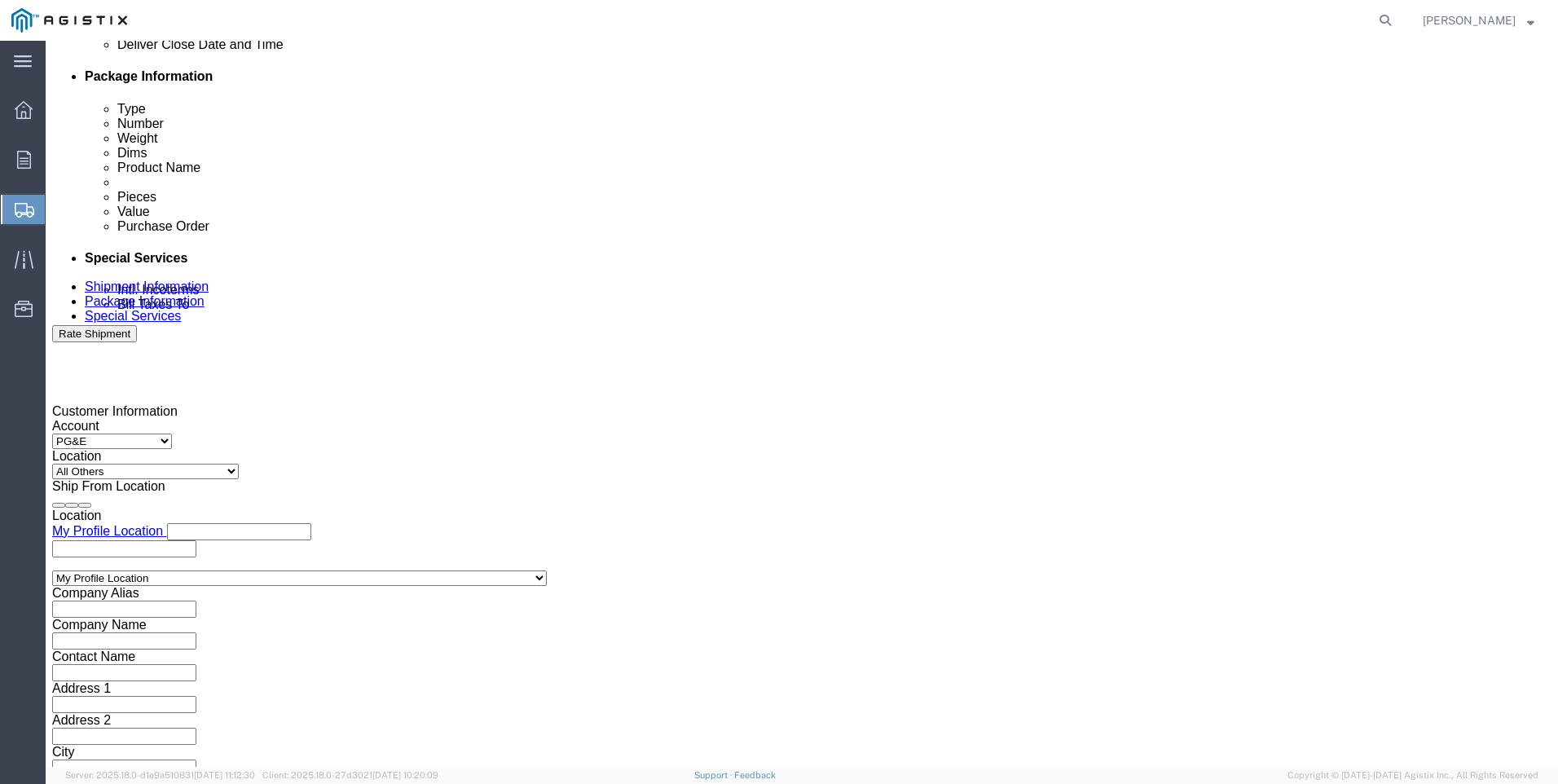
click button "Continue"
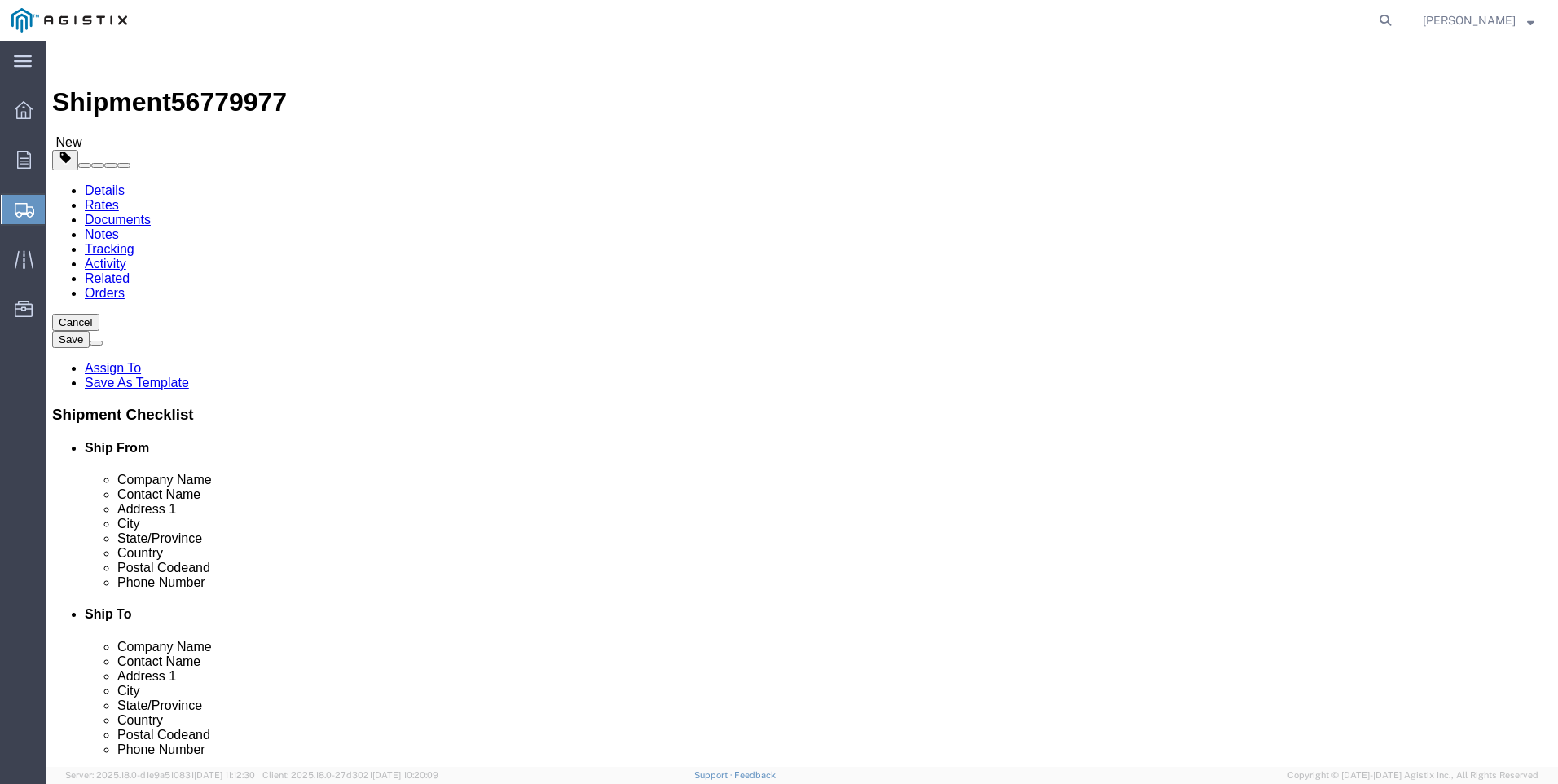
click select "Select Bulk Bundle(s) Cardboard Box(es) Carton(s) Crate(s) Drum(s) (Fiberboard)…"
select select "PSNS"
click select "Select Bulk Bundle(s) Cardboard Box(es) Carton(s) Crate(s) Drum(s) (Fiberboard)…"
click input "text"
type input "2"
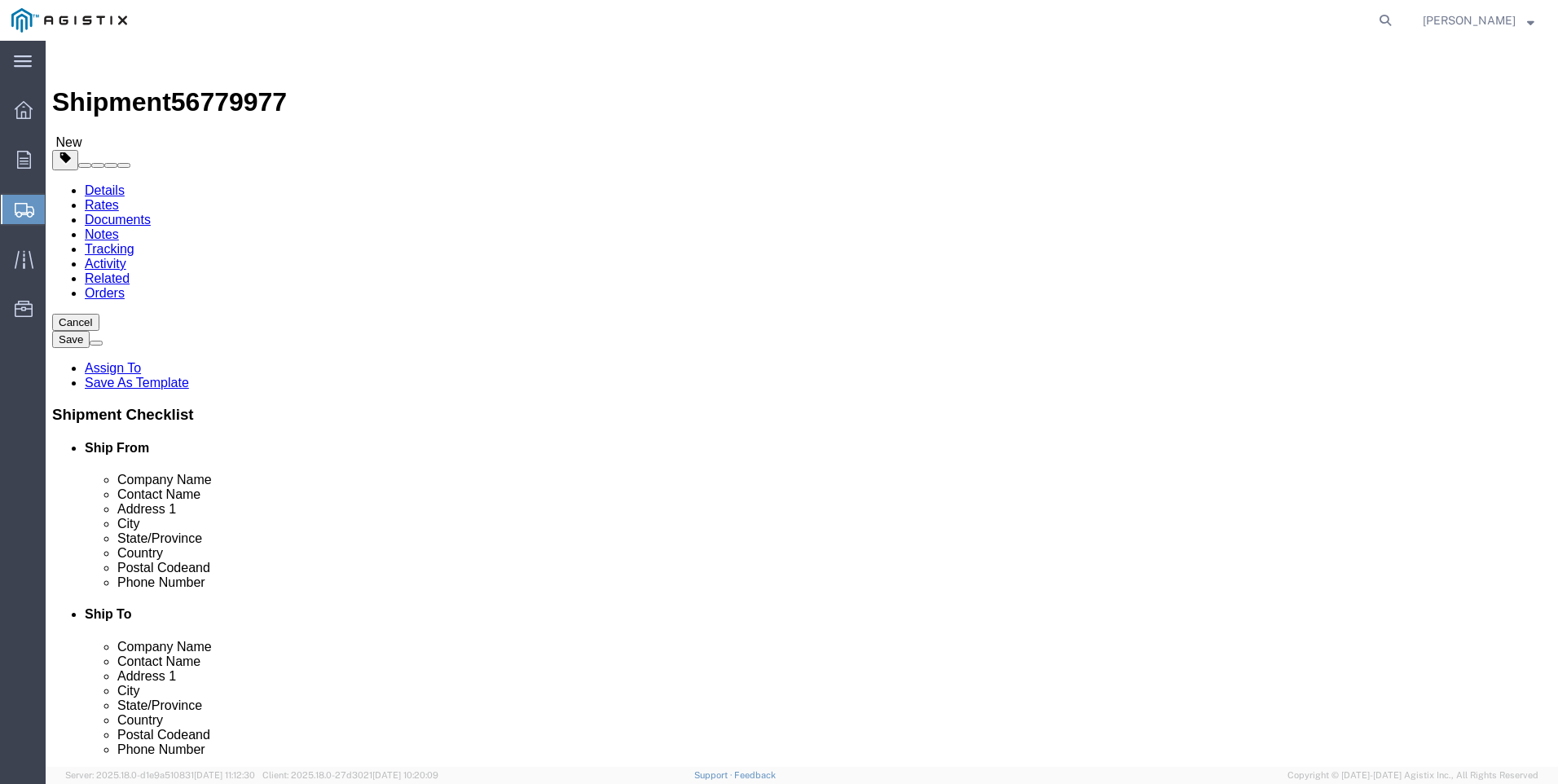
type input "36"
type input "48"
type input "45"
type input "257"
click link "Add Content"
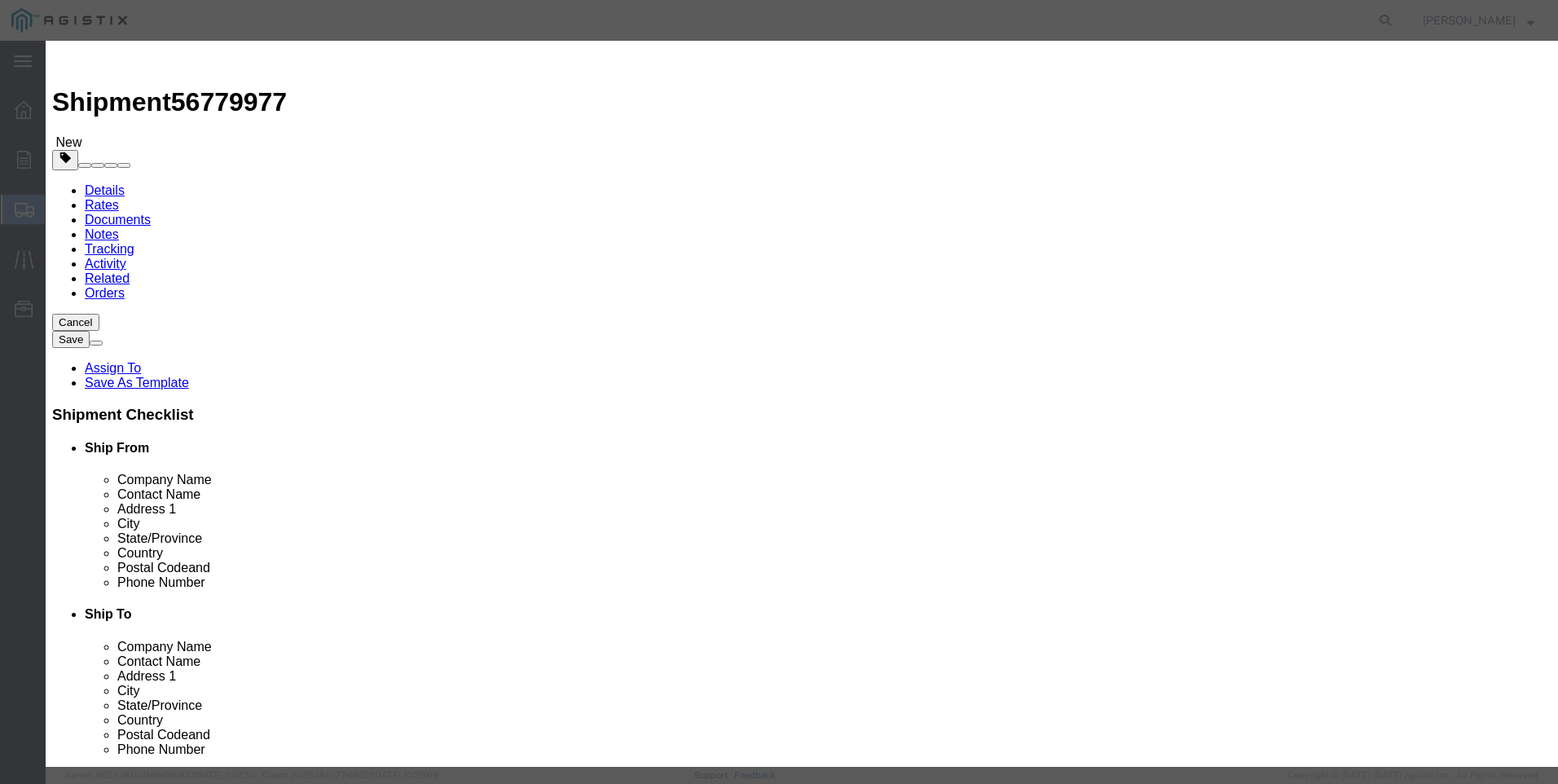
click input "text"
type input ","
type input "M449967"
drag, startPoint x: 489, startPoint y: 168, endPoint x: 502, endPoint y: 158, distance: 16.4
click td "Name: FILTER CARTRIDGE REPLACEMENT FD-1500"
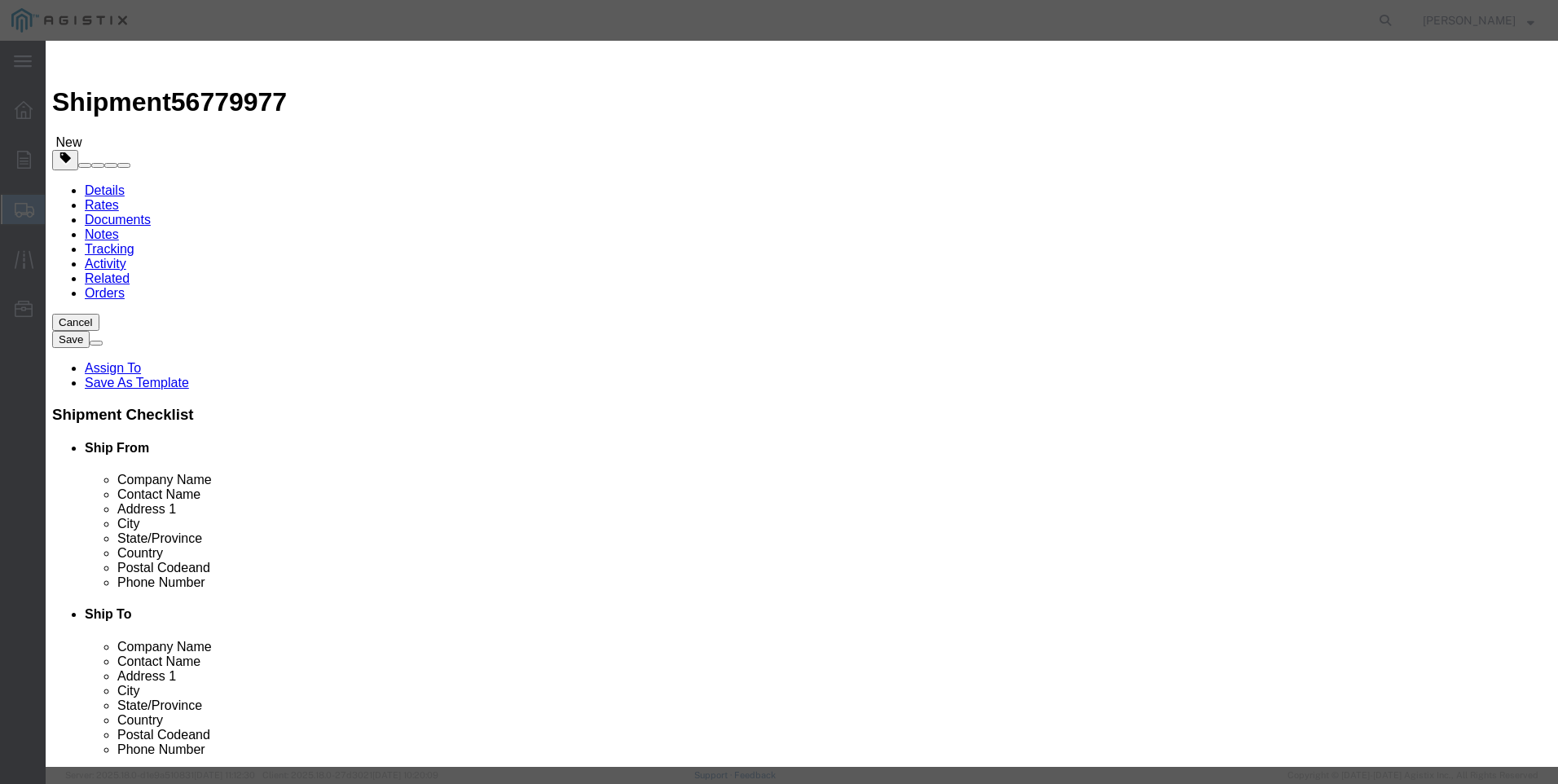
select select
select select "USD"
type input "FILTER CARTRIDGE REPLACEMENT FD-1500"
type input "M449967"
drag, startPoint x: 683, startPoint y: 129, endPoint x: 214, endPoint y: 128, distance: 469.0
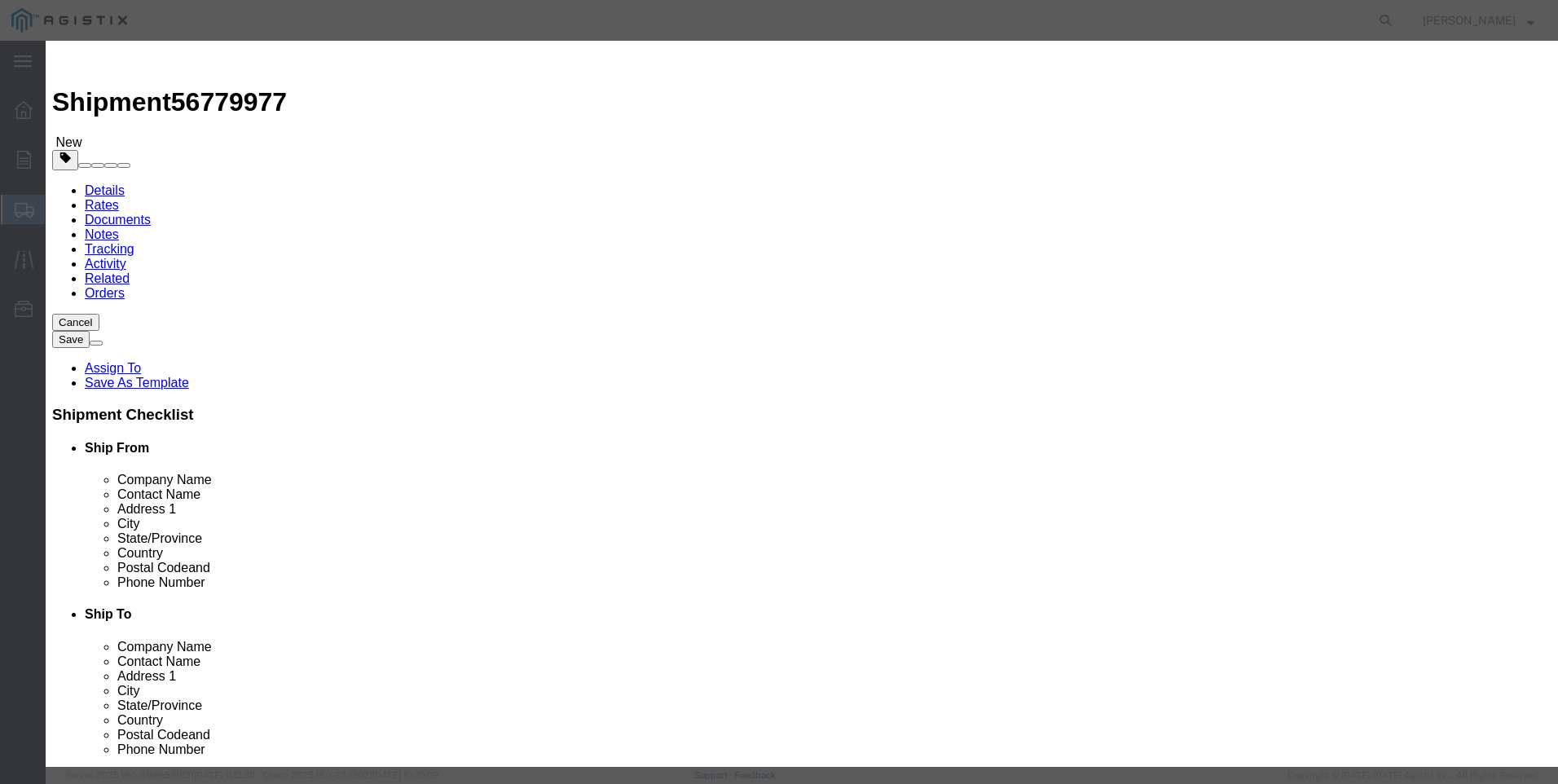
click div "Add content Commodity library Product Name FILTER CARTRIDGE REPLACEMENT FD-1500…"
type input "FILTER CARTRIDGE REPLACEMENT FD-1500"
click textarea
paste textarea "FILTER CARTRIDGE REPLACEMENT FD-1500"
type textarea "FILTER CARTRIDGE REPLACEMENT FD-1500"
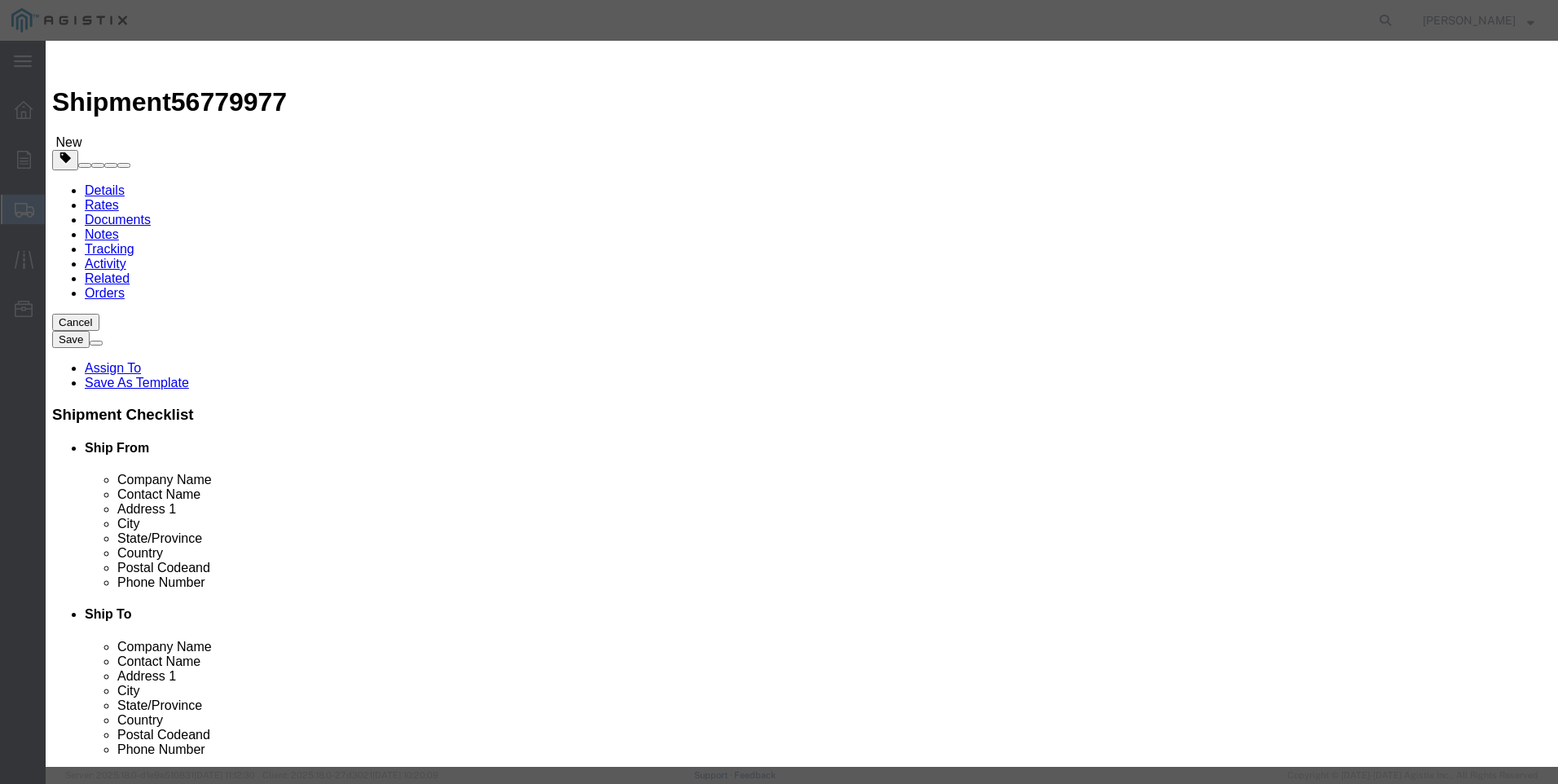
drag, startPoint x: 731, startPoint y: 126, endPoint x: 33, endPoint y: 88, distance: 699.0
click div "Add content Commodity library Product Name FILTER CARTRIDGE REPLACEMENT FD-1500…"
type input "M449967 / 21-4003"
type input "4726"
type input "[MEDICAL_DATA]_150"
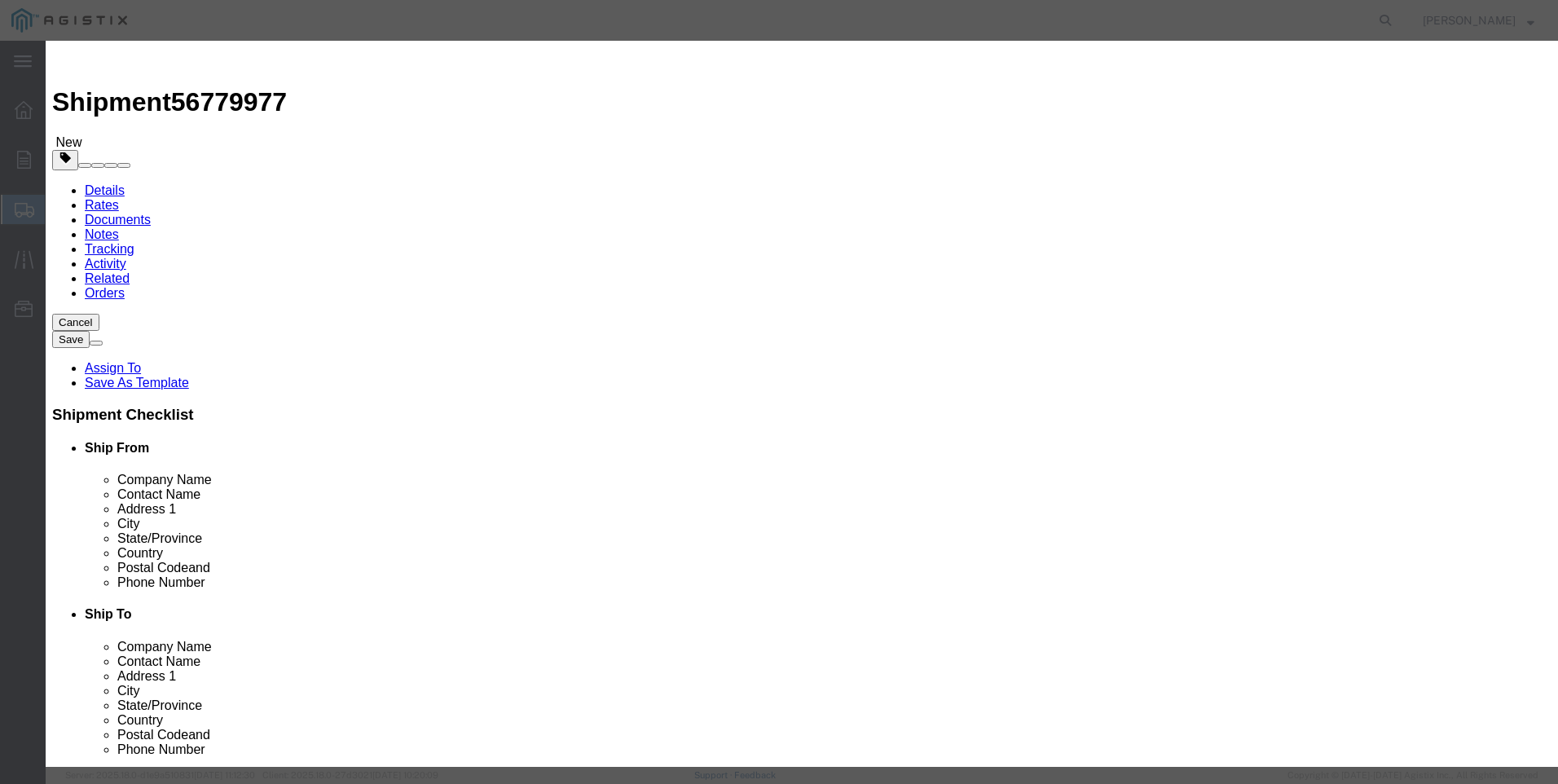
click input "text"
drag, startPoint x: 545, startPoint y: 151, endPoint x: 335, endPoint y: 161, distance: 210.2
click div "Pieces M449967 Select Bag Barrels 100Board Feet Bottle Box Blister Pack Carats …"
type input "50"
type input "236300"
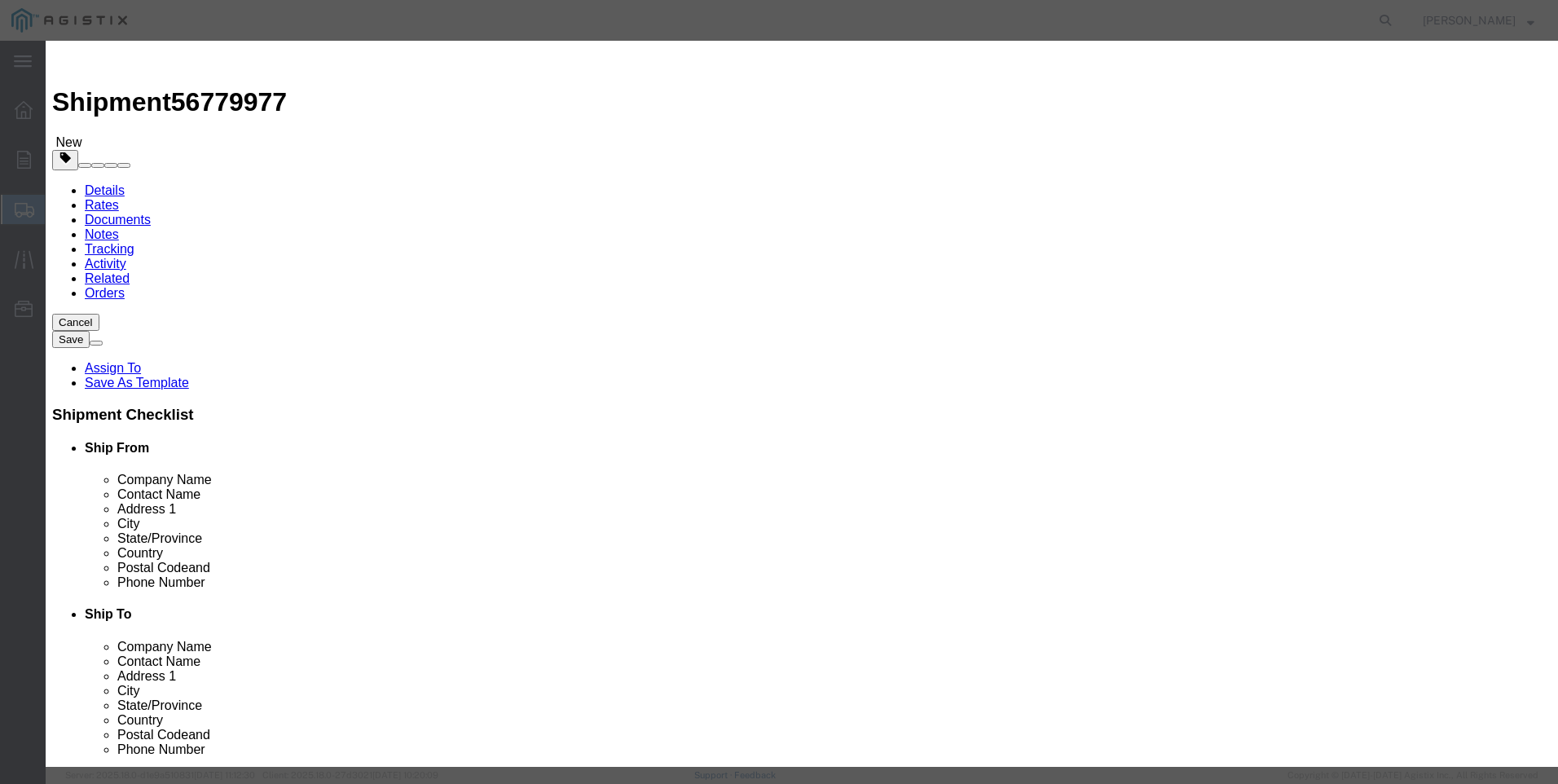
drag, startPoint x: 521, startPoint y: 189, endPoint x: 389, endPoint y: 189, distance: 132.0
click div "Total Value 236300 Select ADP AED AFN ALL AMD AOA ARS ATS AUD AWG AZN BAM BBD B…"
type input "11816"
click select "Select 50 55 60 65 70 85 92.5 100 125 175 250 300 400"
select select "100"
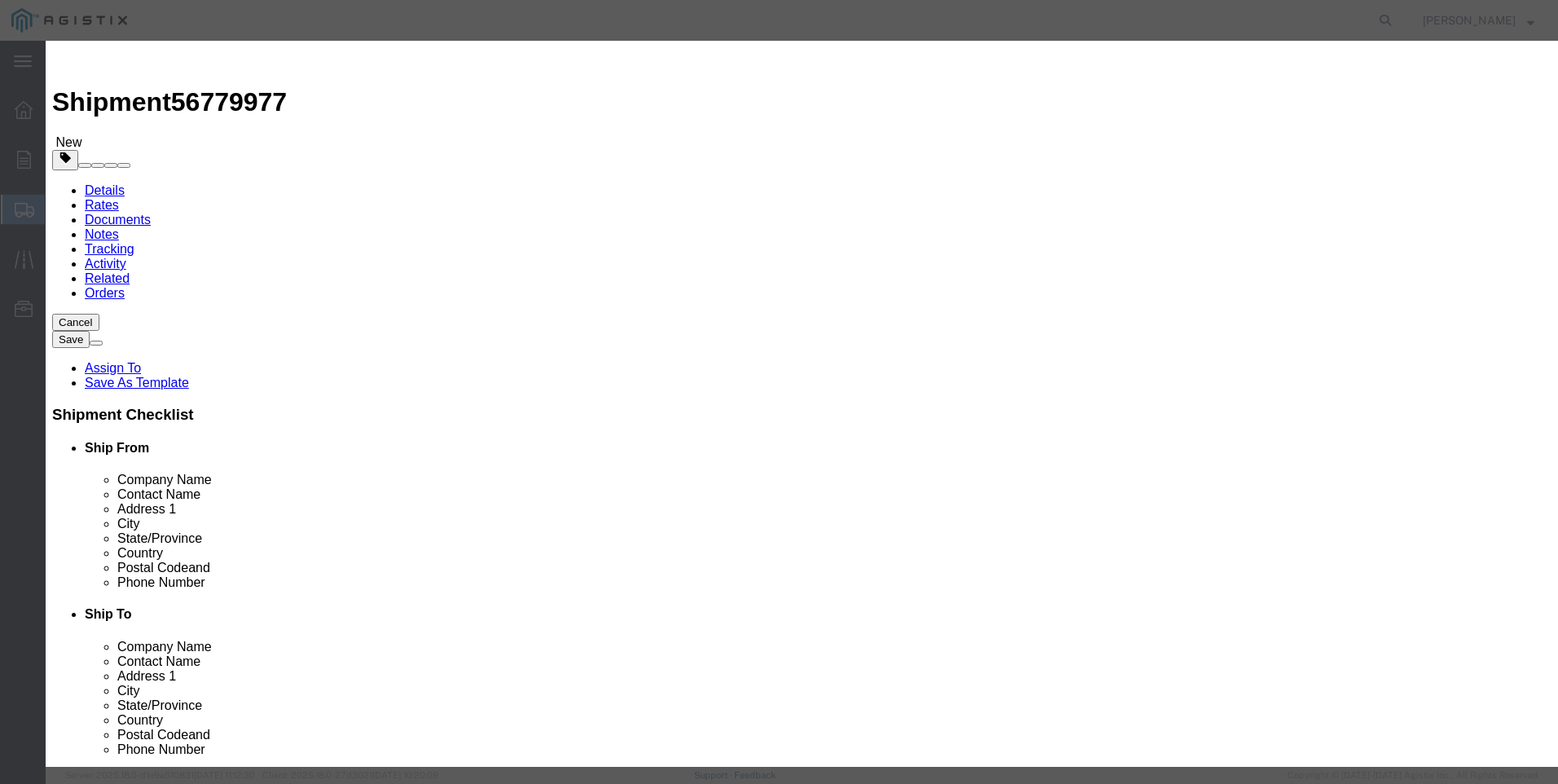
click select "Select 50 55 60 65 70 85 92.5 100 125 175 250 300 400"
click button "Save & Close"
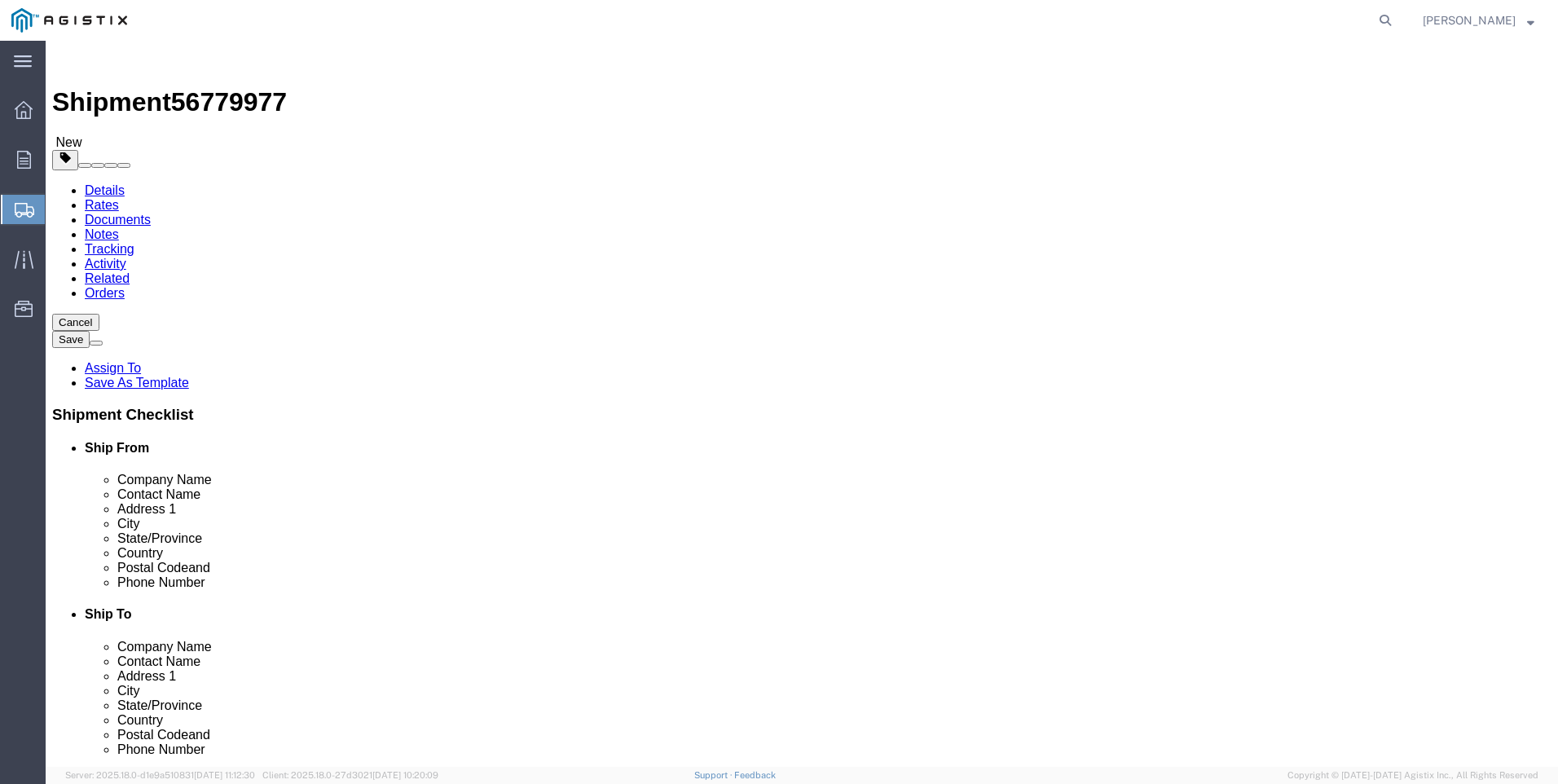
click button "Rate Shipment"
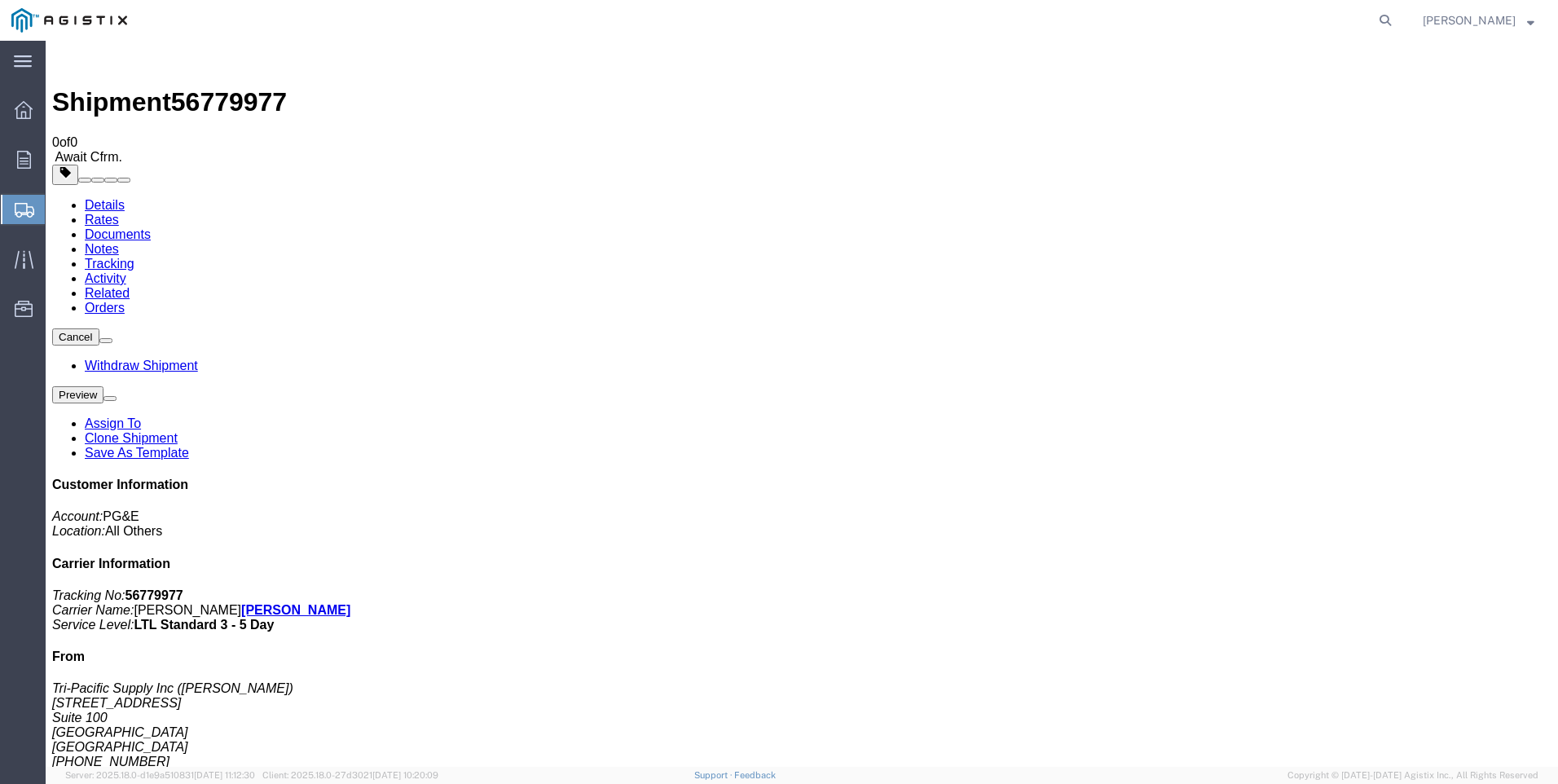
click at [57, 208] on span "Shipments" at bounding box center [52, 209] width 13 height 33
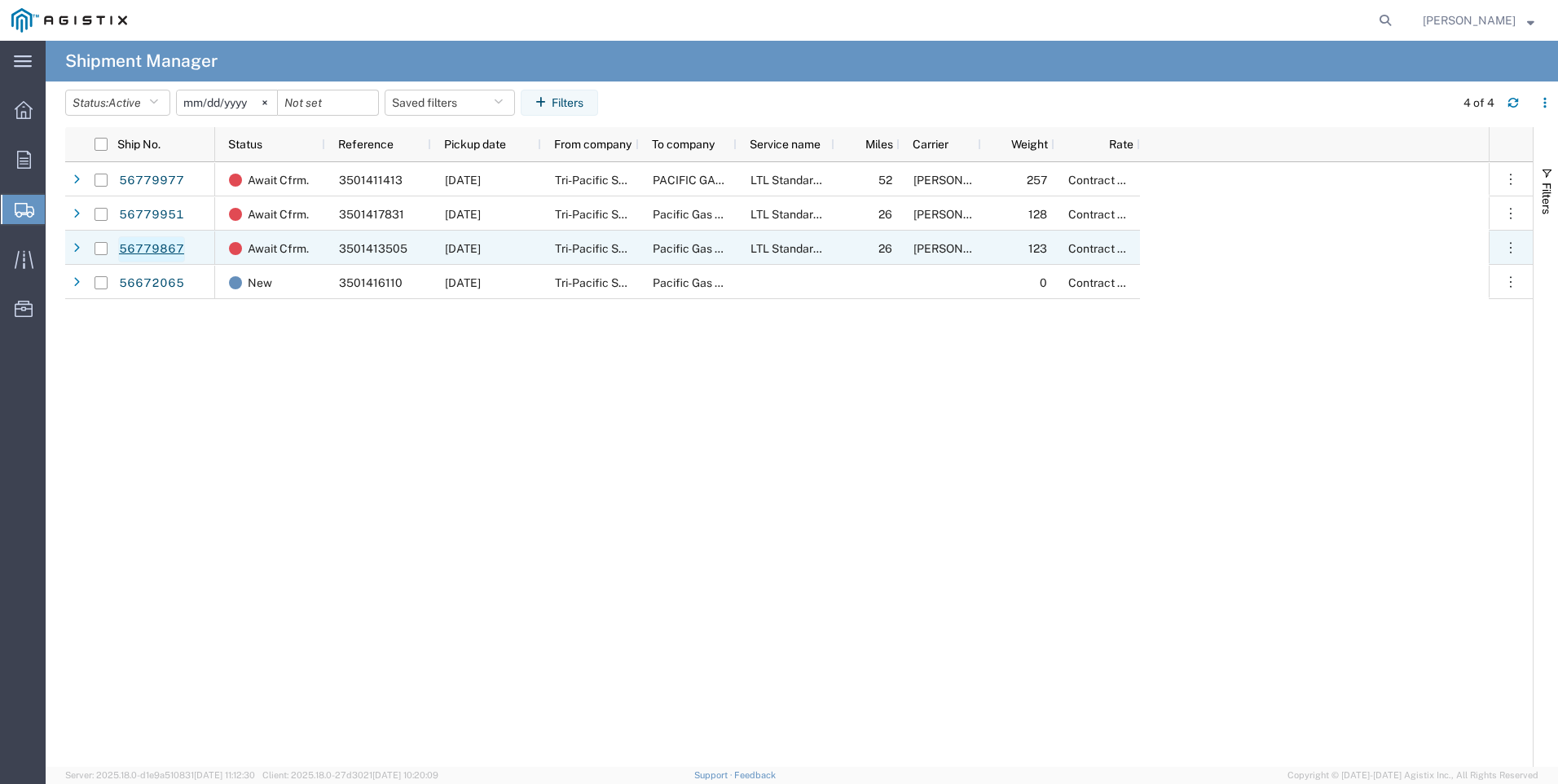
click at [167, 246] on link "56779867" at bounding box center [152, 249] width 67 height 26
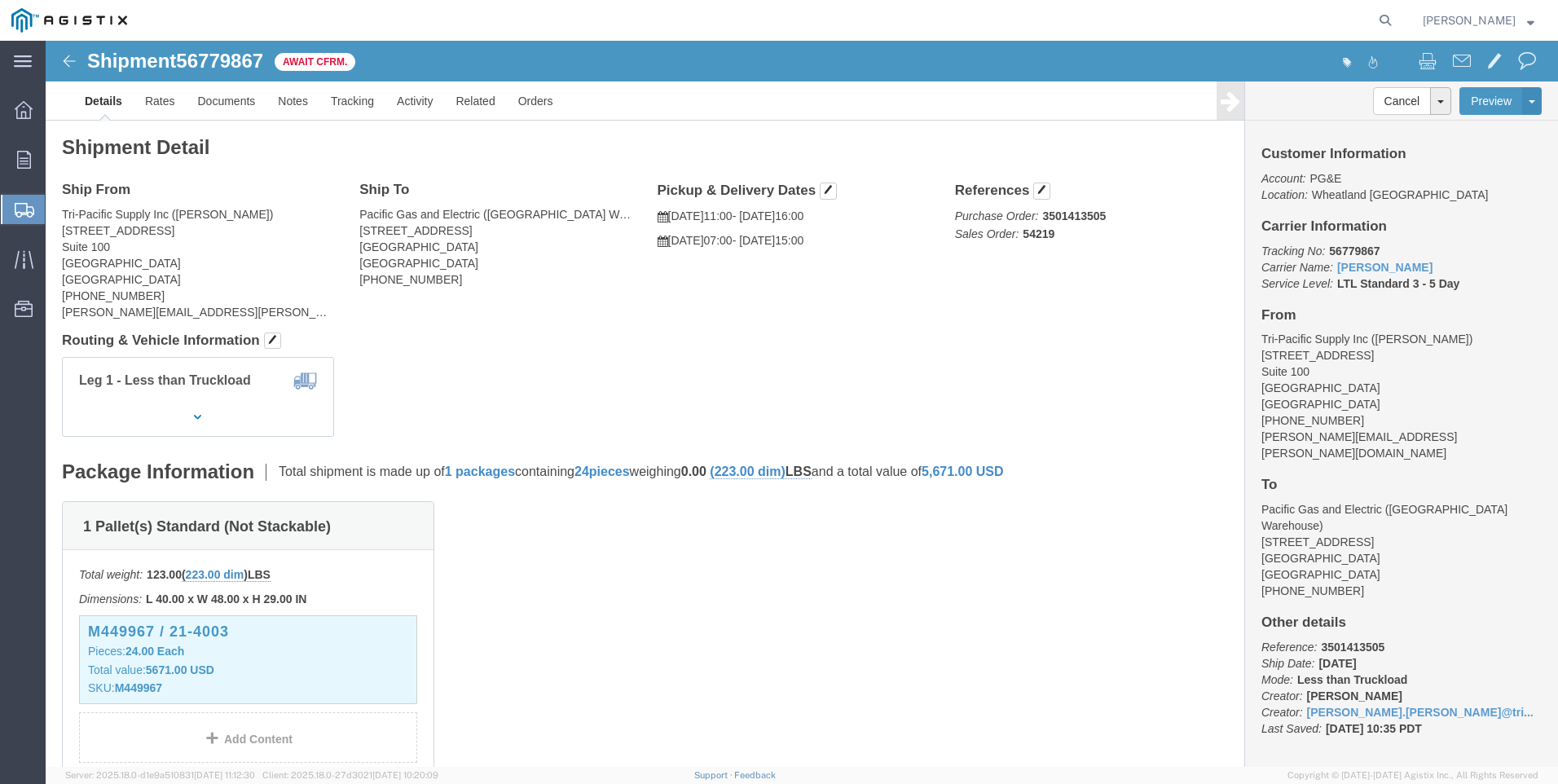
click div "Total weight: 123.00 ( 223.00 dim ) LBS Dimensions: L 40.00 x W 48.00 x H 29.00…"
click span "button"
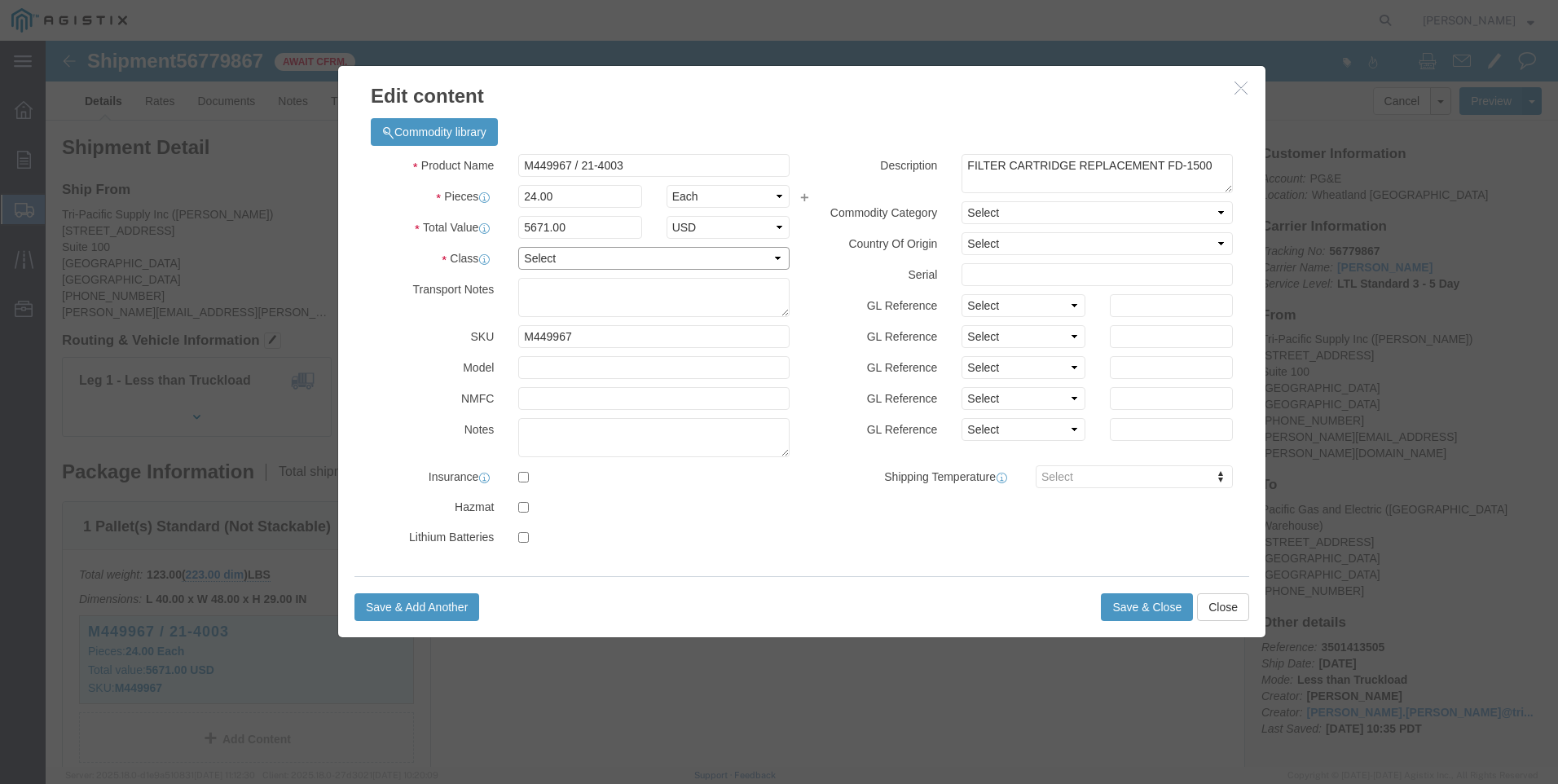
click select "Select 50 55 60 65 70 85 92.5 100 125 175 250 300 400"
select select "100"
click select "Select 50 55 60 65 70 85 92.5 100 125 175 250 300 400"
click button "Save & Close"
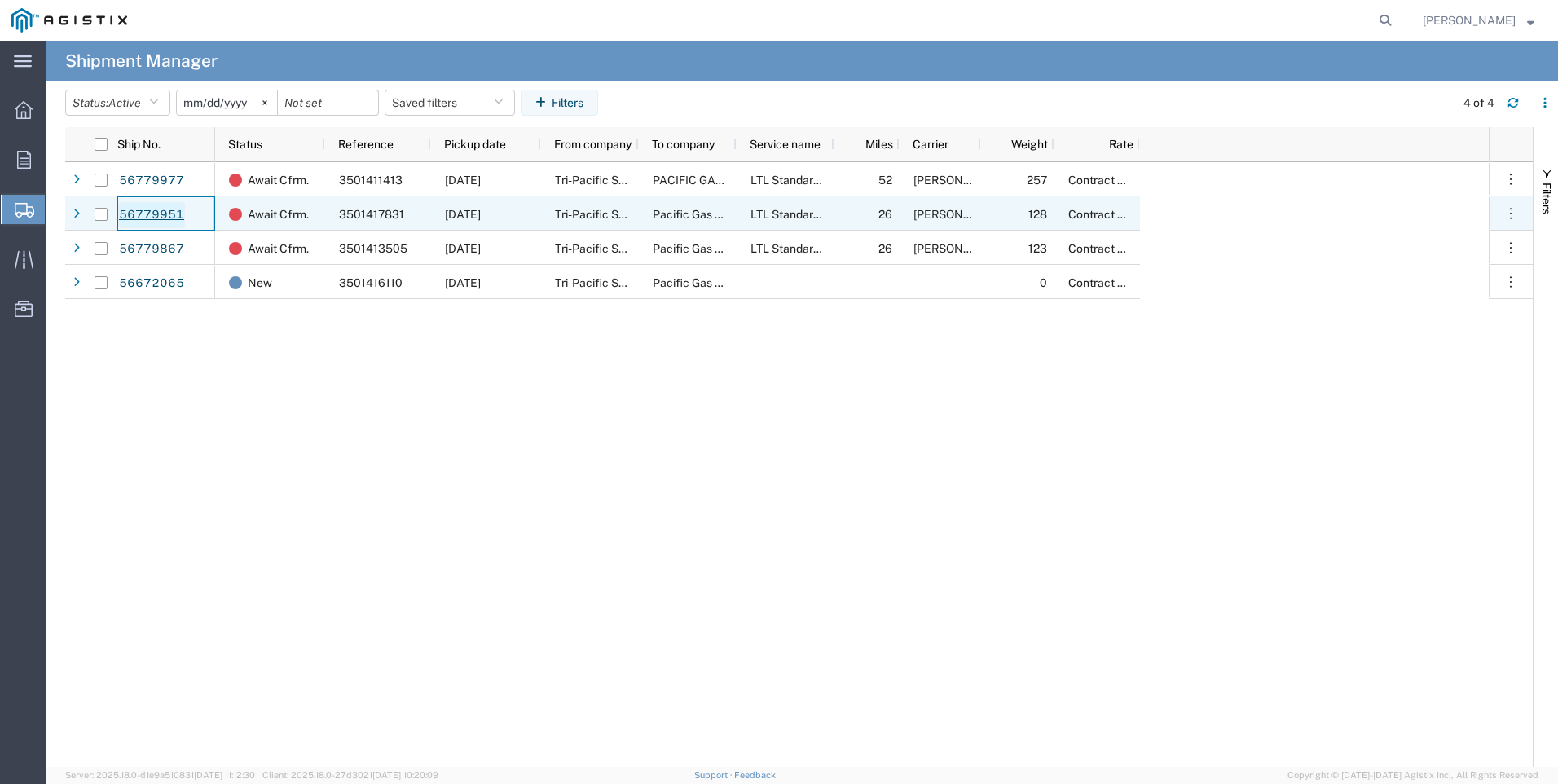
click at [137, 215] on link "56779951" at bounding box center [152, 216] width 67 height 26
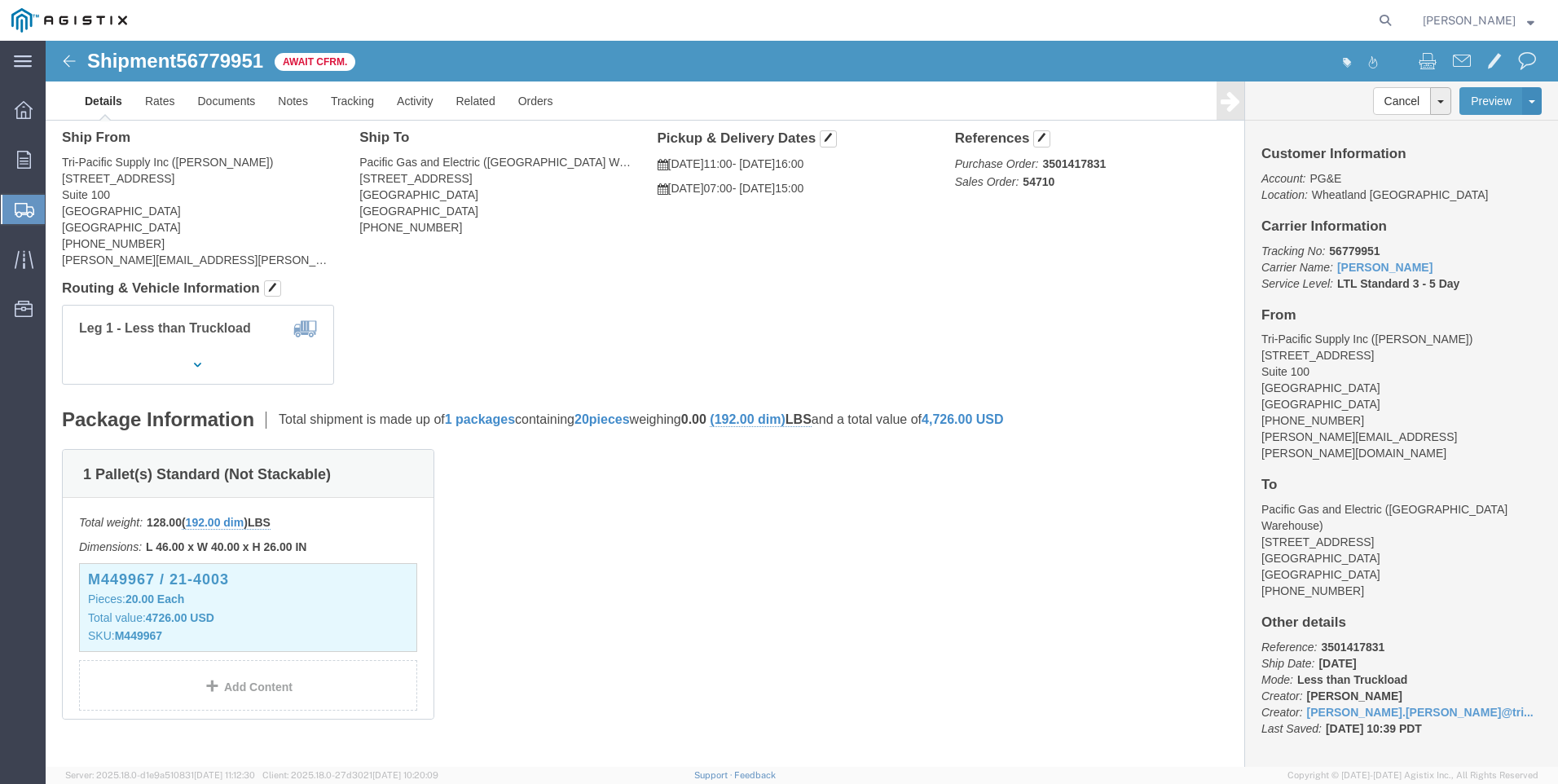
scroll to position [82, 0]
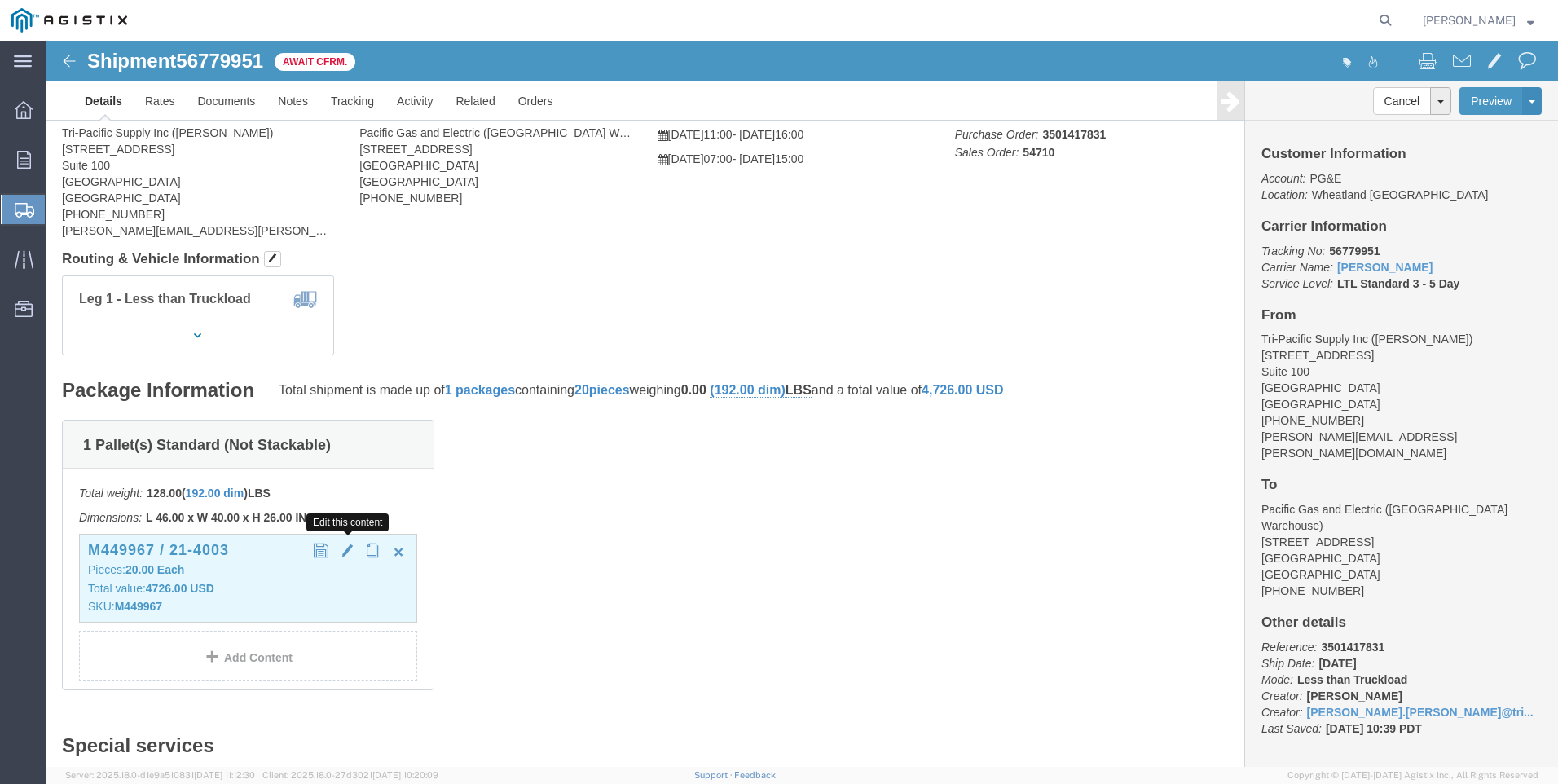
click span "button"
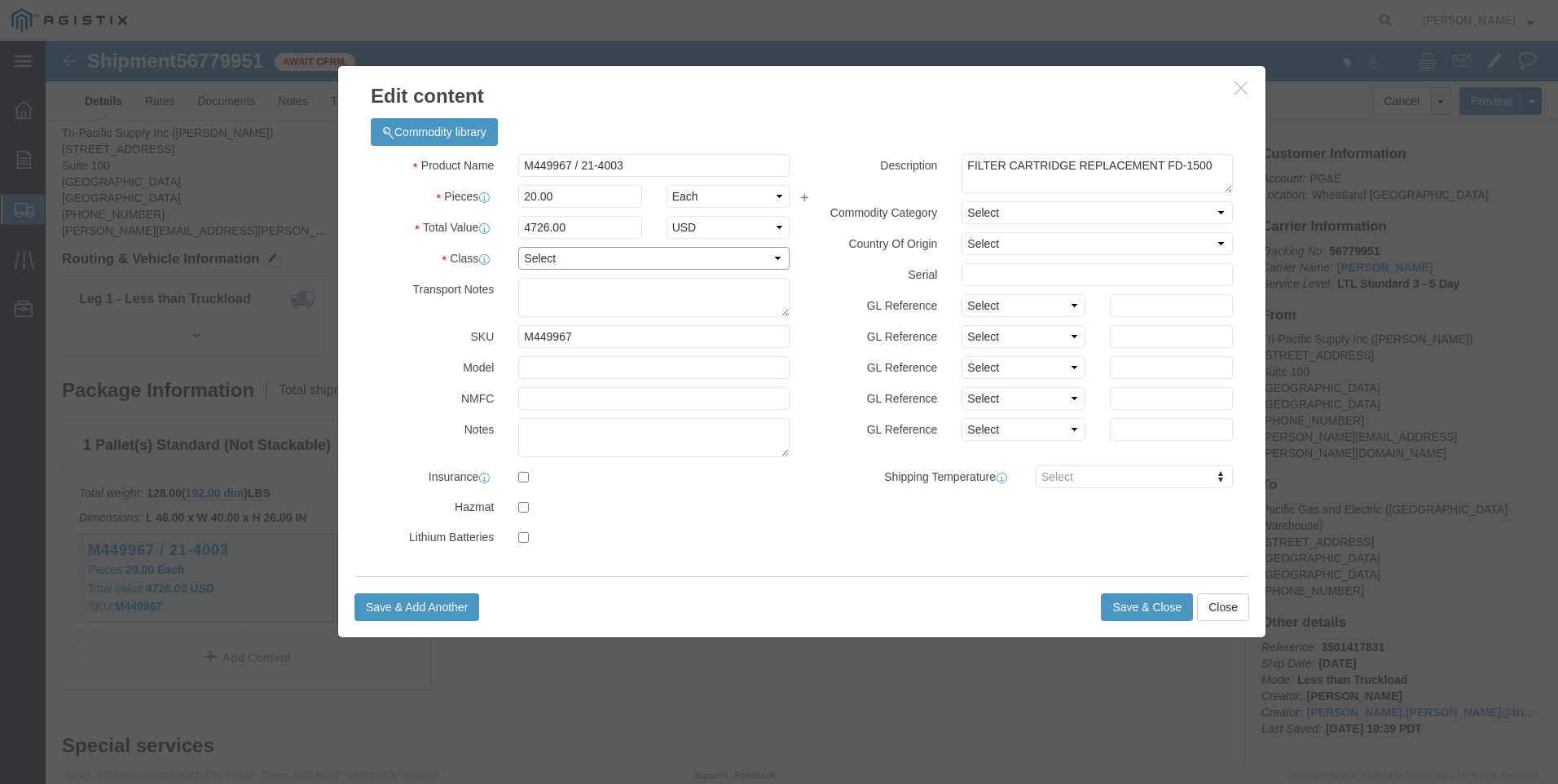
click select "Select 50 55 60 65 70 85 92.5 100 125 175 250 300 400"
select select "100"
click select "Select 50 55 60 65 70 85 92.5 100 125 175 250 300 400"
click button "Save & Close"
